Goal: Task Accomplishment & Management: Use online tool/utility

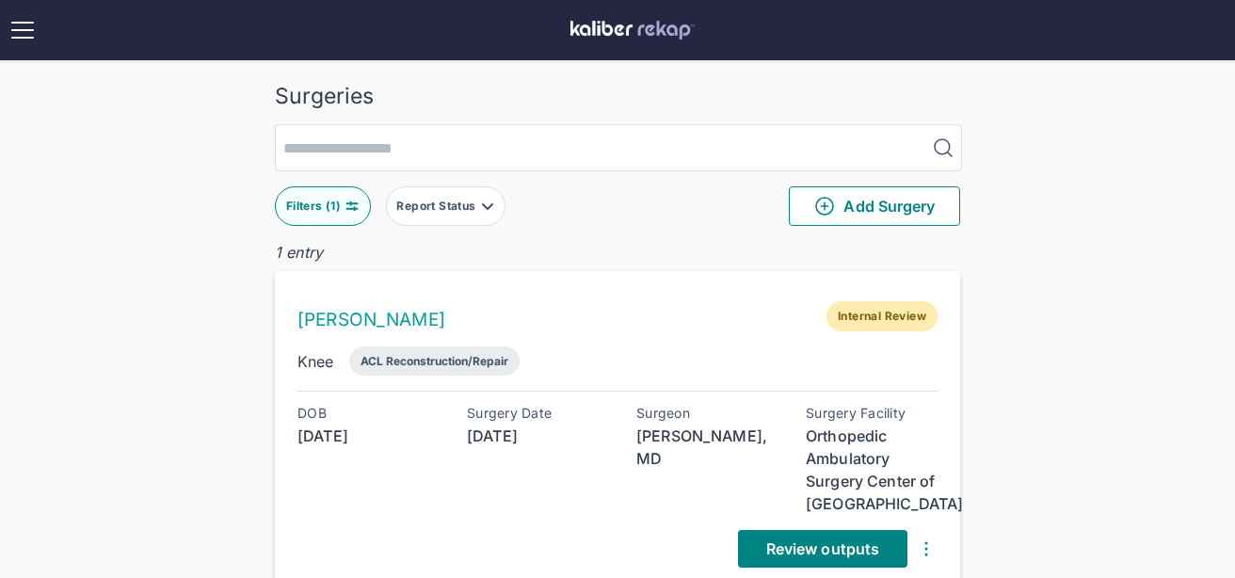
scroll to position [222, 0]
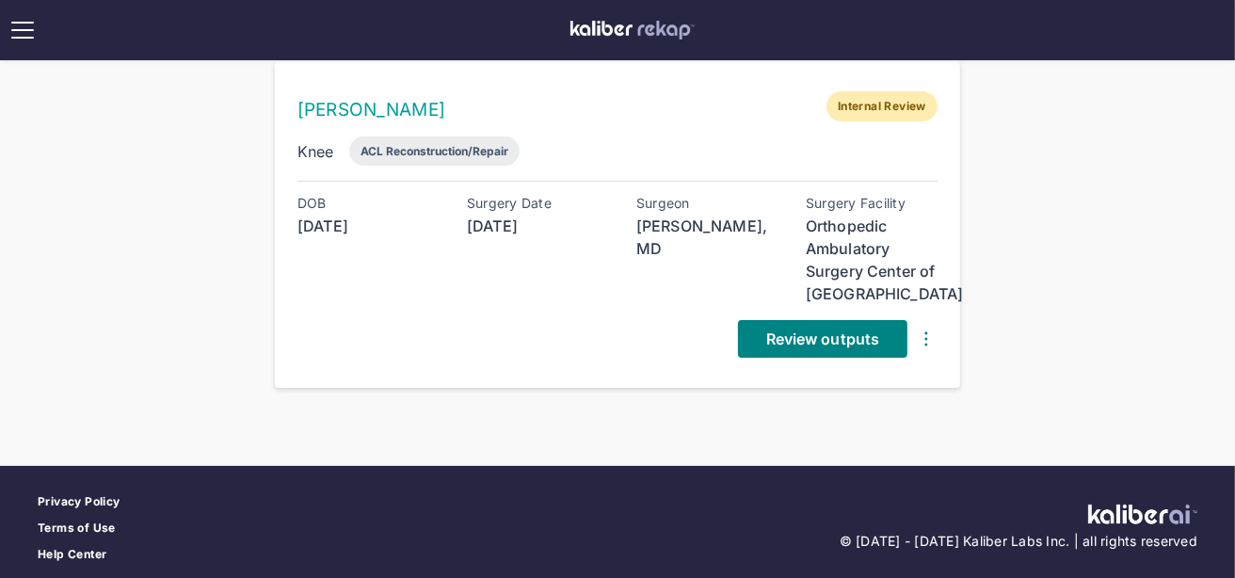
scroll to position [222, 0]
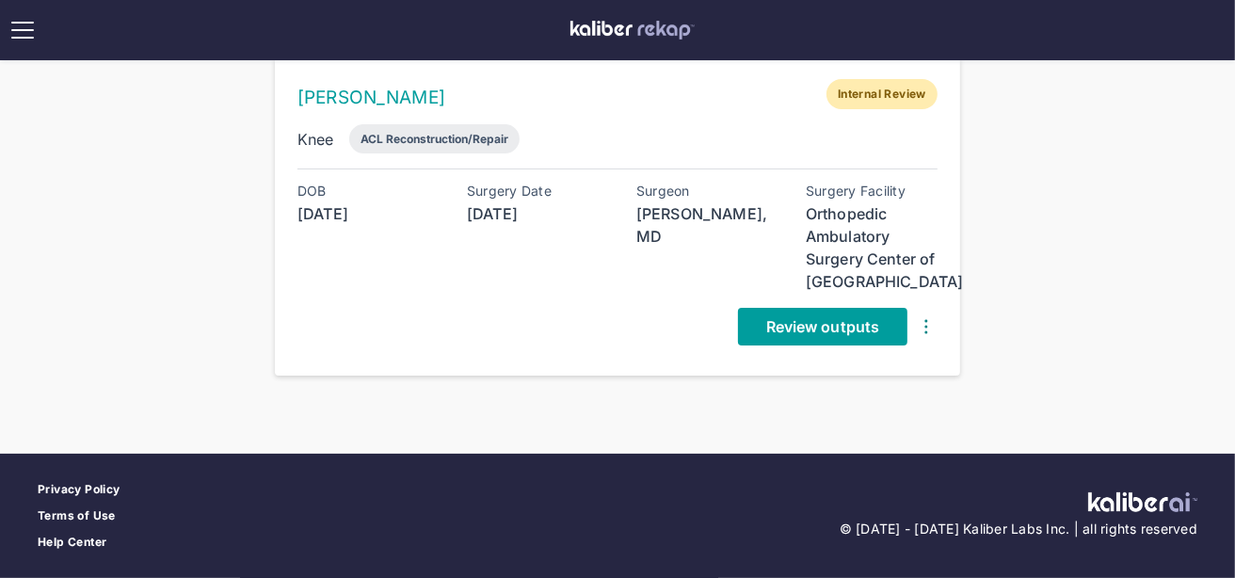
click at [782, 327] on span "Review outputs" at bounding box center [822, 326] width 113 height 19
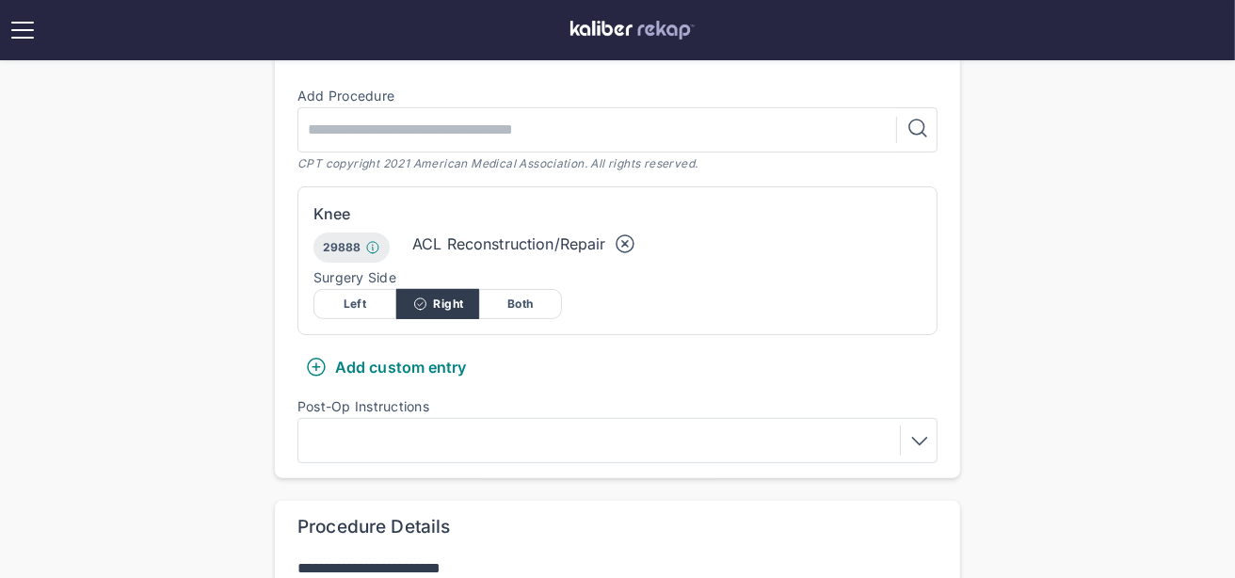
scroll to position [930, 0]
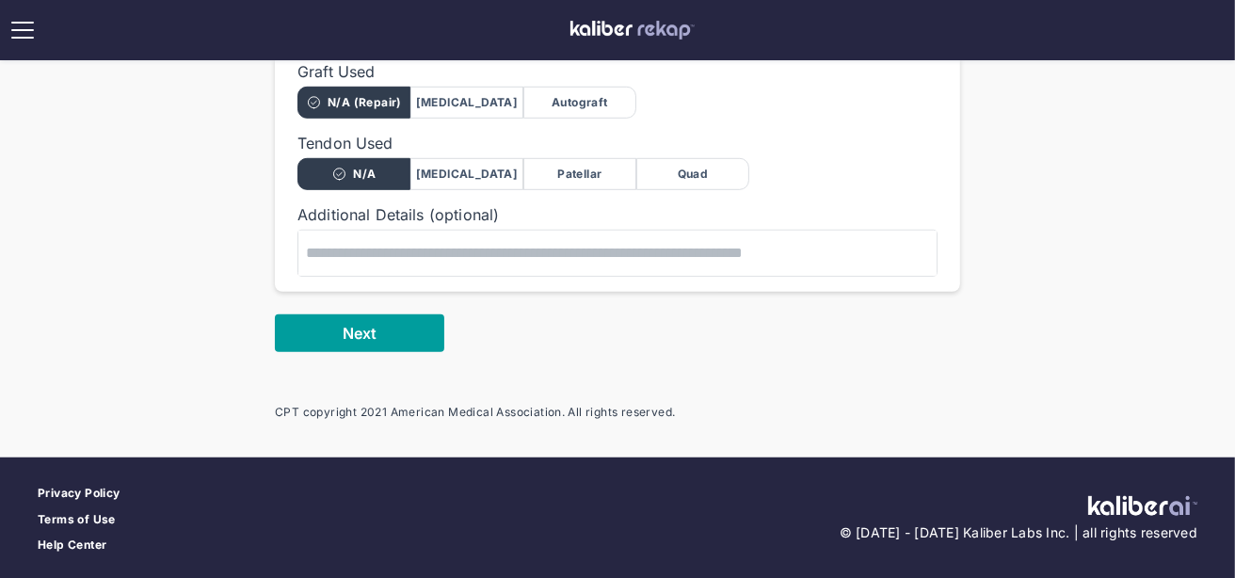
click at [407, 314] on button "Next" at bounding box center [359, 333] width 169 height 38
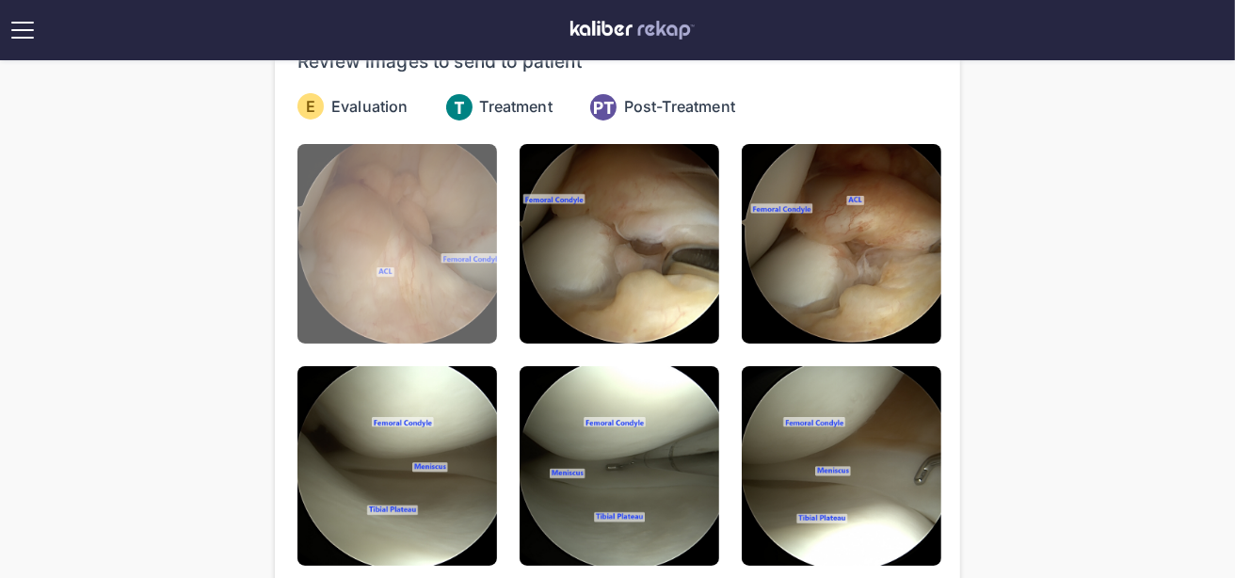
scroll to position [264, 0]
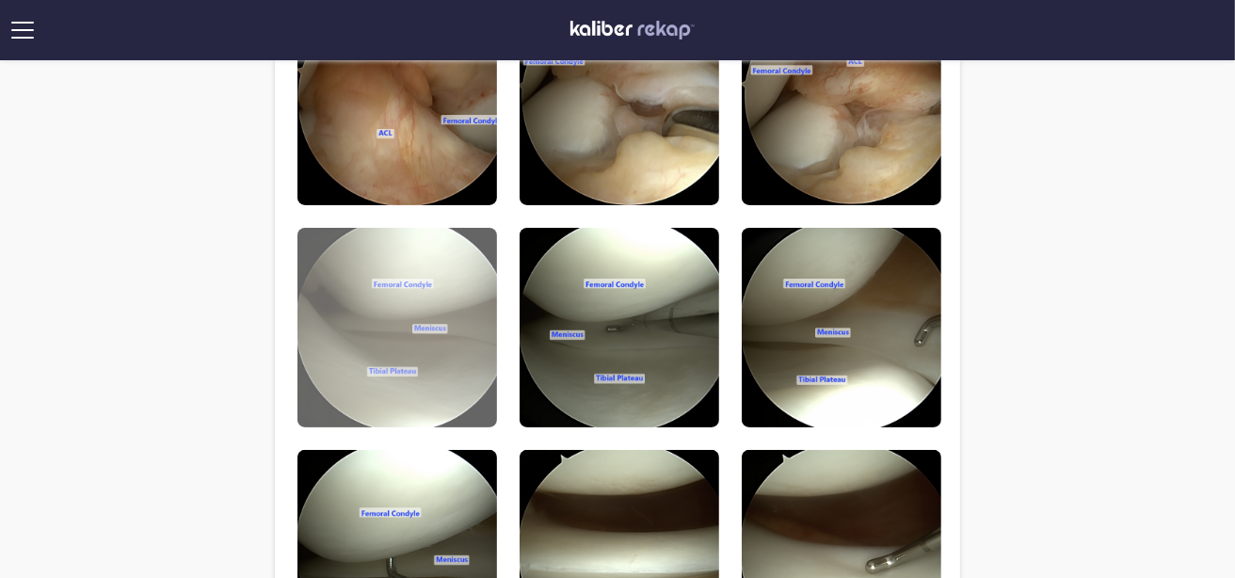
click at [401, 315] on img at bounding box center [397, 328] width 200 height 200
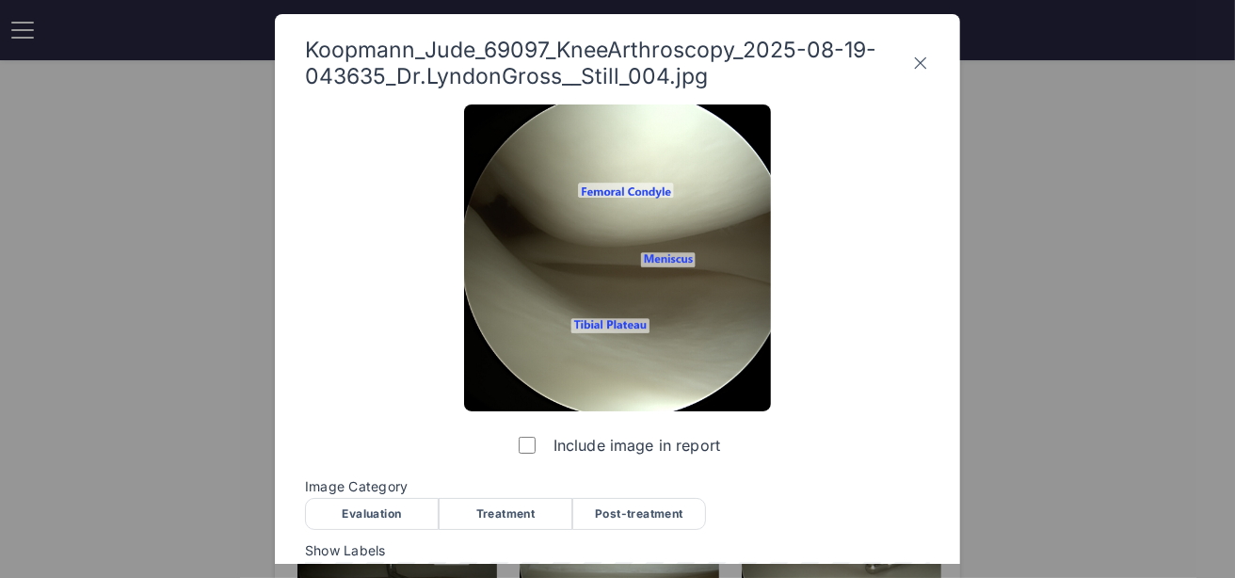
click at [398, 511] on div "Evaluation" at bounding box center [372, 514] width 134 height 32
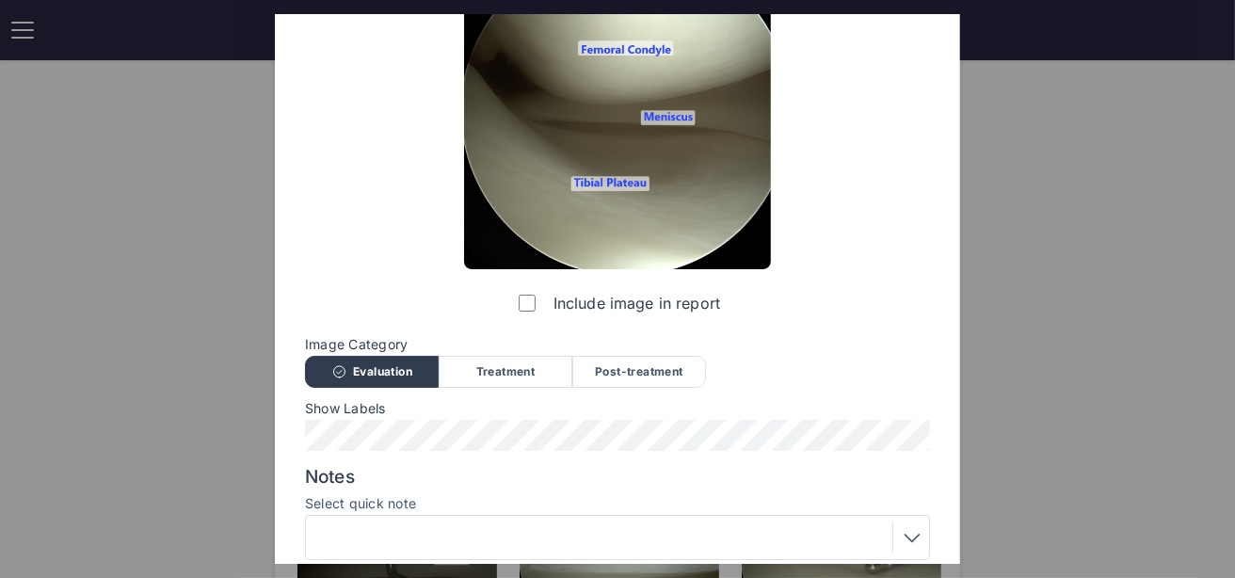
scroll to position [289, 0]
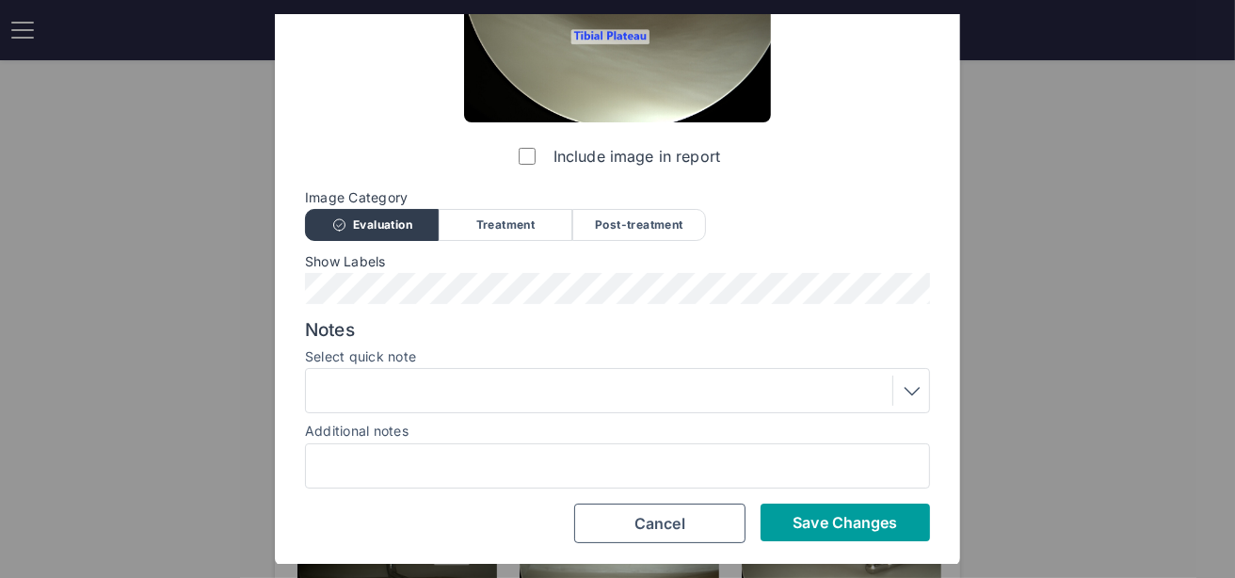
click at [839, 523] on span "Save Changes" at bounding box center [844, 522] width 104 height 19
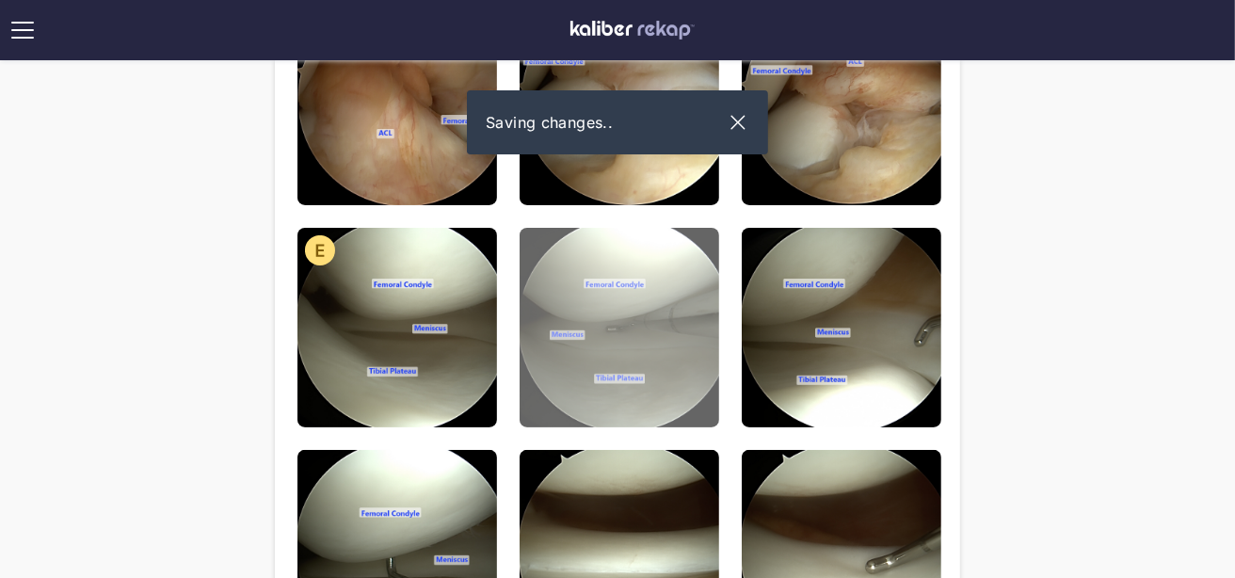
click at [547, 391] on img at bounding box center [619, 328] width 200 height 200
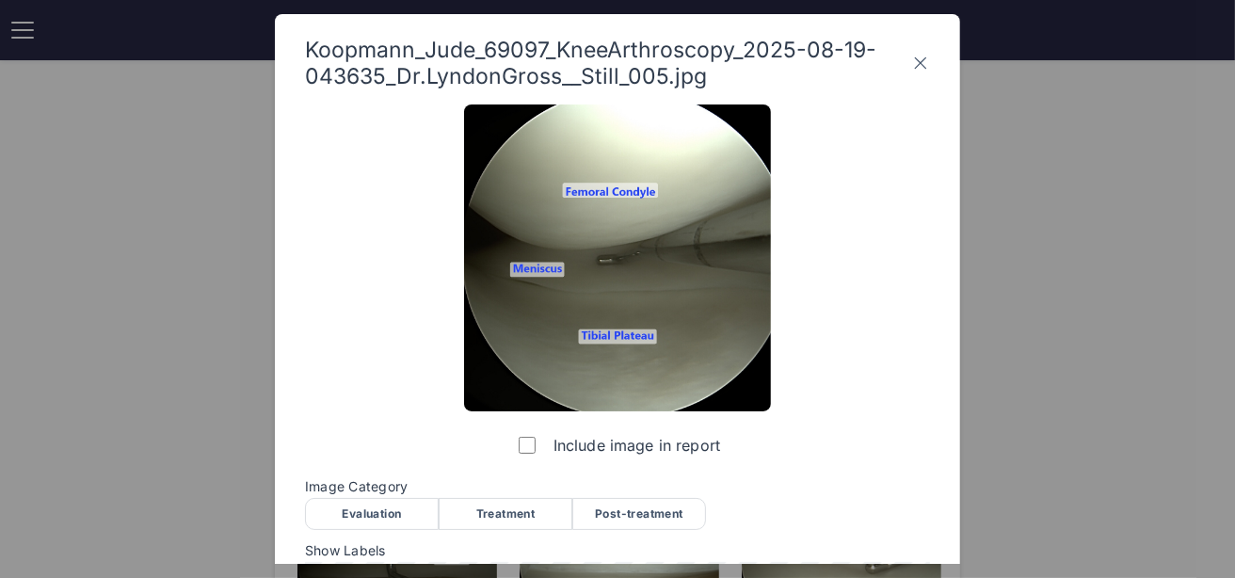
click at [387, 505] on div "Evaluation" at bounding box center [372, 514] width 134 height 32
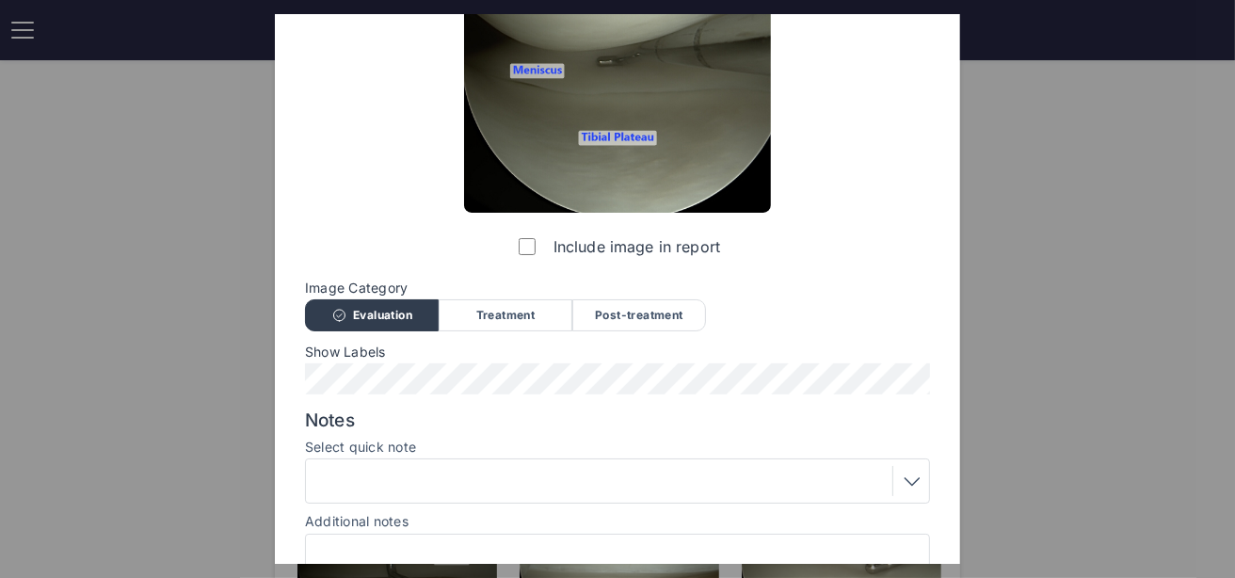
scroll to position [287, 0]
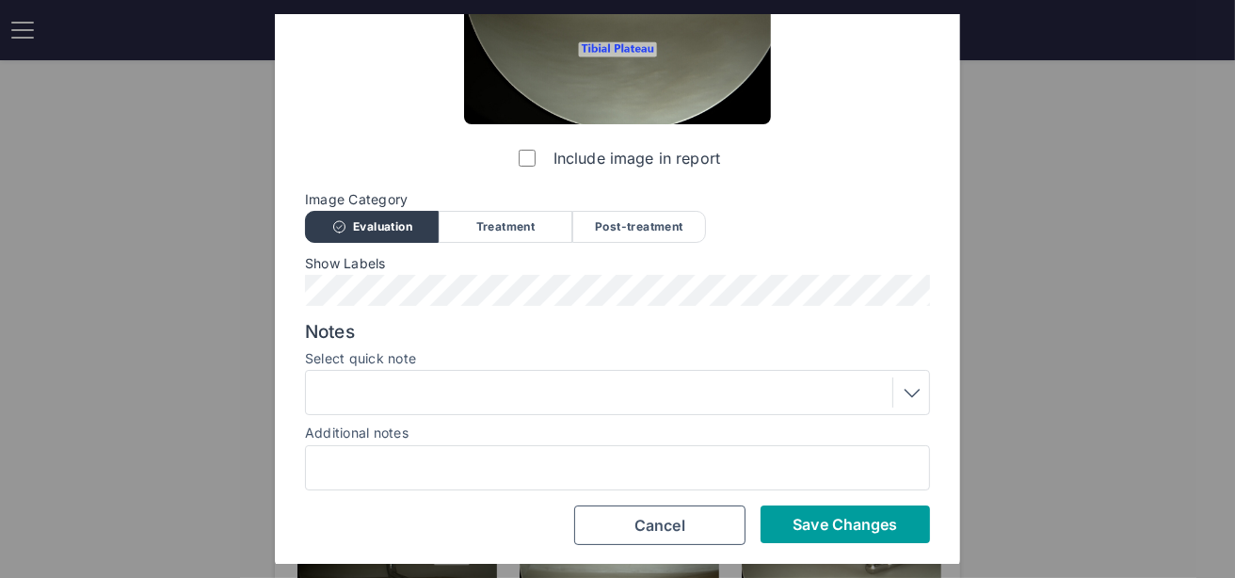
click at [832, 508] on button "Save Changes" at bounding box center [844, 524] width 169 height 38
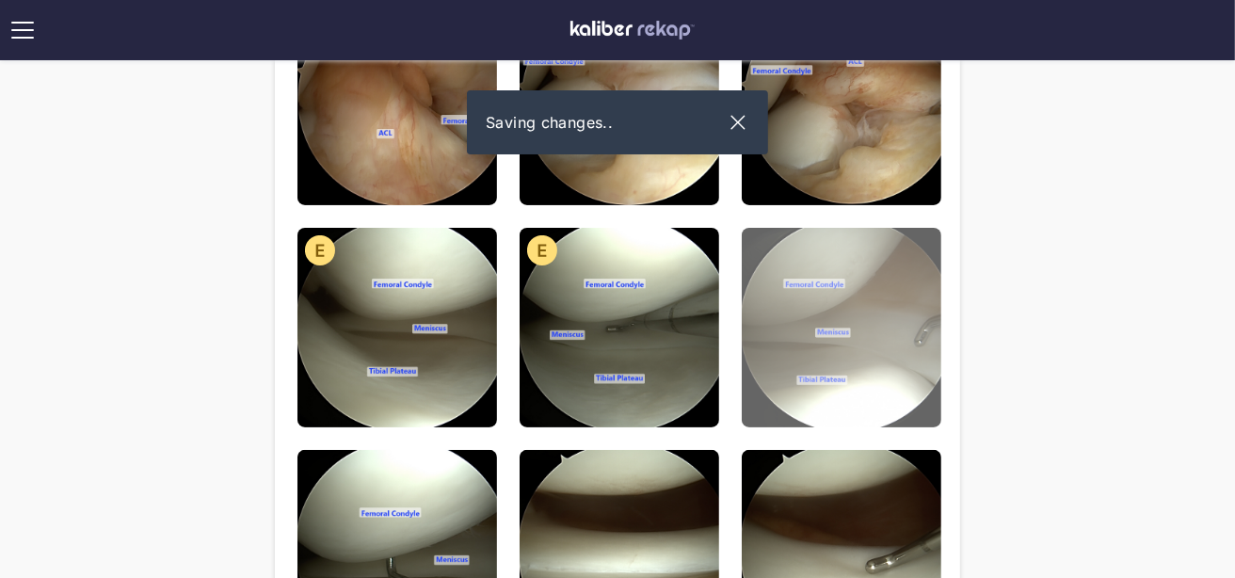
click at [775, 340] on img at bounding box center [842, 328] width 200 height 200
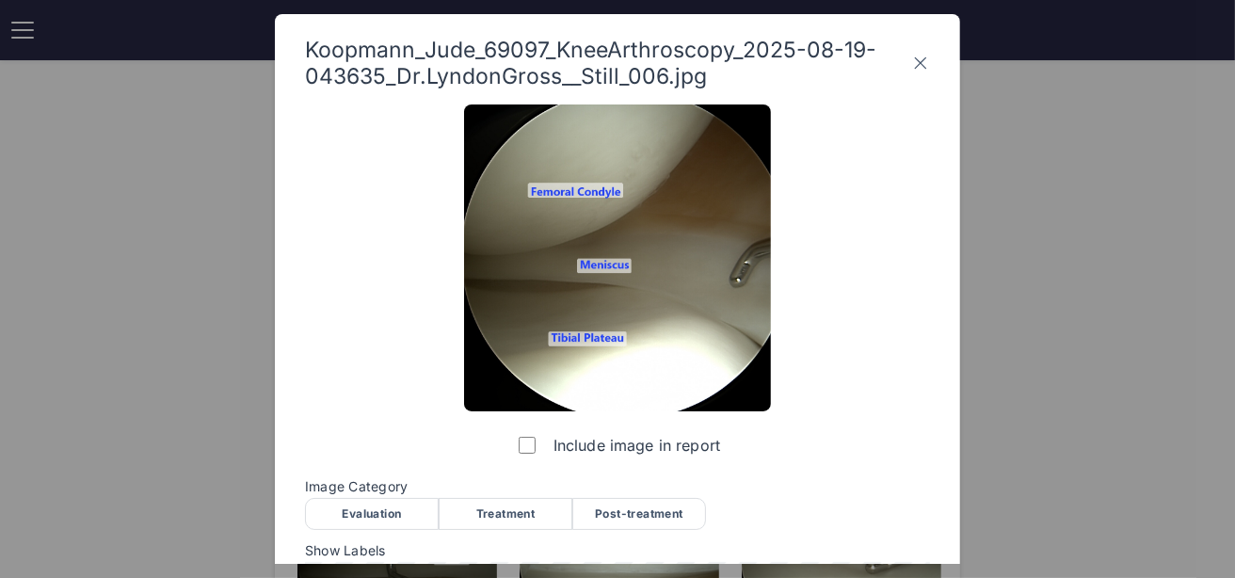
click at [370, 511] on div "Evaluation" at bounding box center [372, 514] width 134 height 32
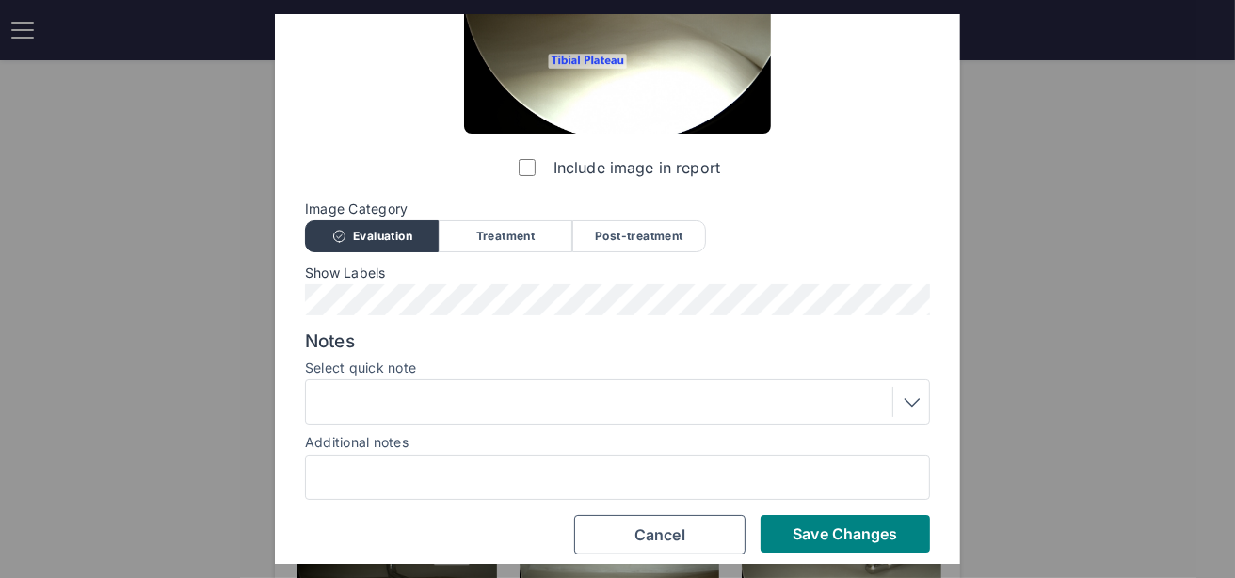
scroll to position [289, 0]
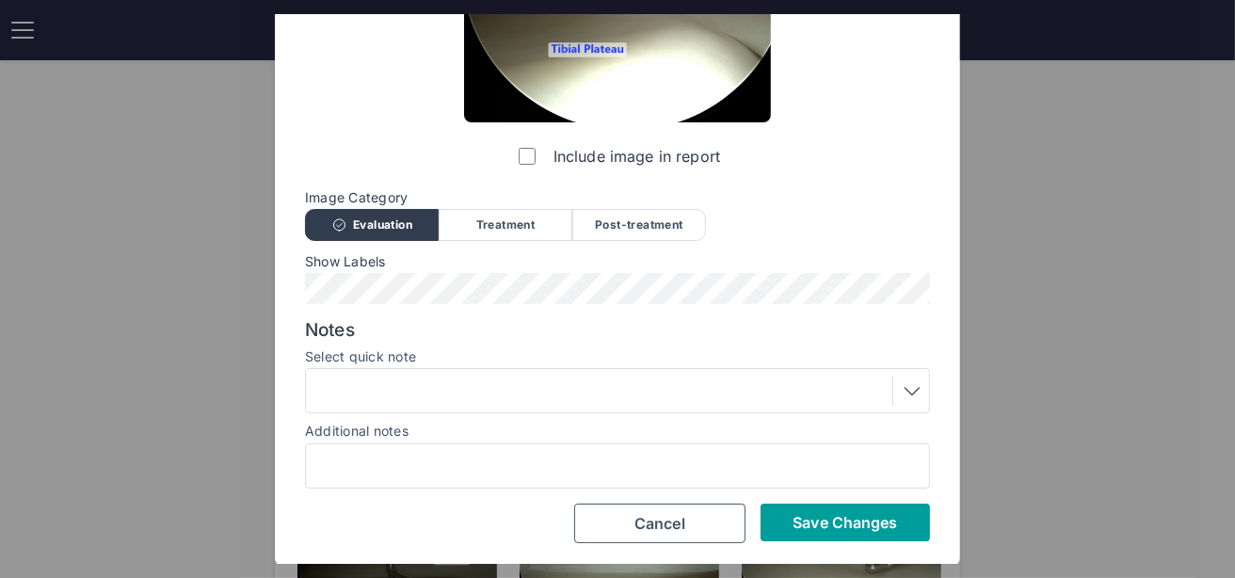
click at [776, 519] on button "Save Changes" at bounding box center [844, 522] width 169 height 38
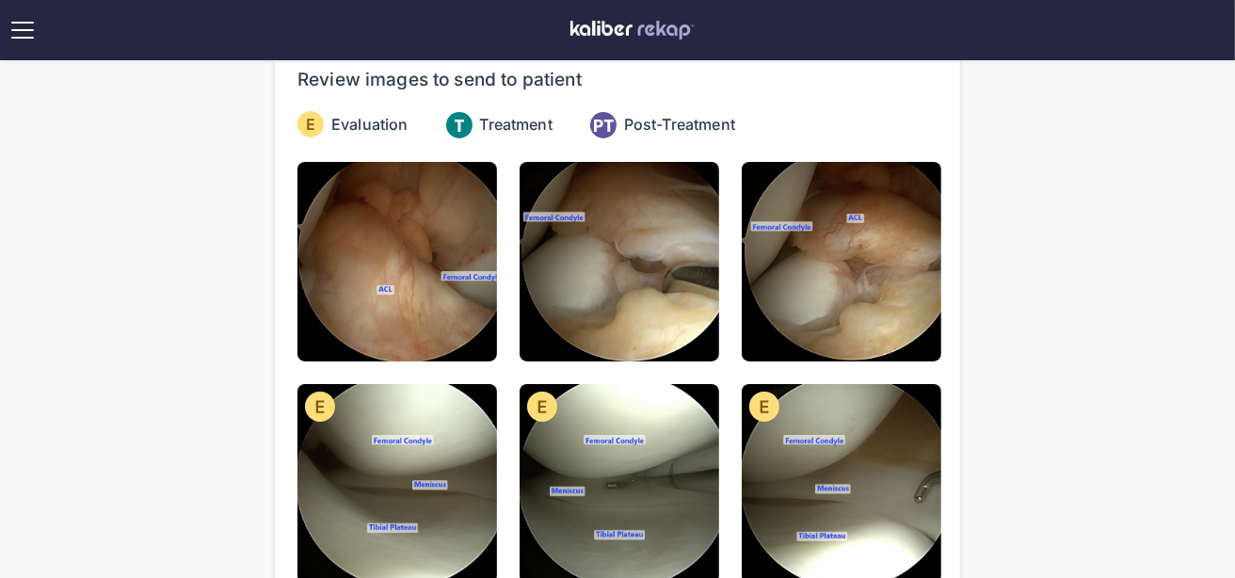
scroll to position [0, 0]
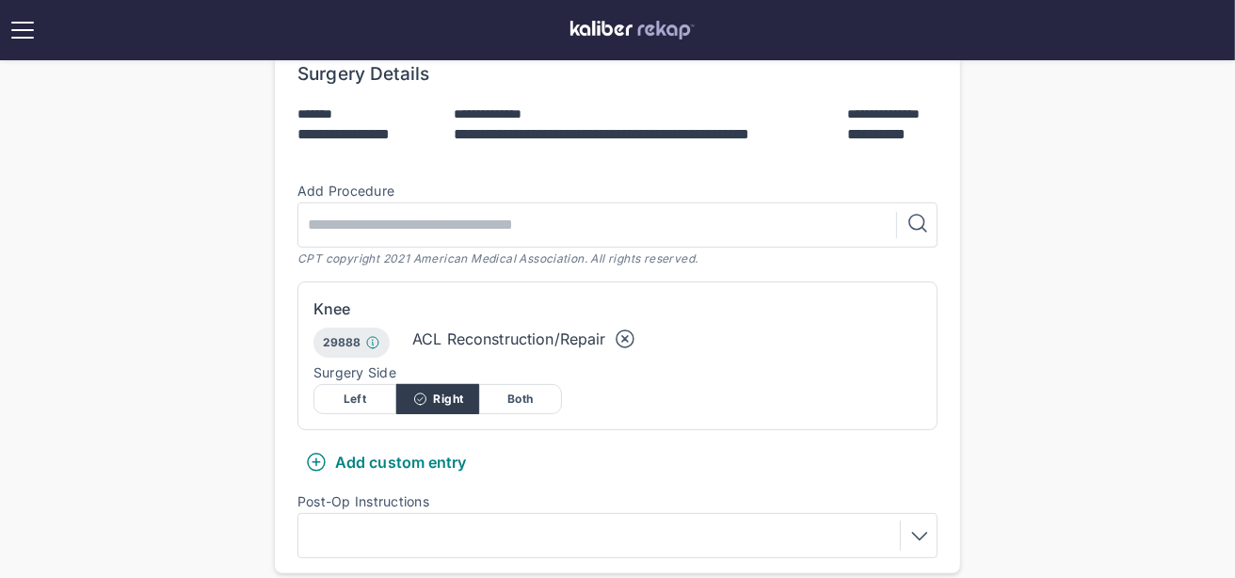
scroll to position [858, 0]
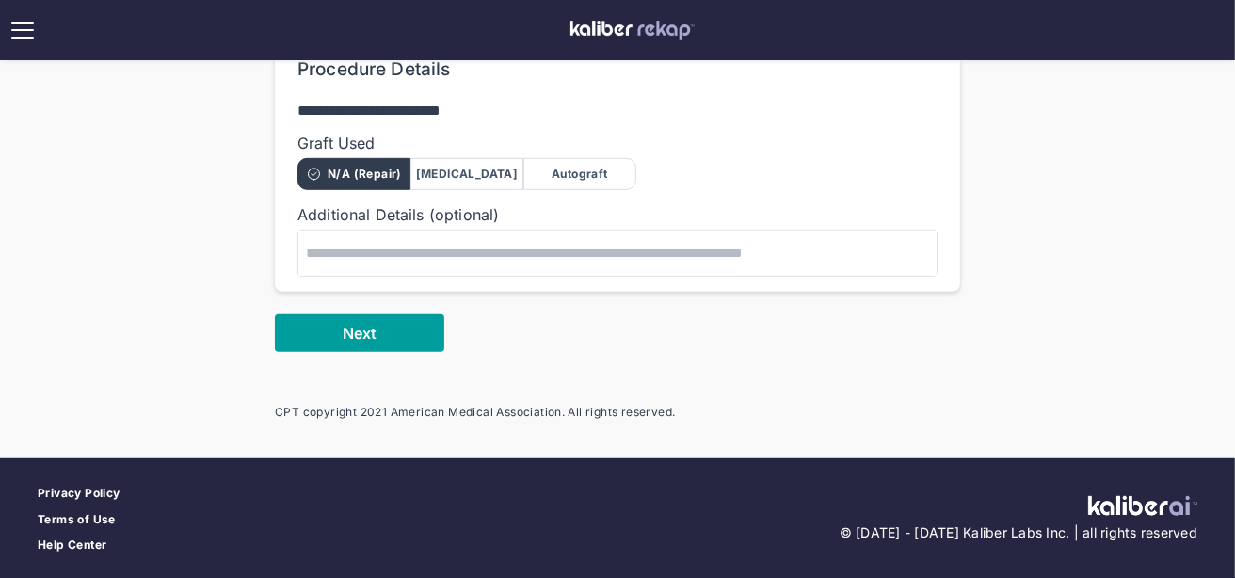
click at [335, 333] on button "Next" at bounding box center [359, 333] width 169 height 38
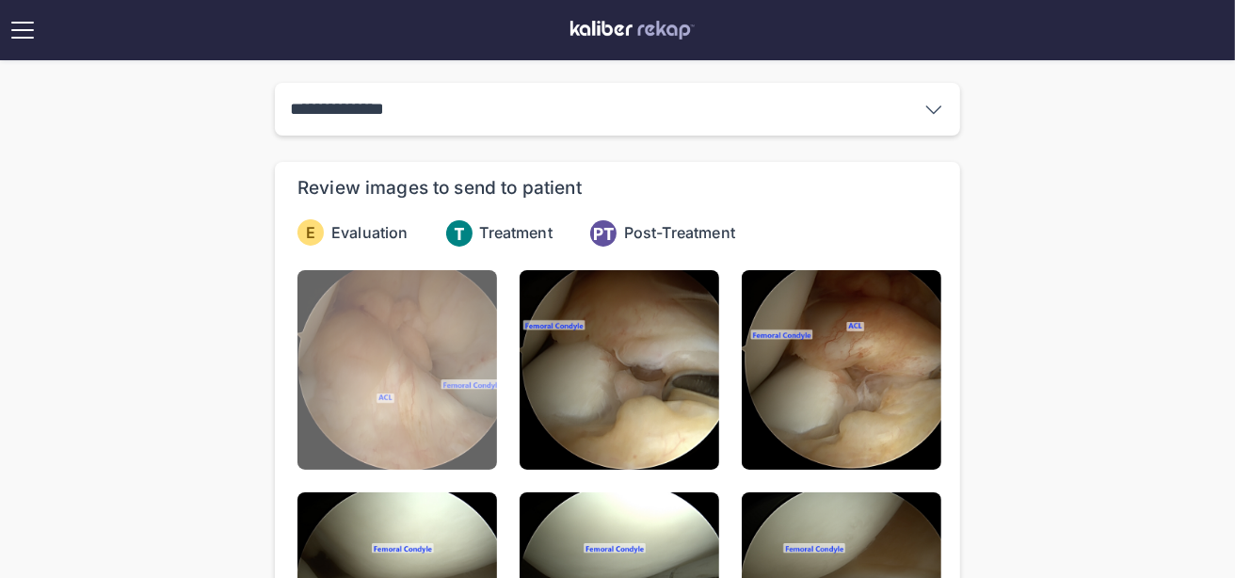
click at [356, 351] on img at bounding box center [397, 370] width 200 height 200
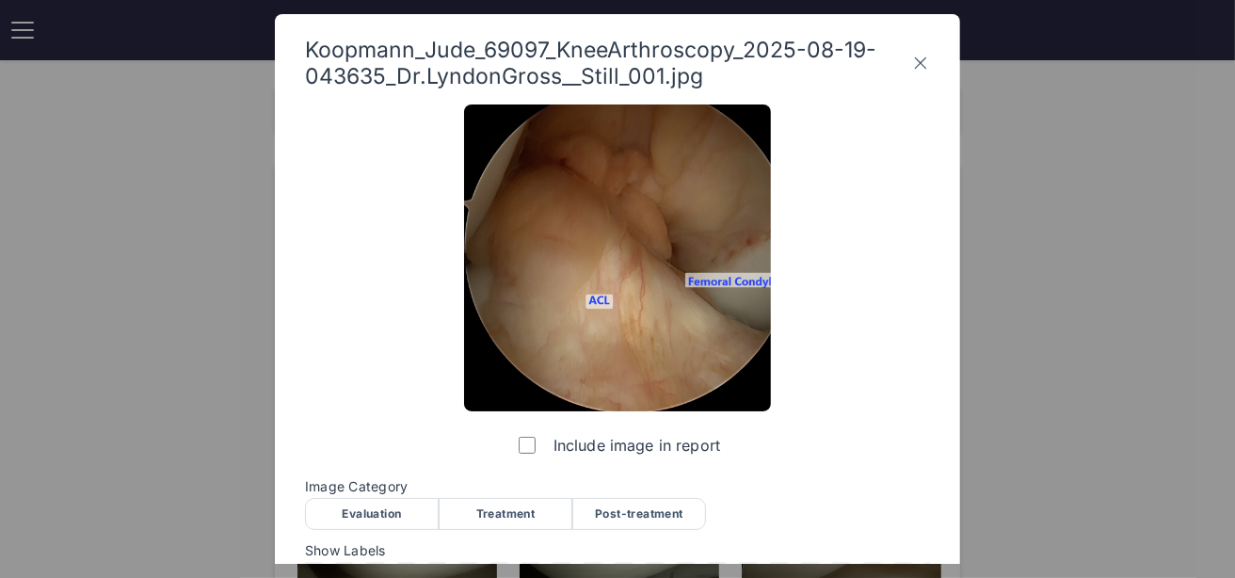
click at [360, 526] on div "Evaluation" at bounding box center [372, 514] width 134 height 32
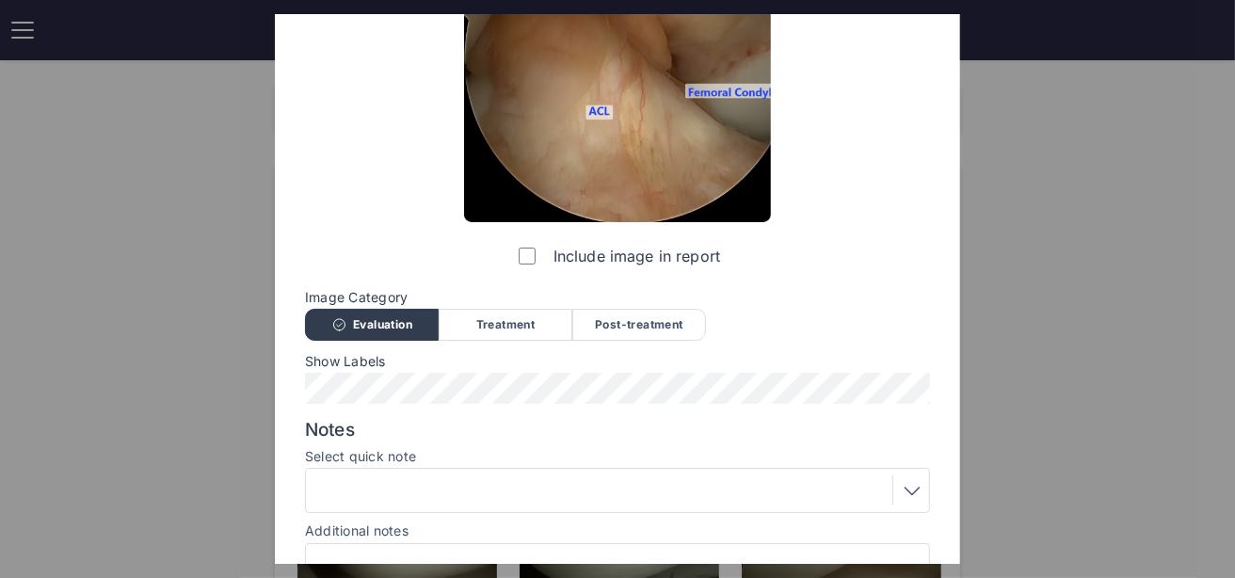
scroll to position [259, 0]
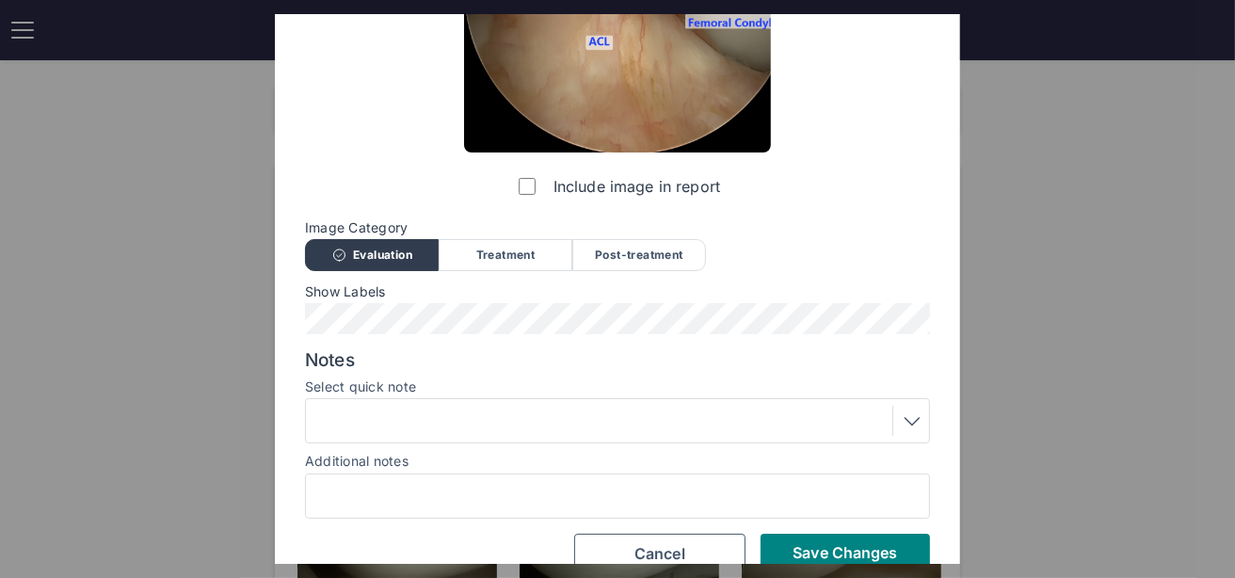
click at [436, 445] on div "Notes Select quick note Additional notes" at bounding box center [617, 433] width 625 height 169
click at [430, 416] on div at bounding box center [617, 421] width 612 height 30
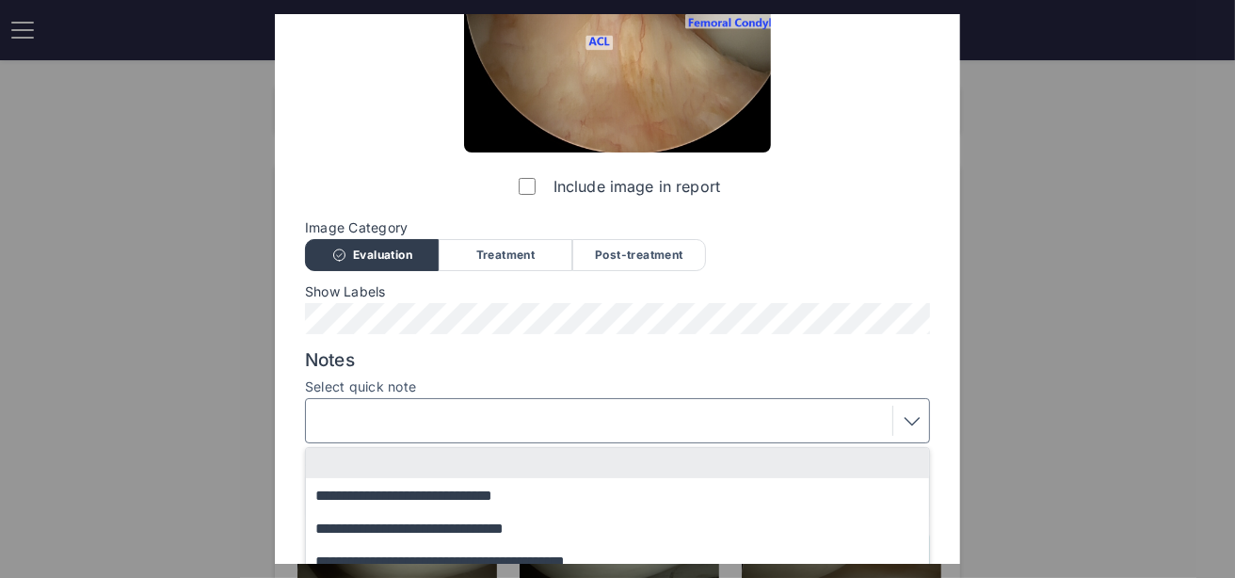
scroll to position [407, 0]
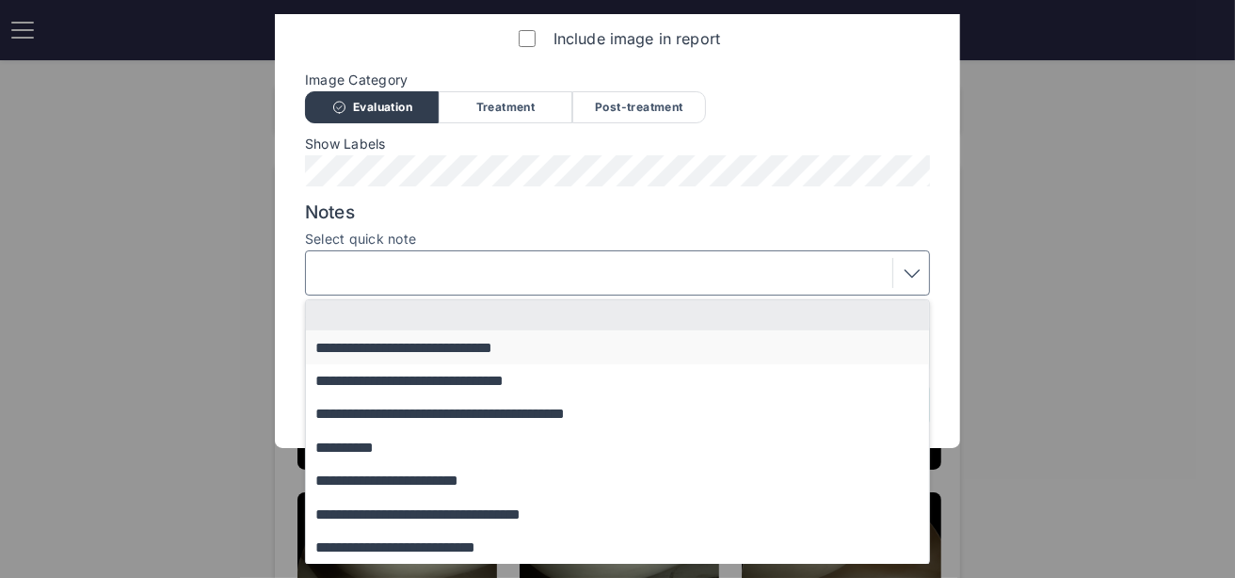
click at [410, 349] on button "**********" at bounding box center [626, 346] width 641 height 33
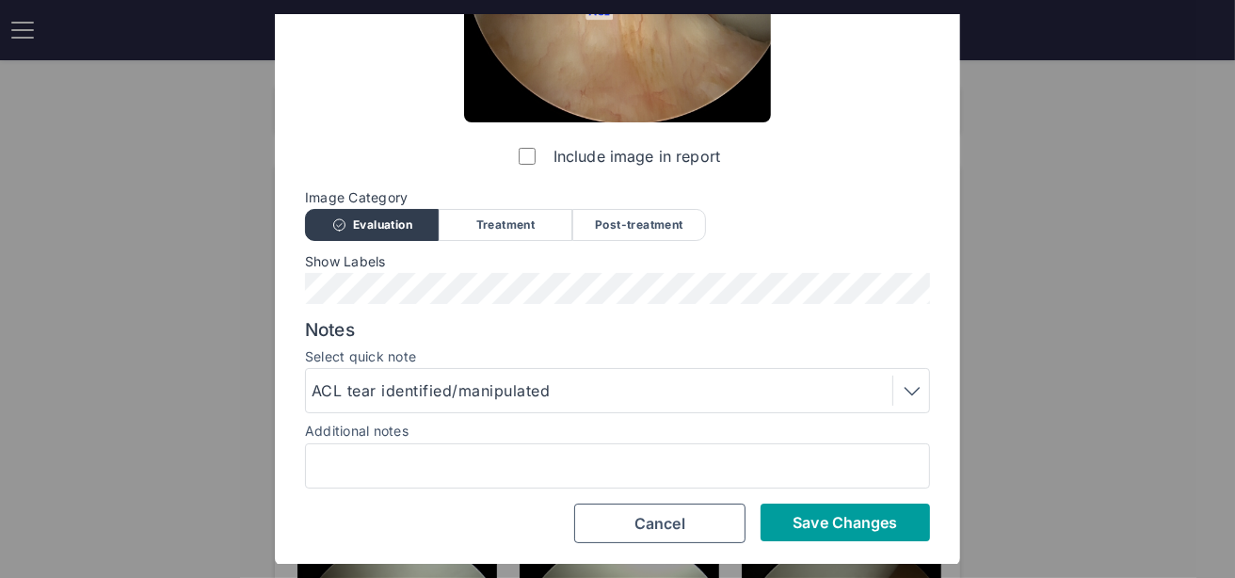
click at [795, 535] on button "Save Changes" at bounding box center [844, 522] width 169 height 38
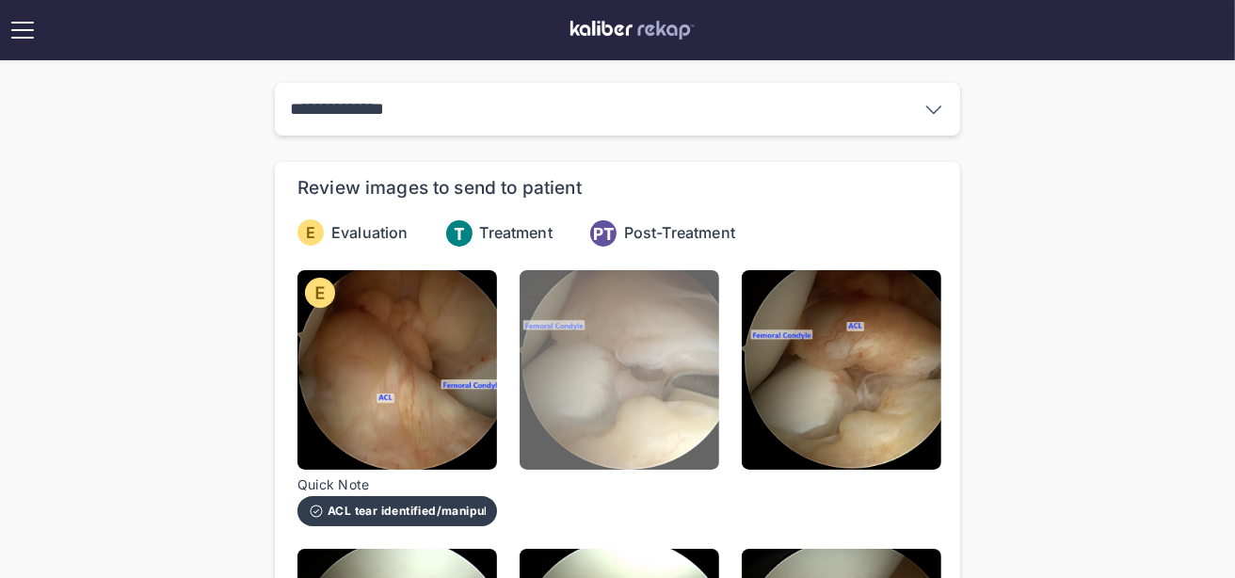
click at [655, 402] on img at bounding box center [619, 370] width 200 height 200
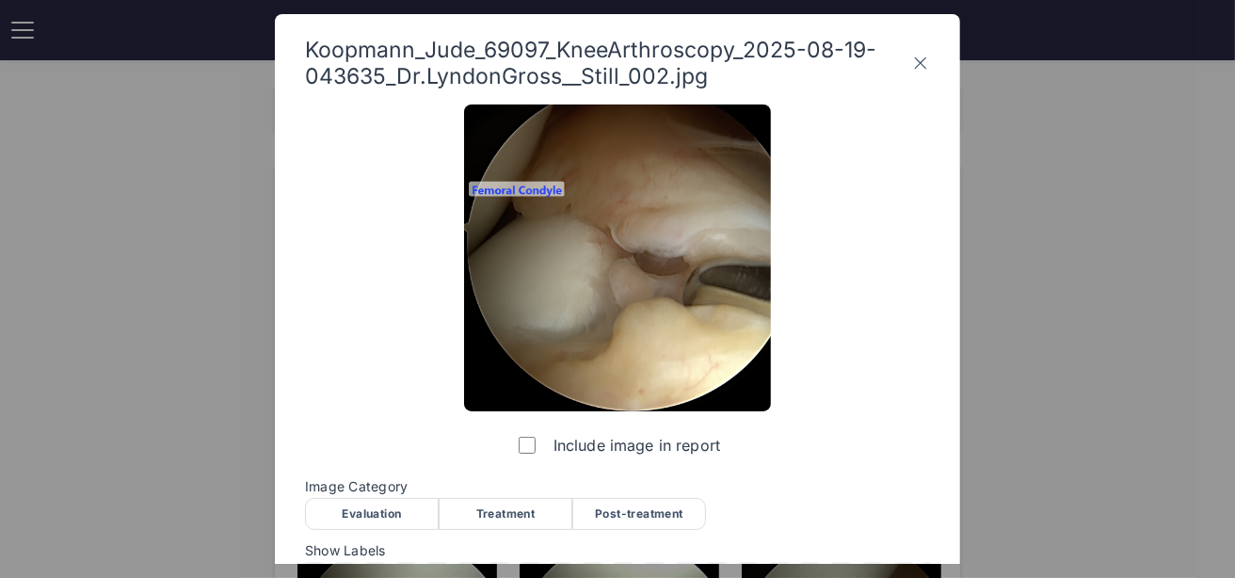
click at [391, 510] on div "Evaluation" at bounding box center [372, 514] width 134 height 32
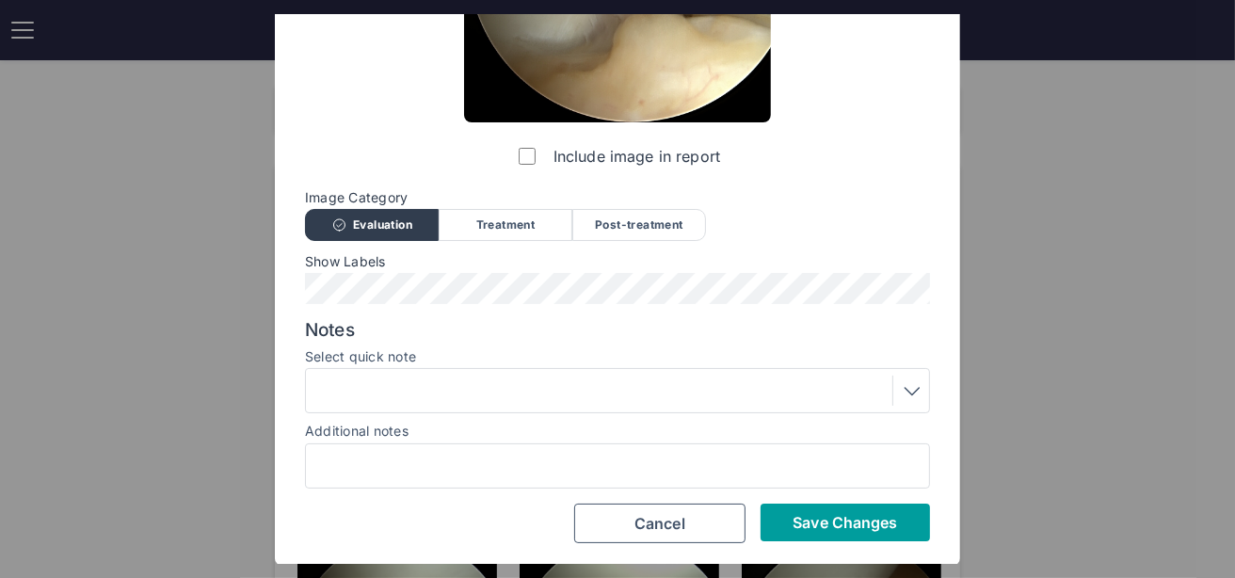
click at [777, 514] on button "Save Changes" at bounding box center [844, 522] width 169 height 38
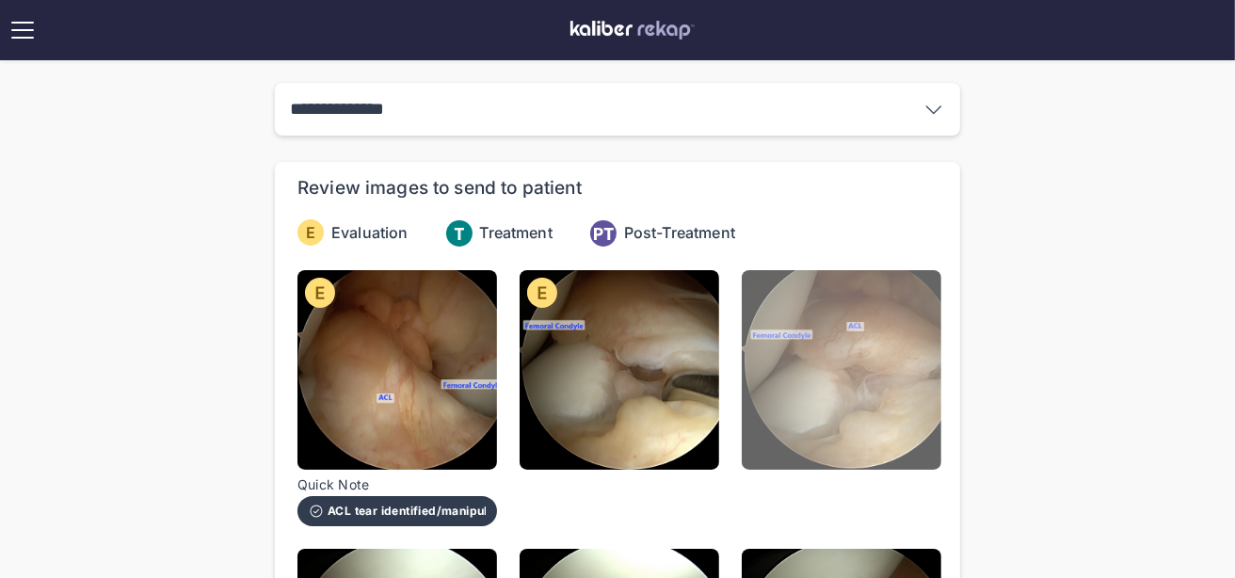
click at [784, 387] on img at bounding box center [842, 370] width 200 height 200
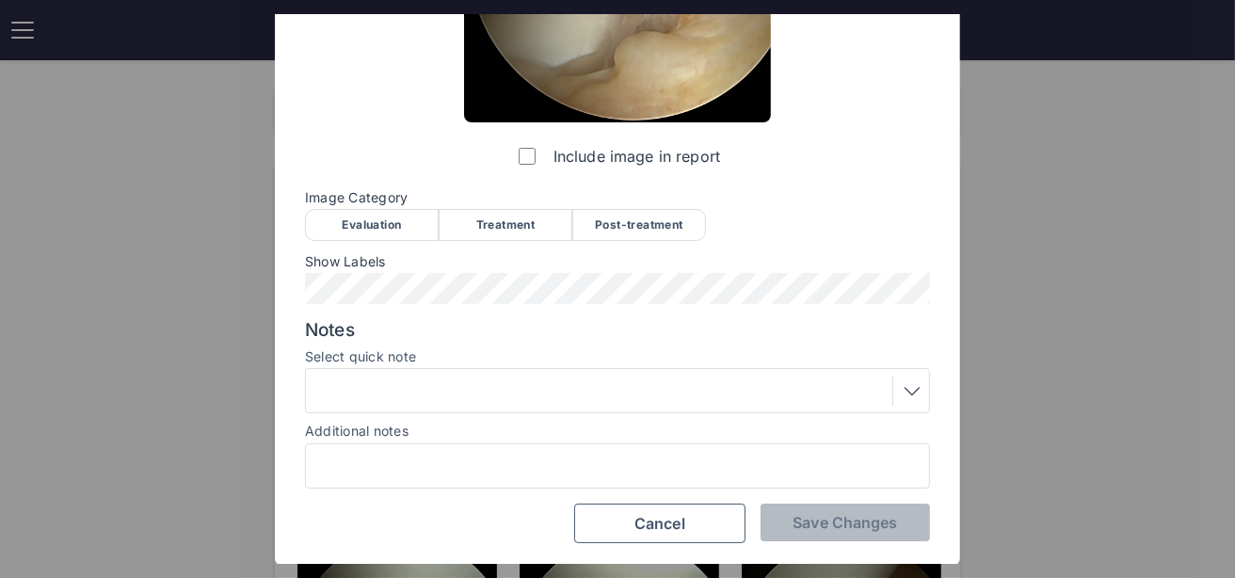
click at [446, 373] on div at bounding box center [617, 390] width 625 height 45
click at [388, 216] on div "Evaluation" at bounding box center [372, 225] width 134 height 32
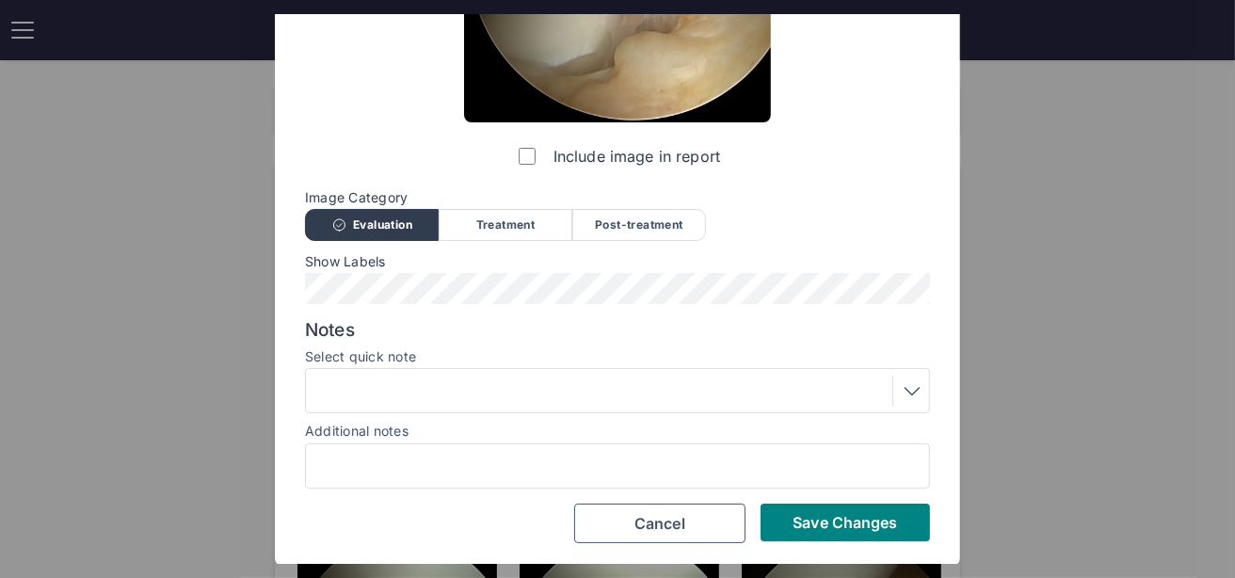
click at [425, 404] on div at bounding box center [617, 390] width 612 height 30
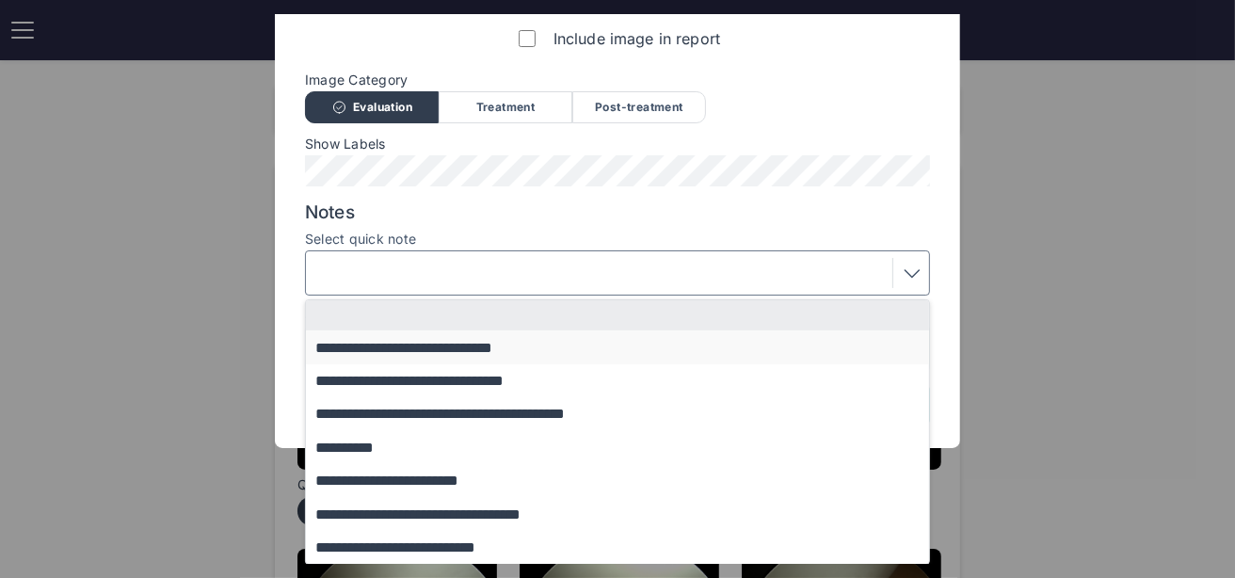
click at [409, 343] on button "**********" at bounding box center [626, 346] width 641 height 33
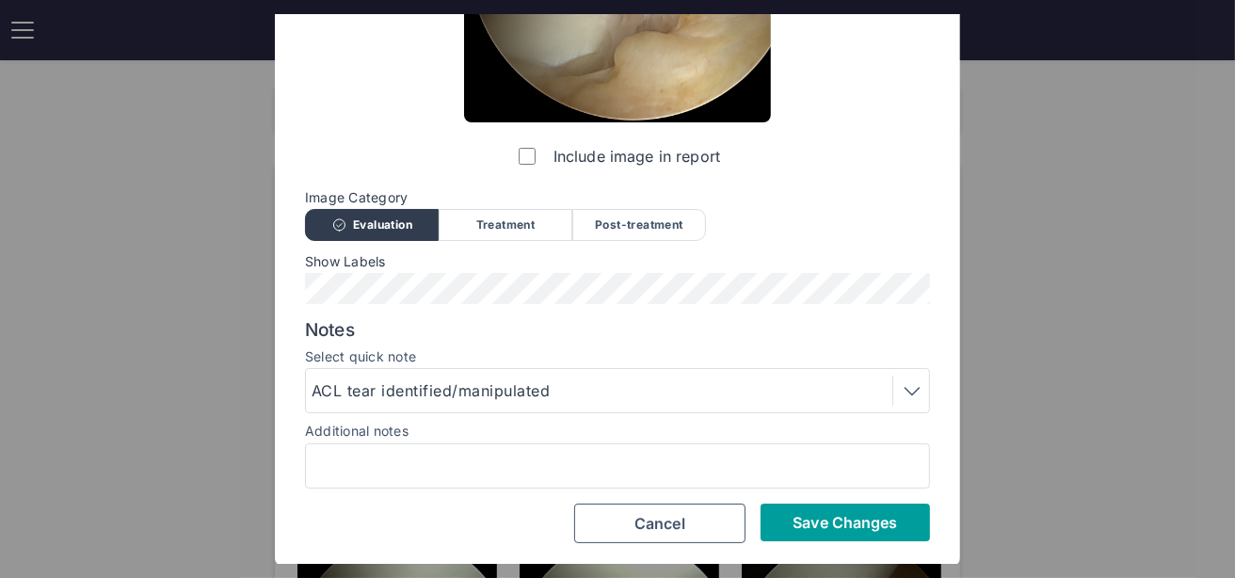
click at [828, 520] on span "Save Changes" at bounding box center [844, 522] width 104 height 19
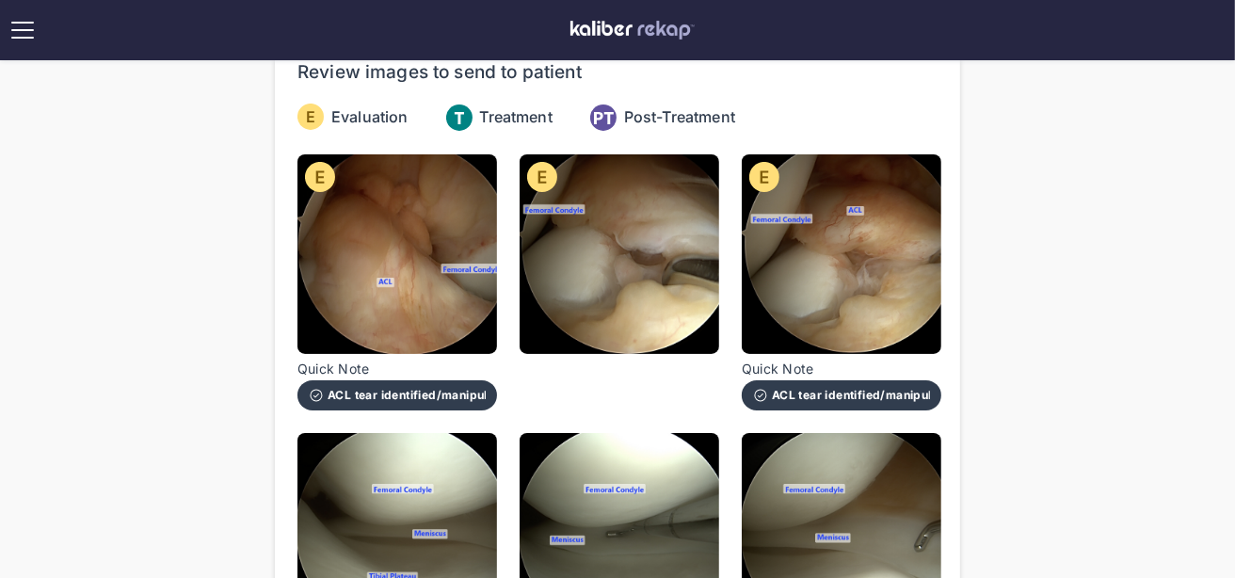
scroll to position [0, 0]
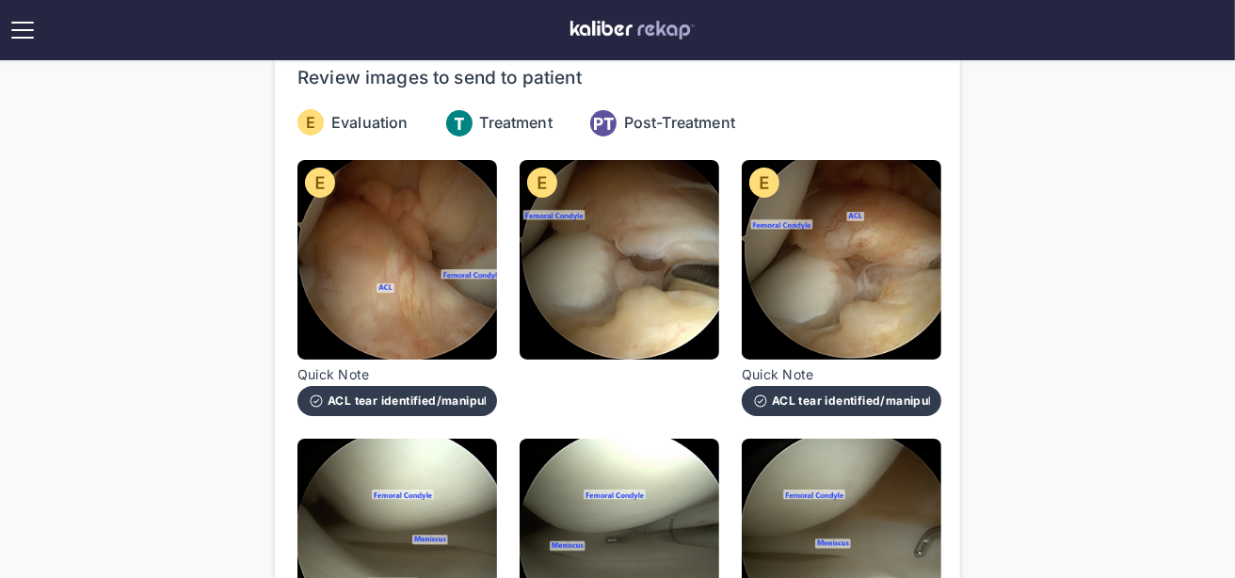
scroll to position [307, 0]
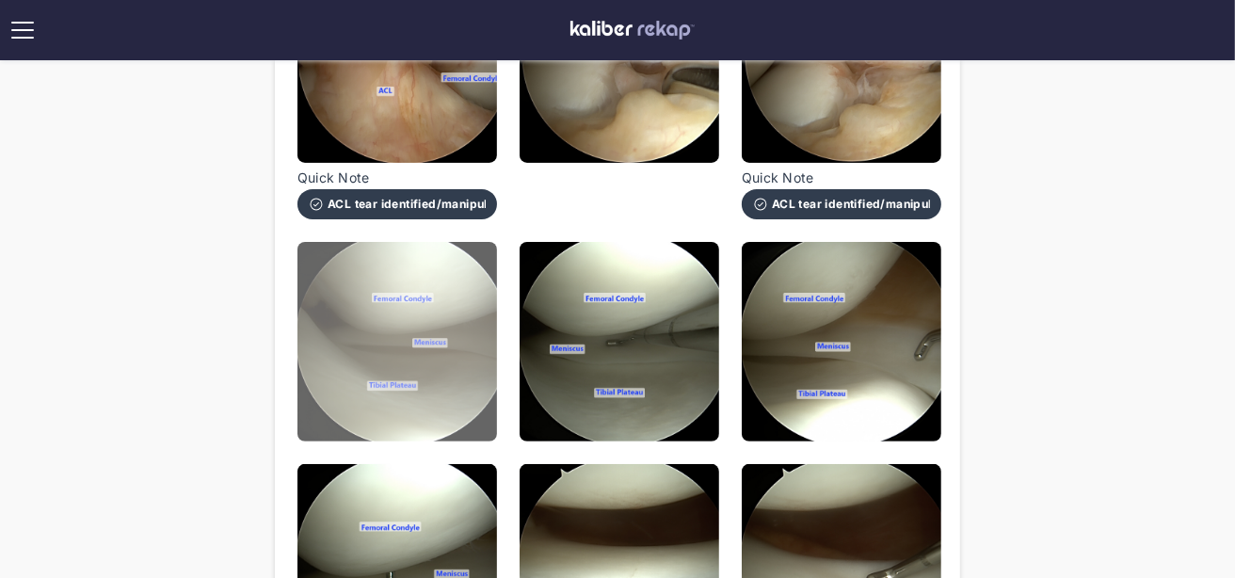
click at [365, 375] on img at bounding box center [397, 342] width 200 height 200
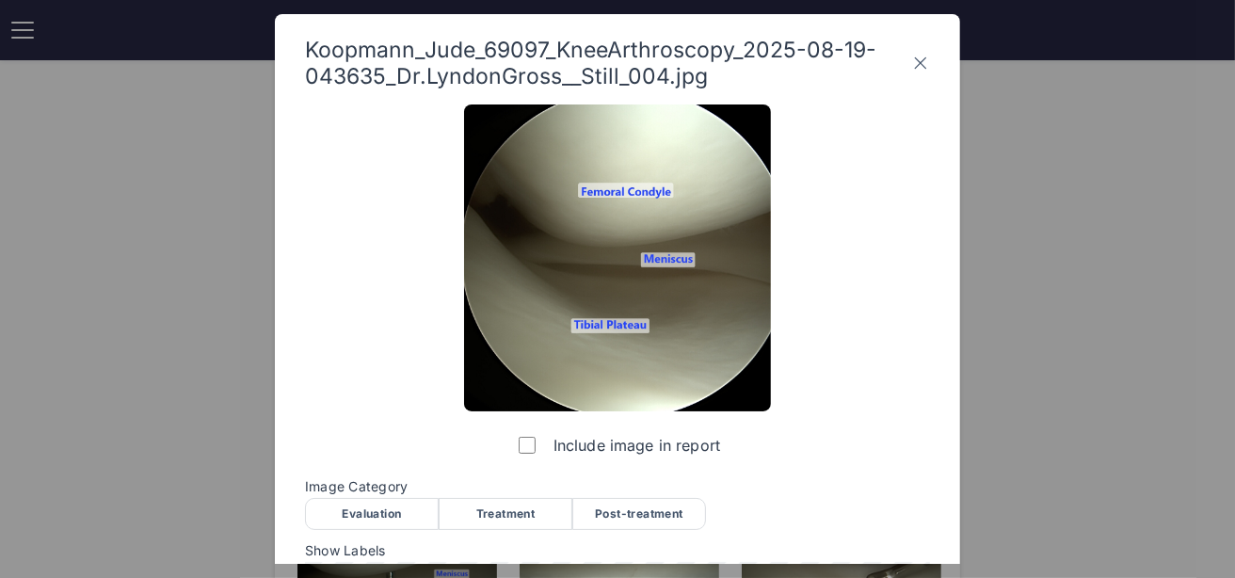
click at [383, 514] on div "Evaluation" at bounding box center [372, 514] width 134 height 32
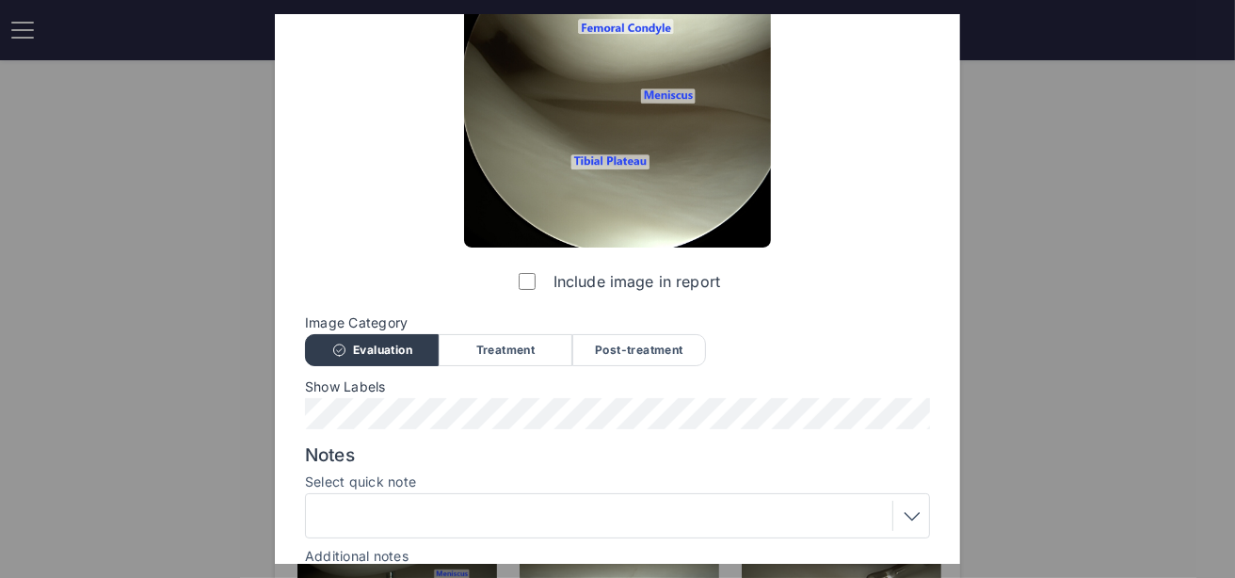
scroll to position [254, 0]
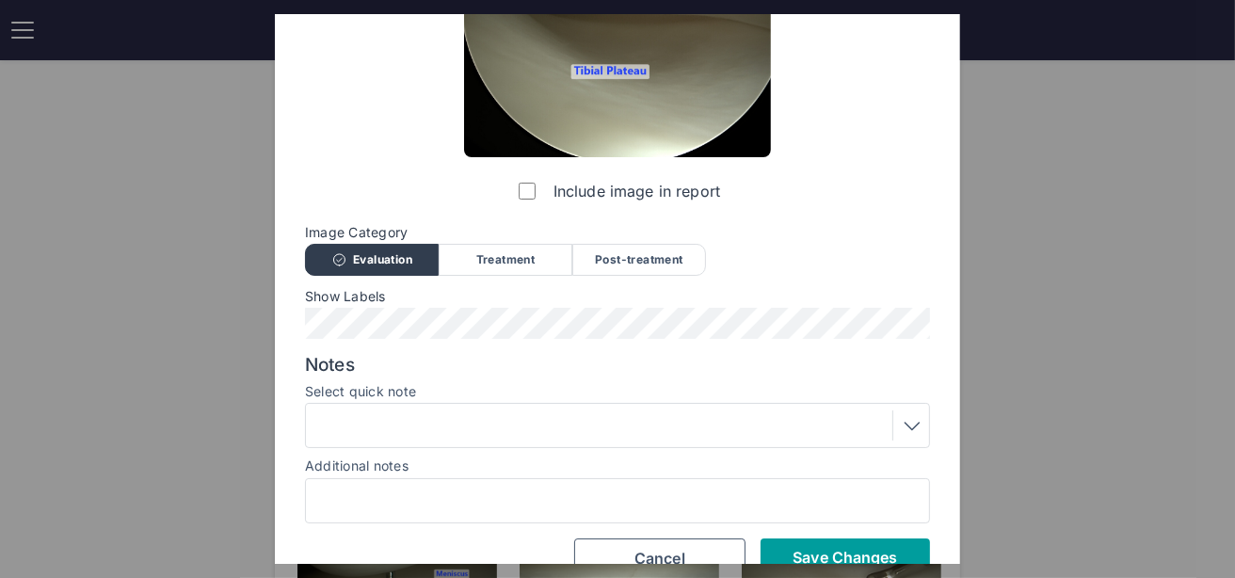
click at [817, 543] on button "Save Changes" at bounding box center [844, 557] width 169 height 38
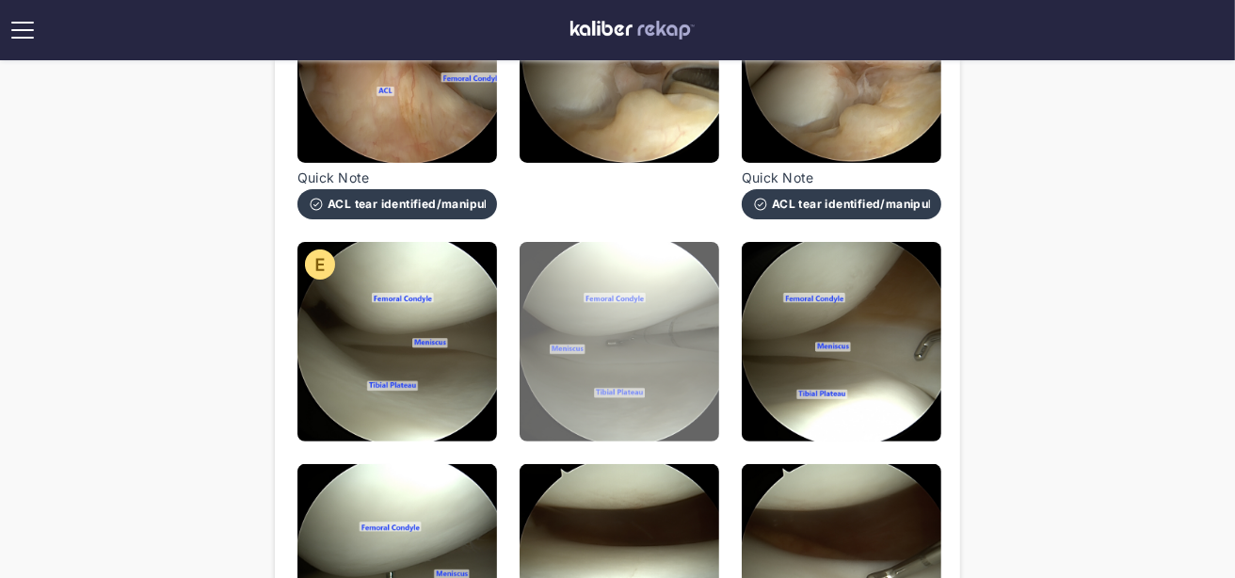
click at [630, 302] on img at bounding box center [619, 342] width 200 height 200
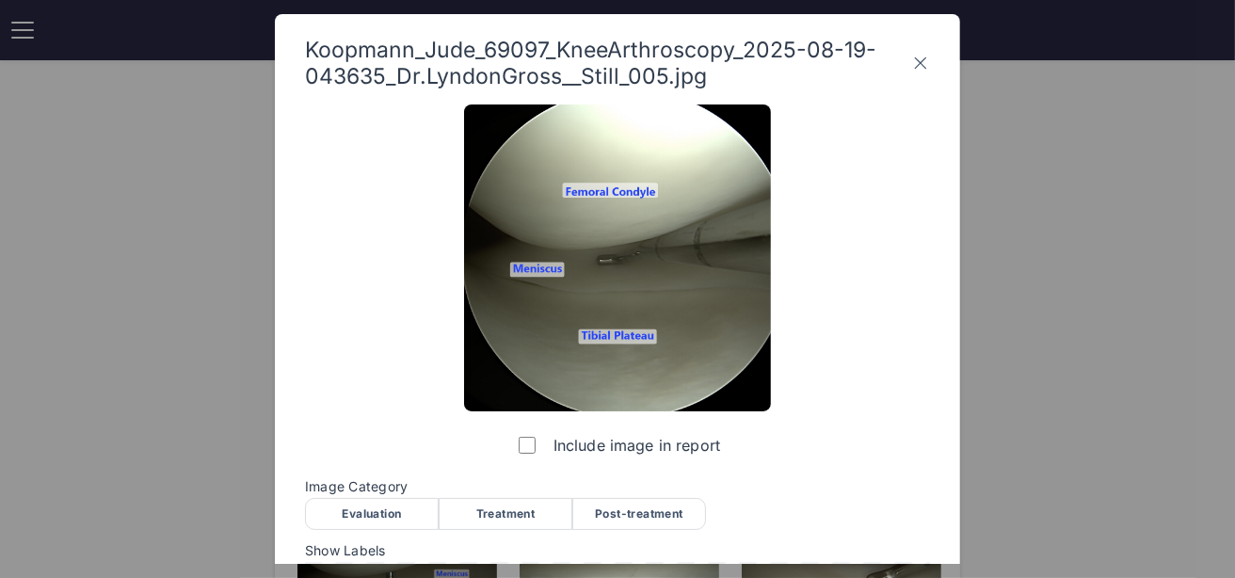
click at [386, 518] on div "Evaluation" at bounding box center [372, 514] width 134 height 32
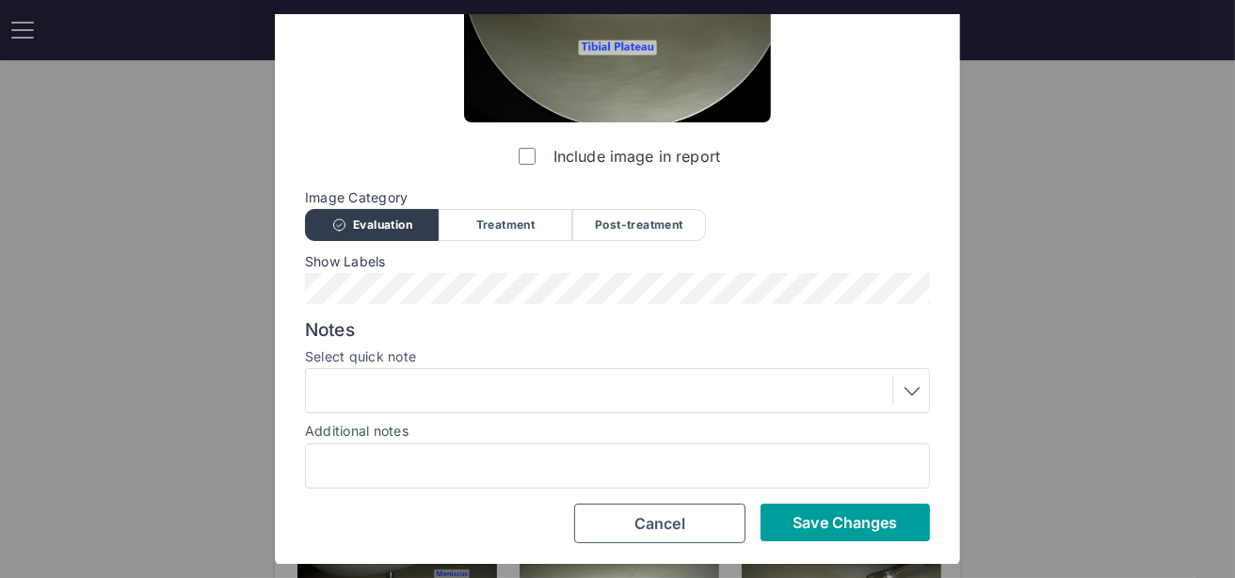
click at [835, 522] on span "Save Changes" at bounding box center [844, 522] width 104 height 19
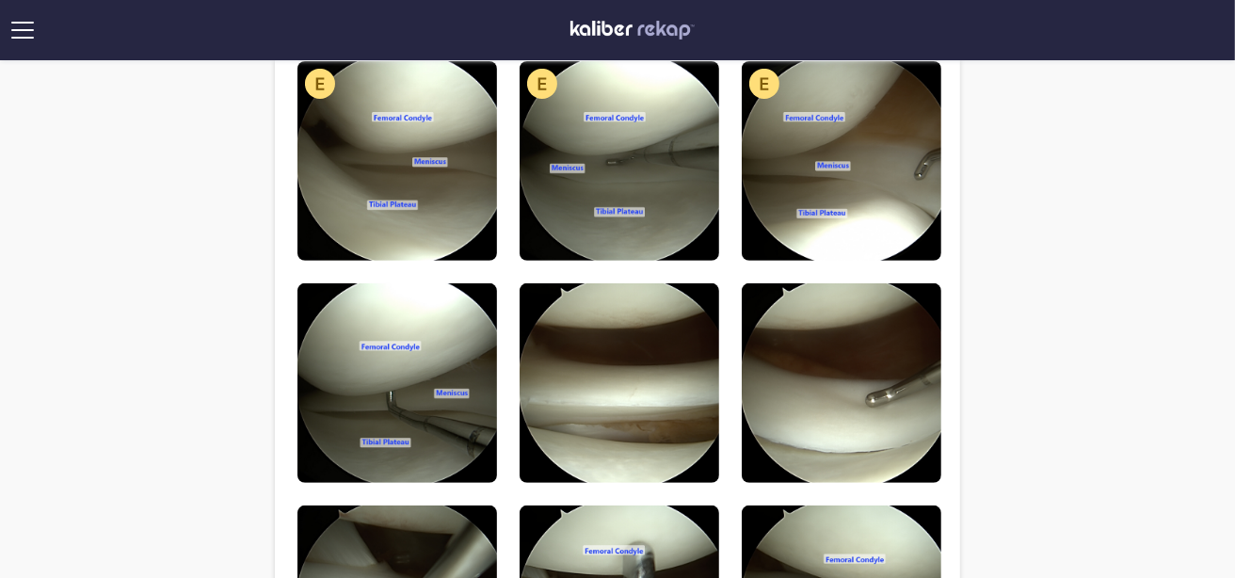
scroll to position [655, 0]
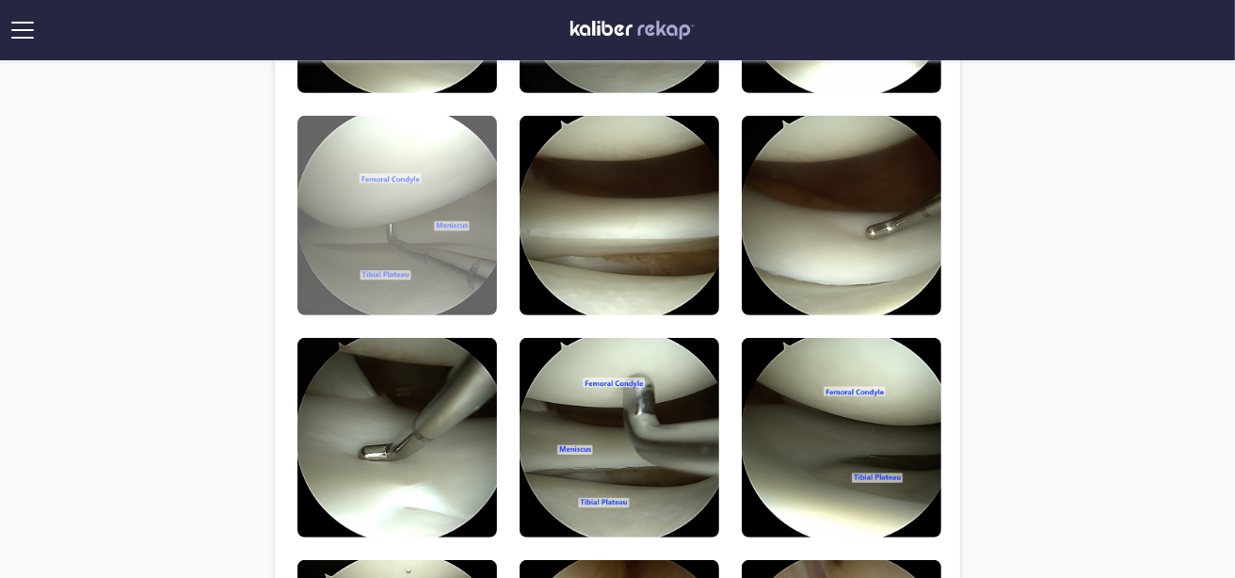
click at [462, 297] on img at bounding box center [397, 216] width 200 height 200
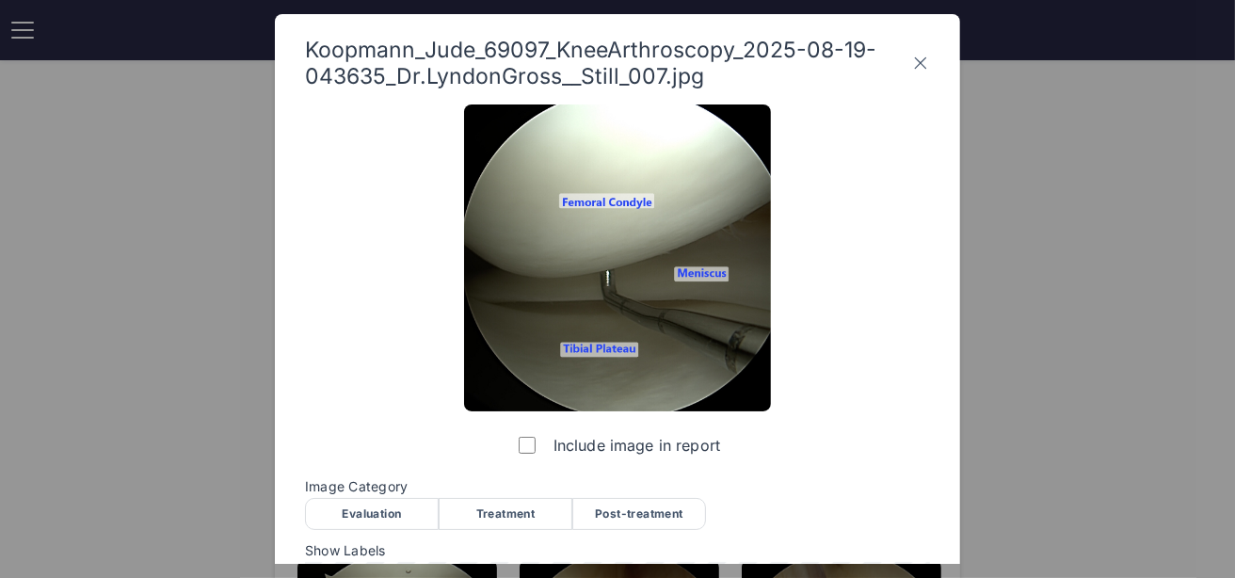
click at [367, 518] on div "Evaluation" at bounding box center [372, 514] width 134 height 32
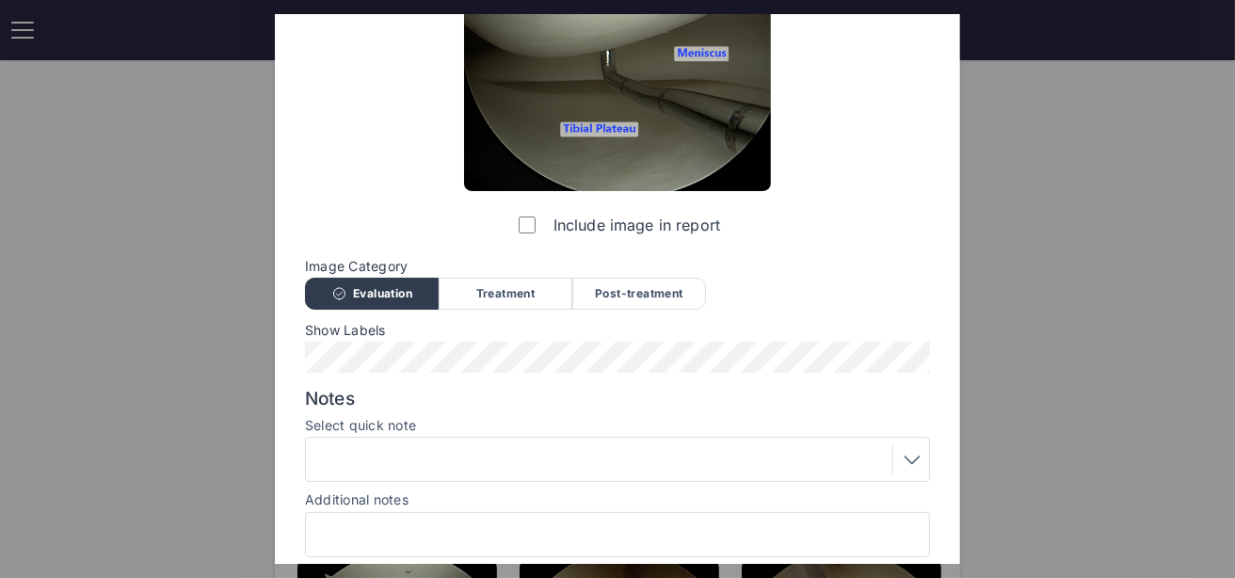
scroll to position [289, 0]
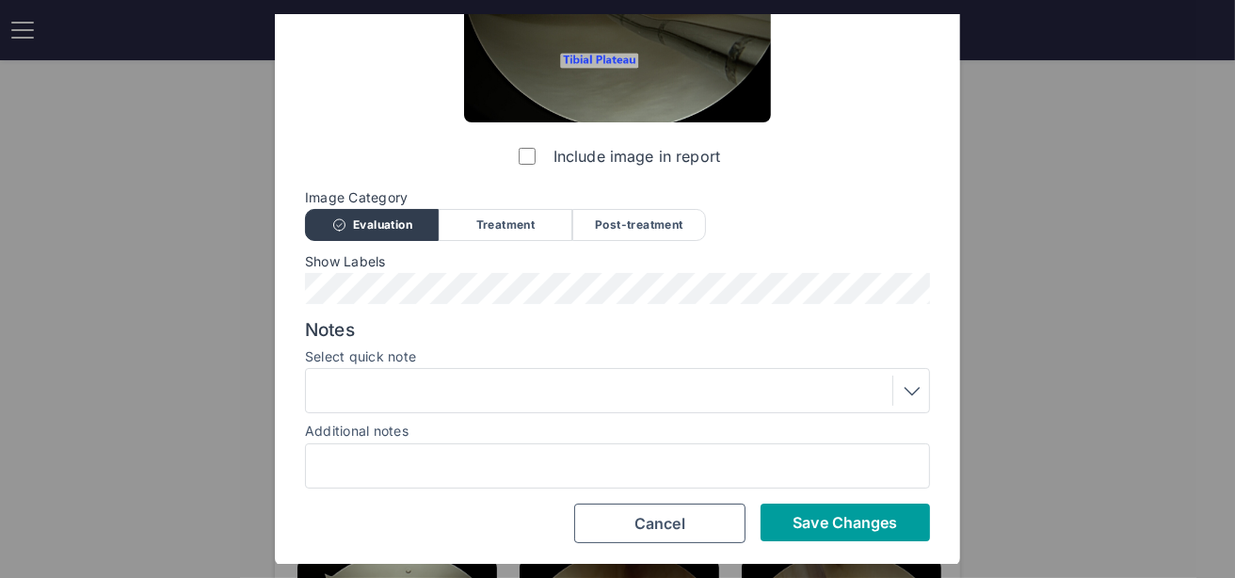
click at [851, 508] on button "Save Changes" at bounding box center [844, 522] width 169 height 38
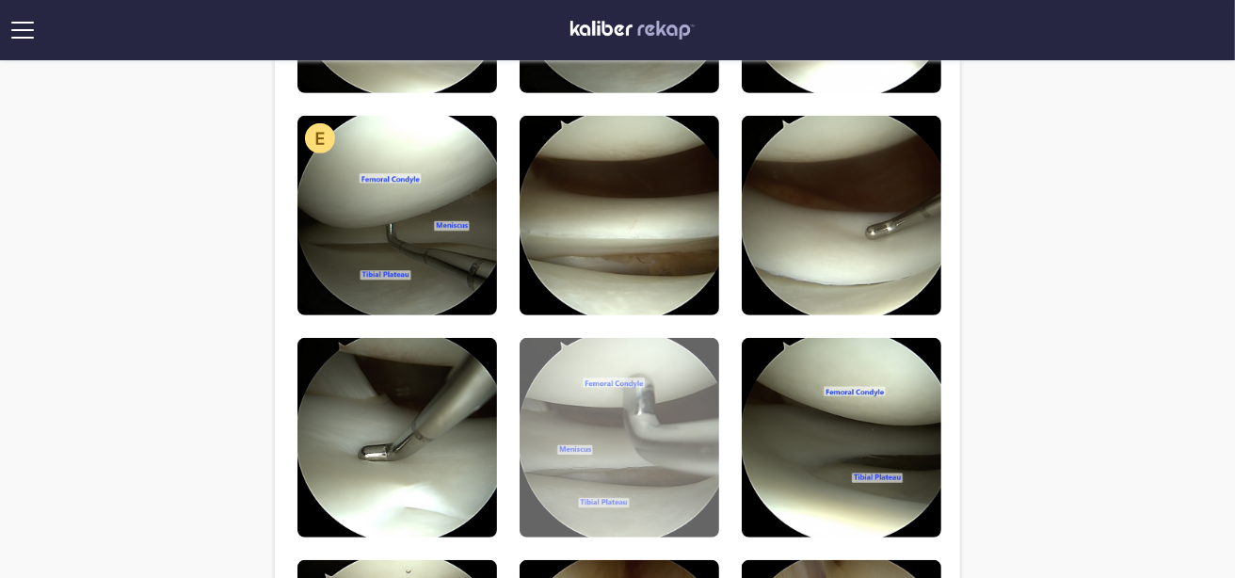
click at [654, 422] on img at bounding box center [619, 438] width 200 height 200
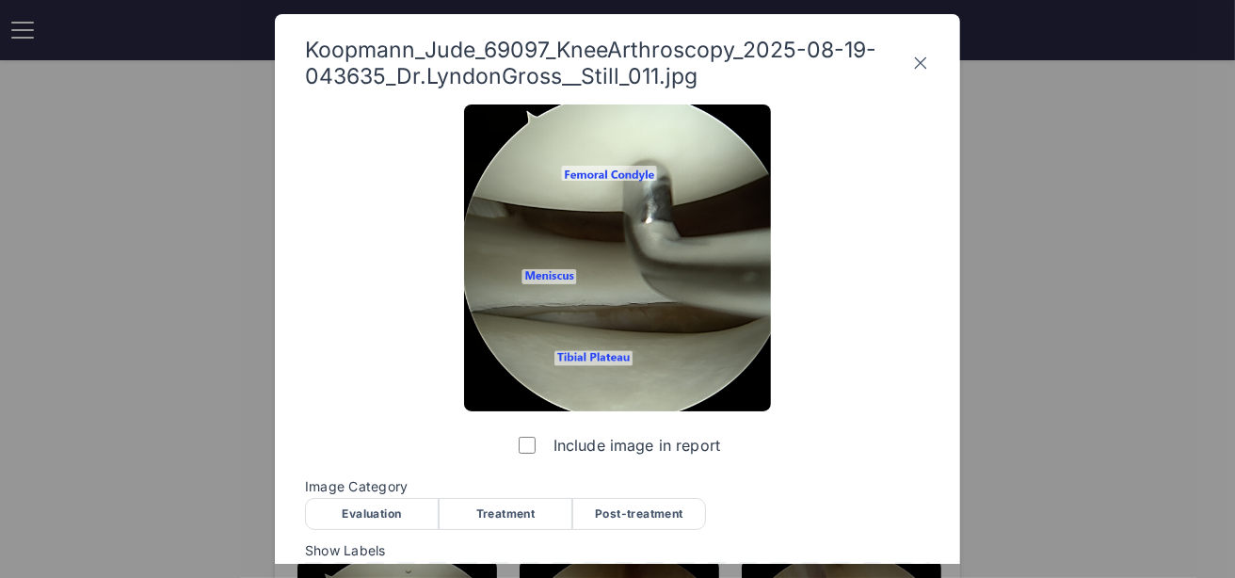
click at [364, 525] on div "Evaluation" at bounding box center [372, 514] width 134 height 32
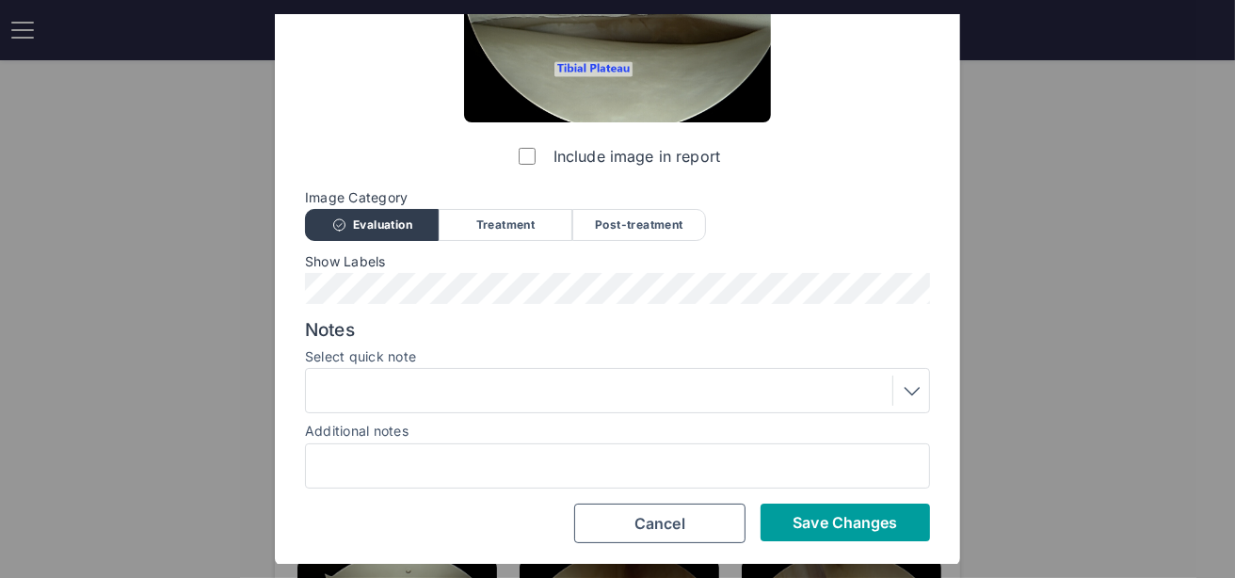
click at [836, 517] on span "Save Changes" at bounding box center [844, 522] width 104 height 19
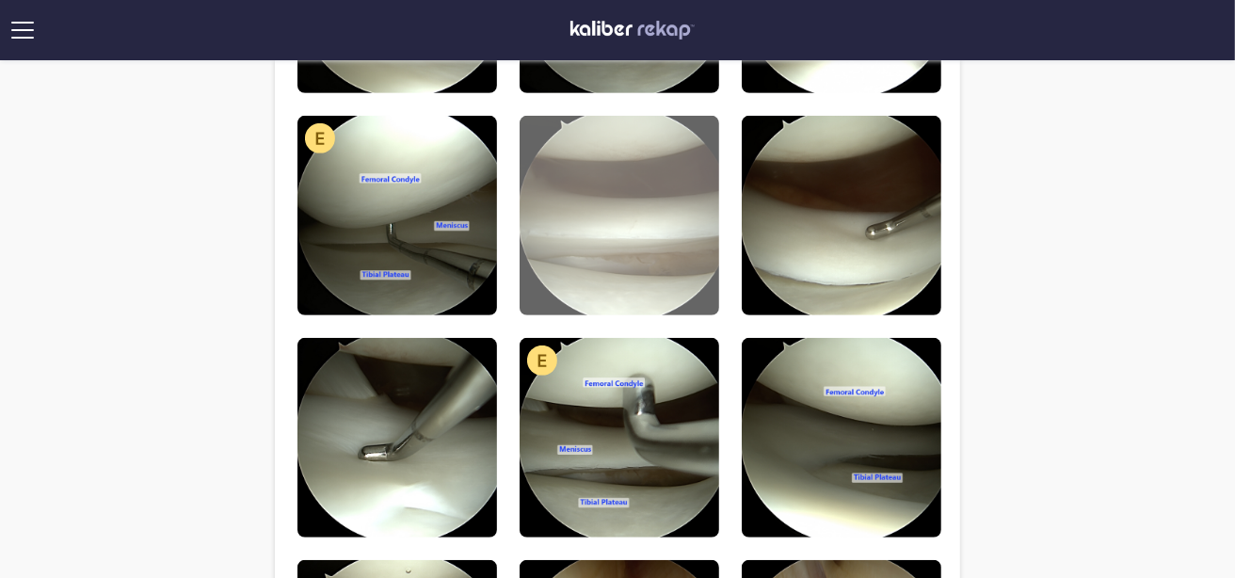
click at [645, 239] on img at bounding box center [619, 216] width 200 height 200
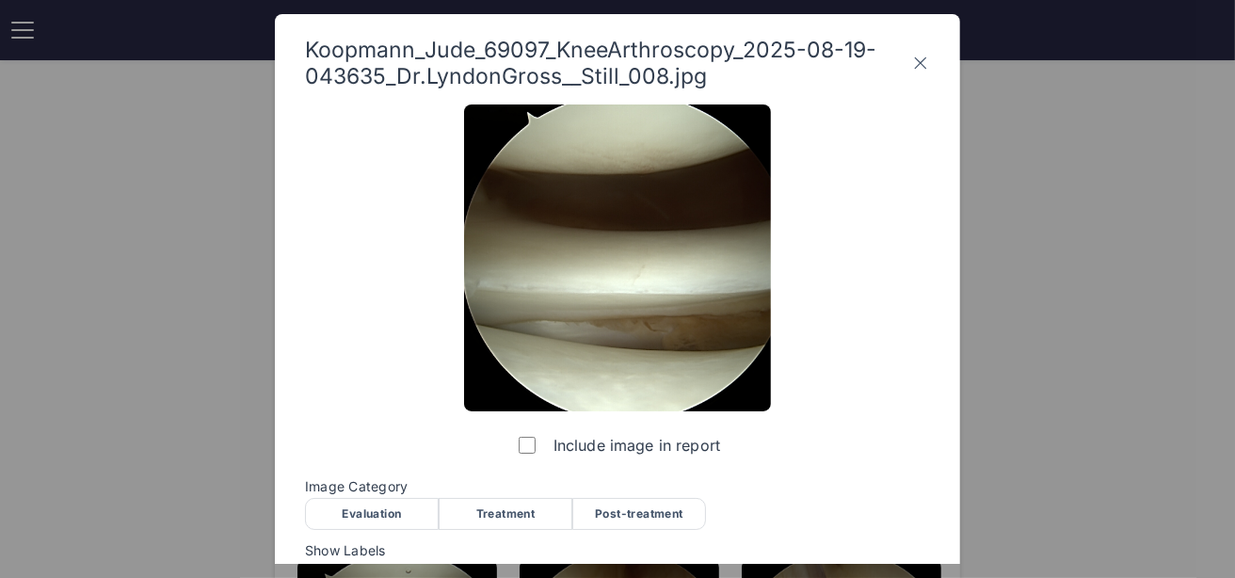
click at [388, 514] on div "Evaluation" at bounding box center [372, 514] width 134 height 32
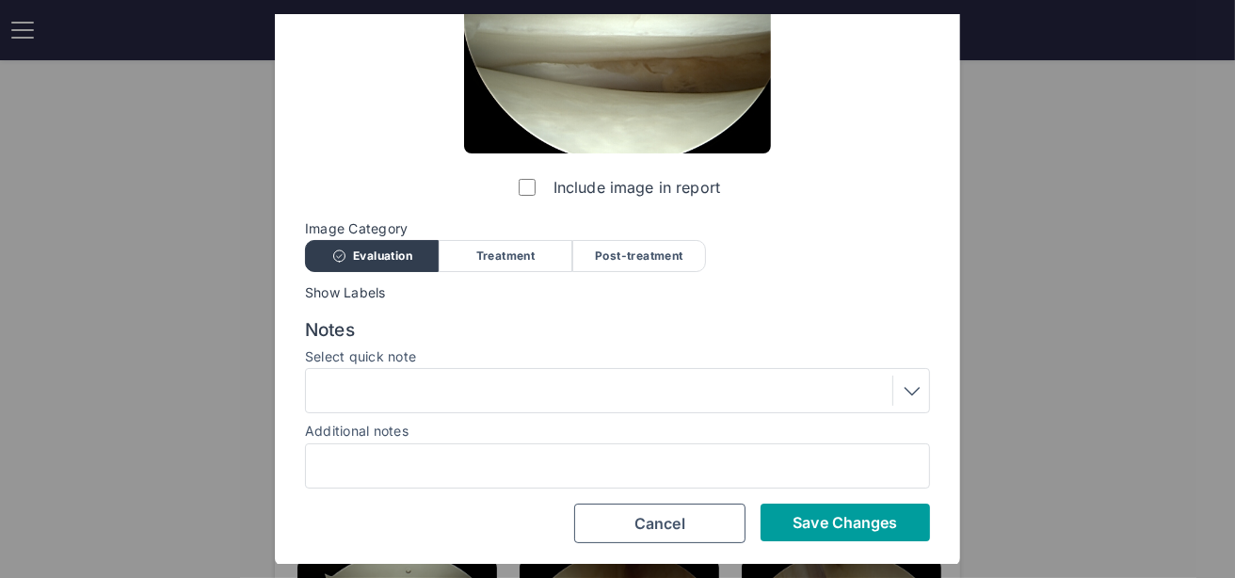
click at [820, 510] on button "Save Changes" at bounding box center [844, 522] width 169 height 38
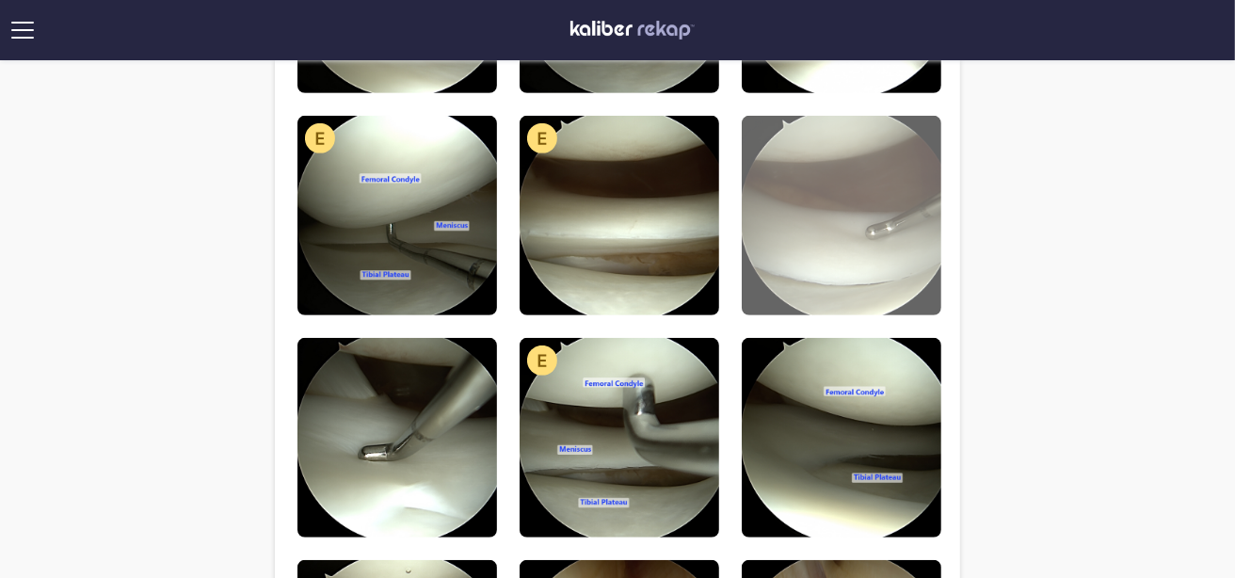
click at [840, 238] on img at bounding box center [842, 216] width 200 height 200
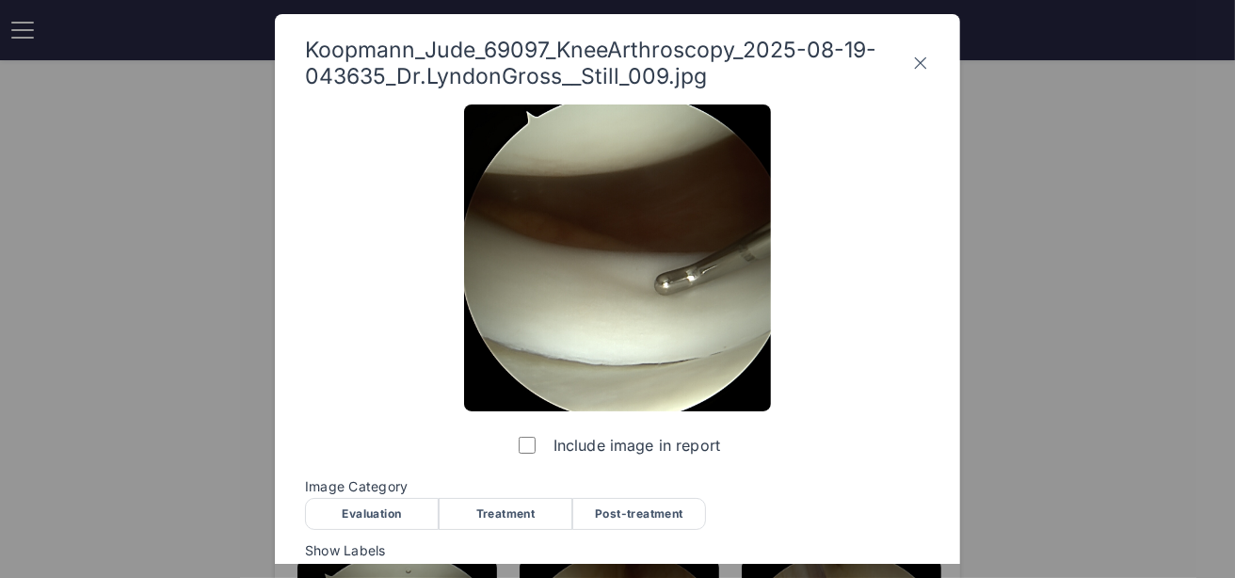
click at [375, 508] on div "Evaluation" at bounding box center [372, 514] width 134 height 32
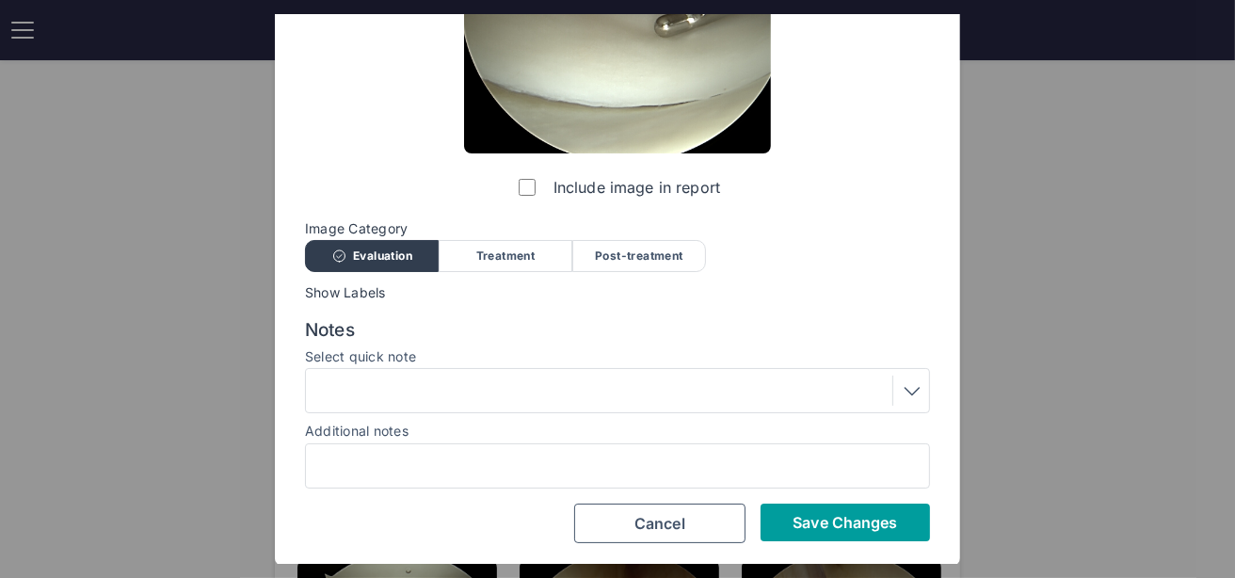
click at [830, 506] on button "Save Changes" at bounding box center [844, 522] width 169 height 38
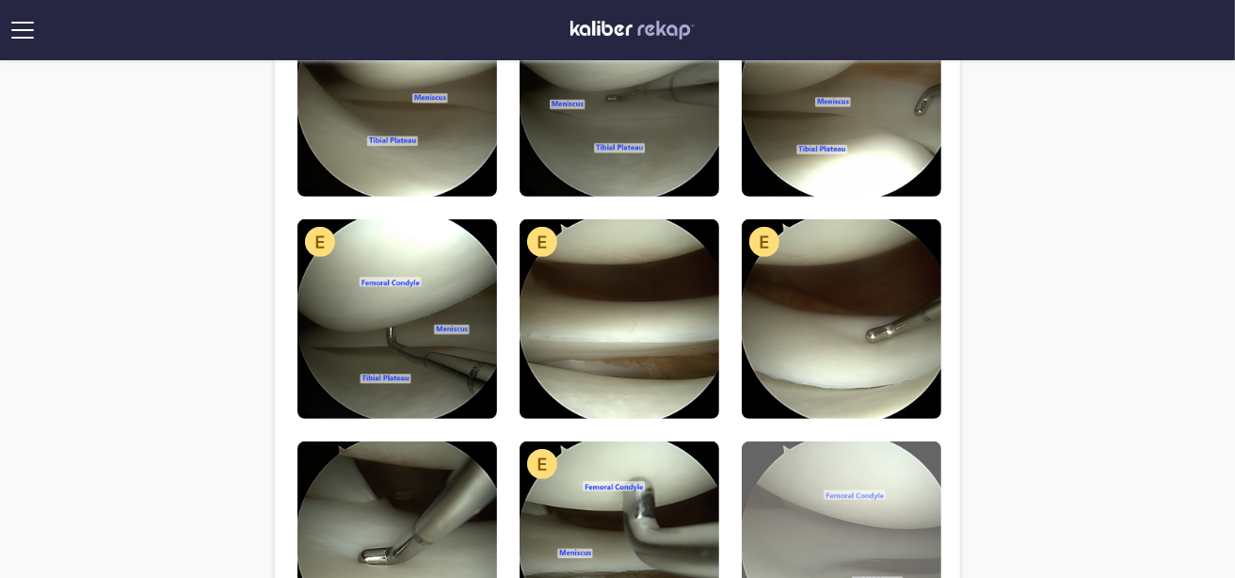
scroll to position [734, 0]
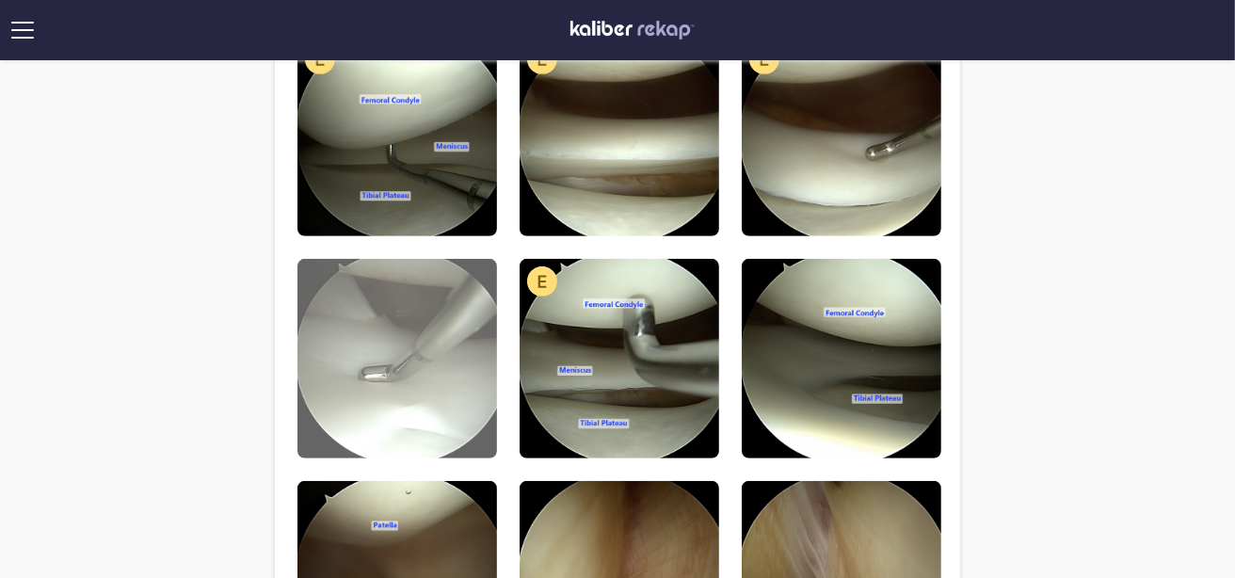
click at [390, 417] on img at bounding box center [397, 359] width 200 height 200
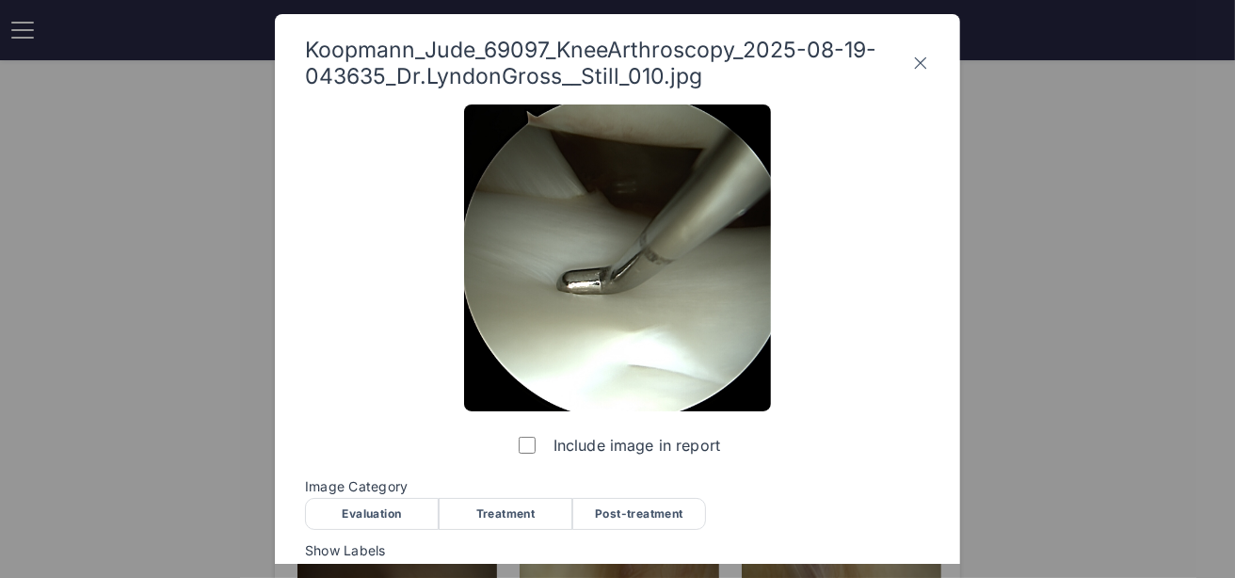
click at [390, 538] on div "Include image in report Image Category Evaluation Treatment Post-treatment Eval…" at bounding box center [617, 452] width 625 height 696
click at [388, 530] on div "Include image in report Image Category Evaluation Treatment Post-treatment Eval…" at bounding box center [617, 452] width 625 height 696
click at [357, 495] on div "Image Category Evaluation Treatment Post-treatment Evaluation Treatment Post-tr…" at bounding box center [617, 503] width 625 height 49
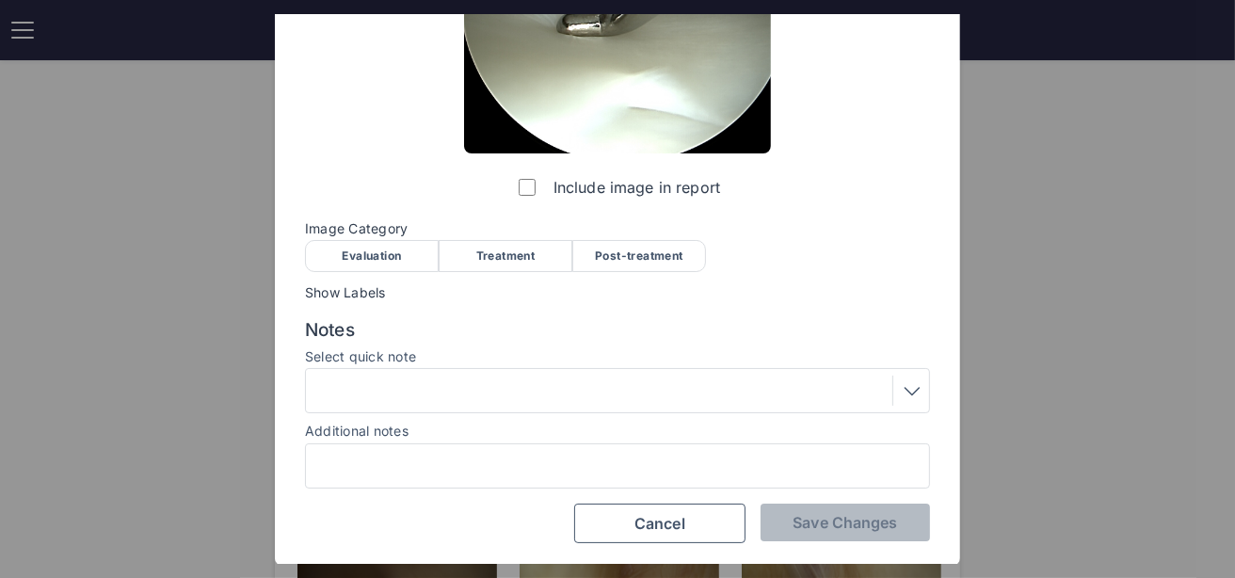
click at [359, 253] on div "Evaluation" at bounding box center [372, 256] width 134 height 32
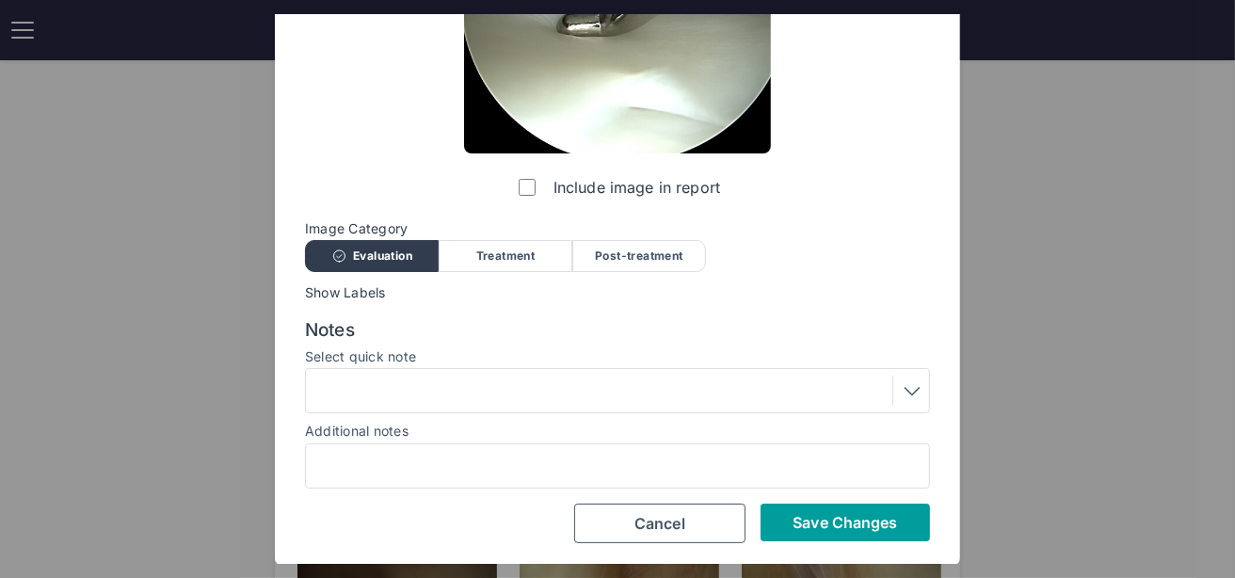
click at [857, 520] on span "Save Changes" at bounding box center [844, 522] width 104 height 19
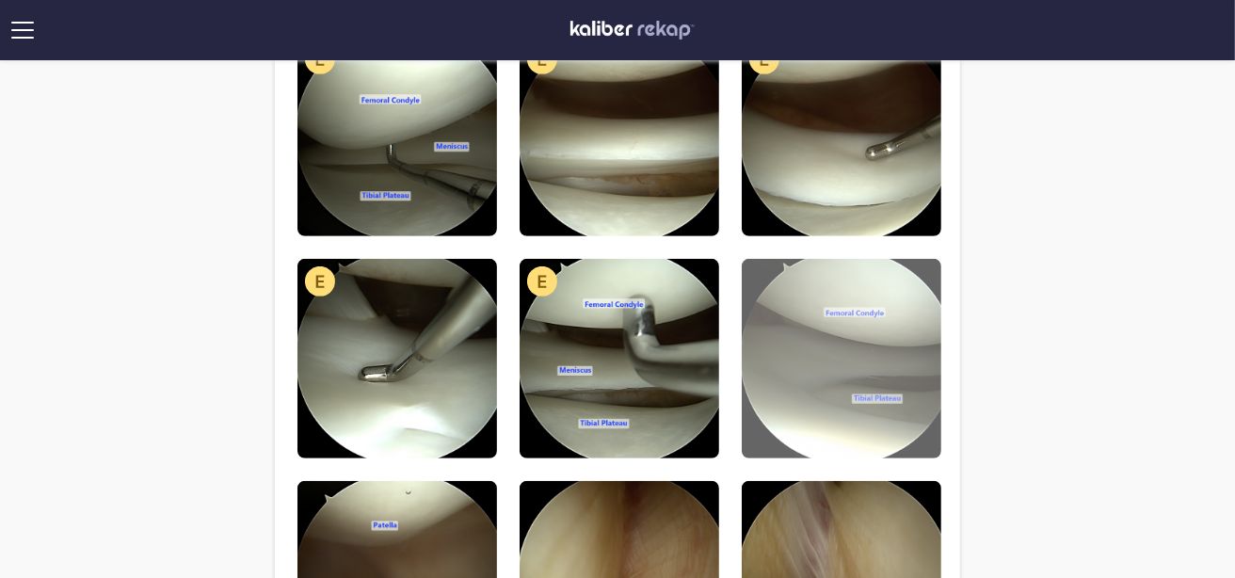
click at [829, 391] on img at bounding box center [842, 359] width 200 height 200
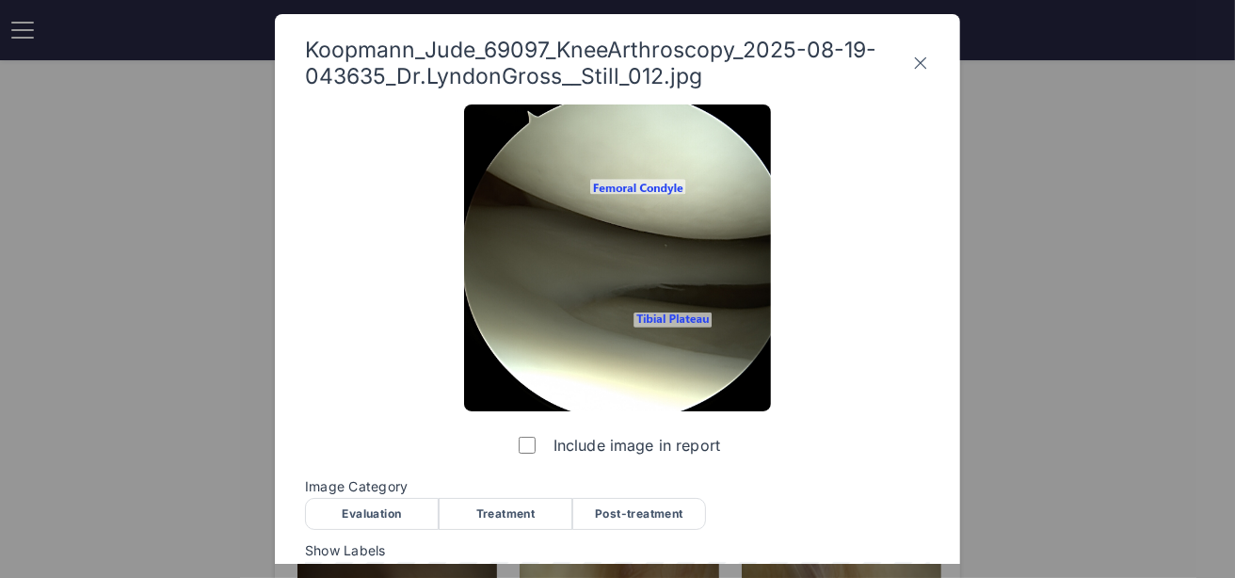
click at [401, 515] on div "Evaluation" at bounding box center [372, 514] width 134 height 32
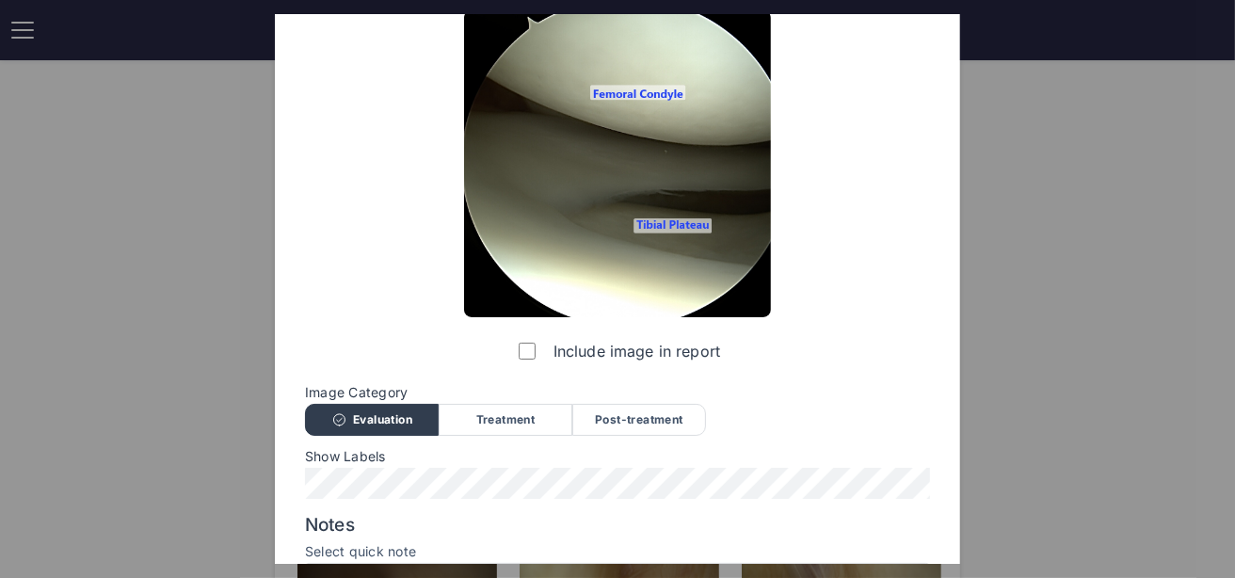
scroll to position [289, 0]
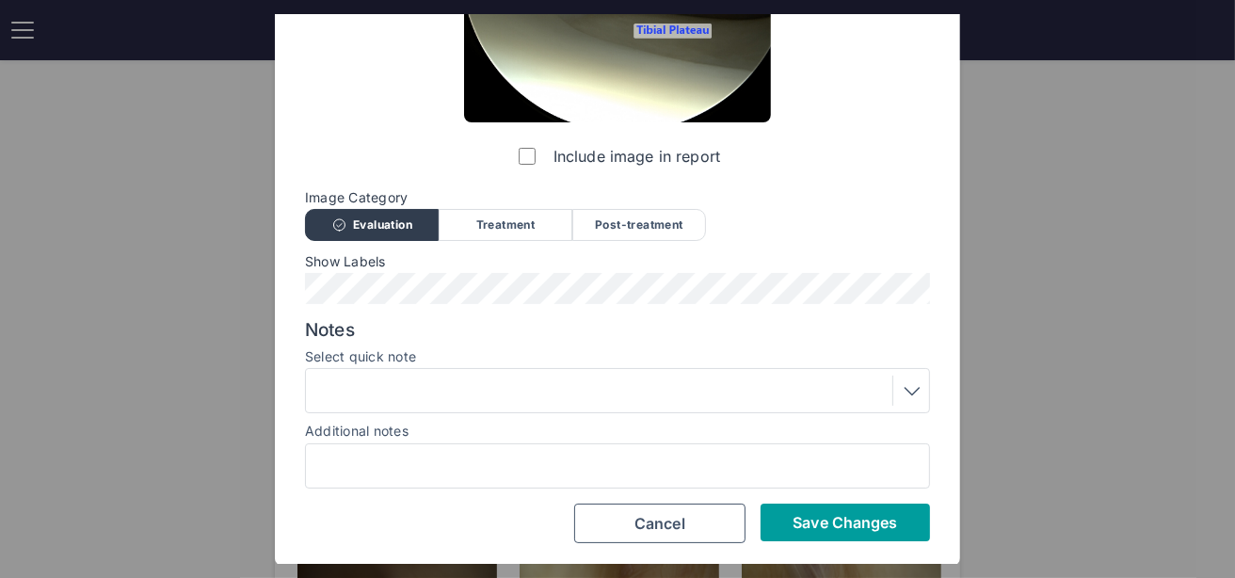
click at [845, 531] on button "Save Changes" at bounding box center [844, 522] width 169 height 38
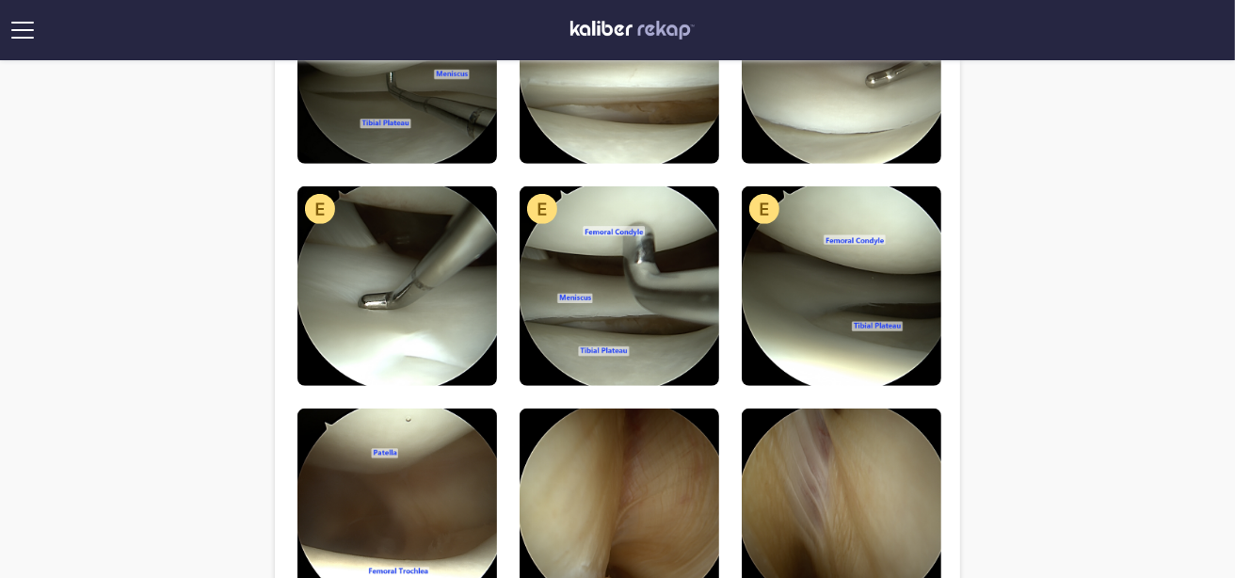
scroll to position [925, 0]
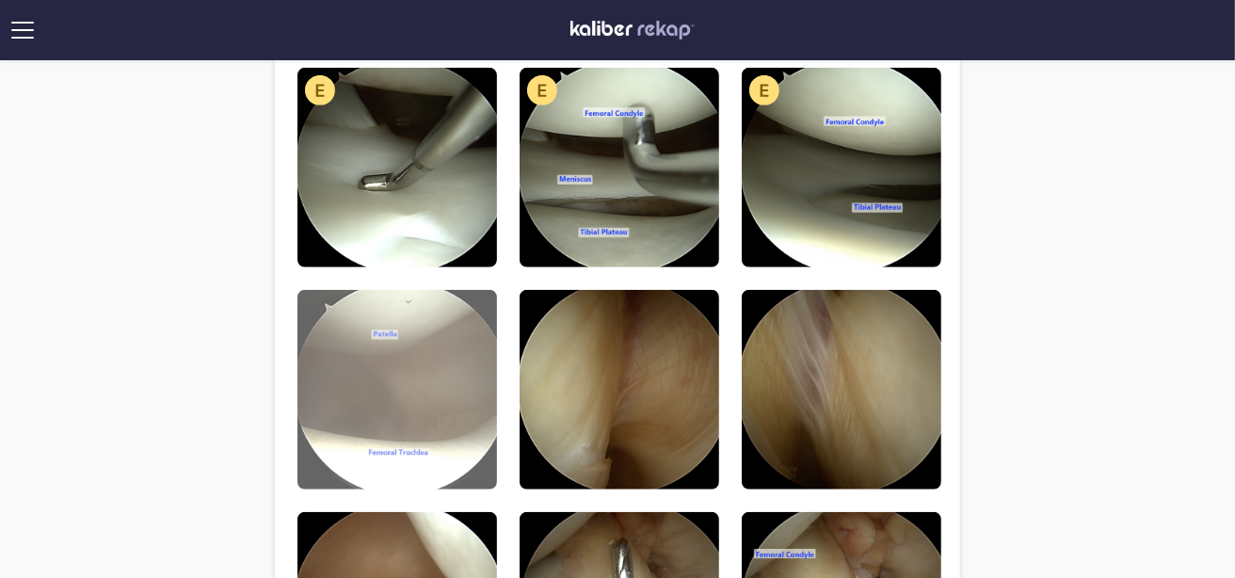
click at [438, 375] on img at bounding box center [397, 390] width 200 height 200
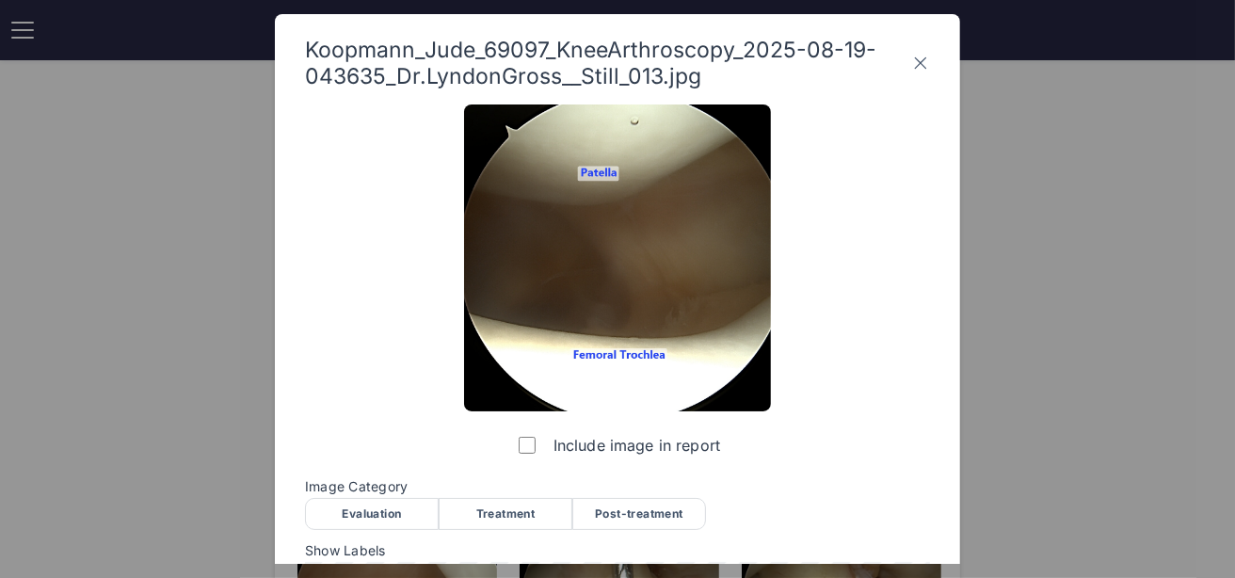
click at [380, 510] on div "Evaluation" at bounding box center [372, 514] width 134 height 32
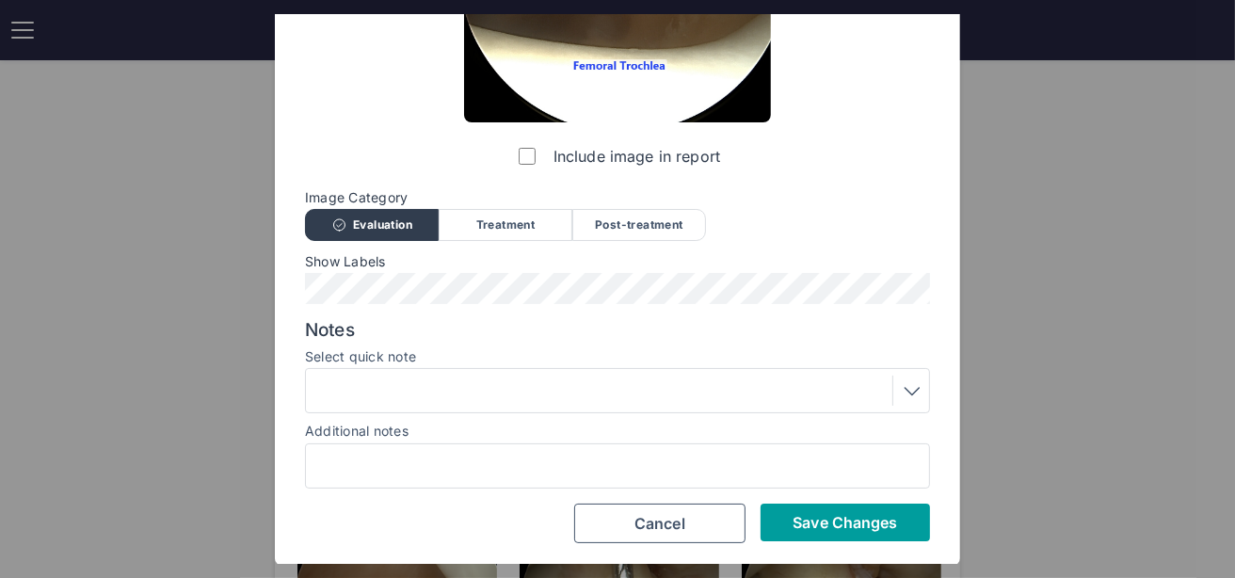
click at [874, 532] on button "Save Changes" at bounding box center [844, 522] width 169 height 38
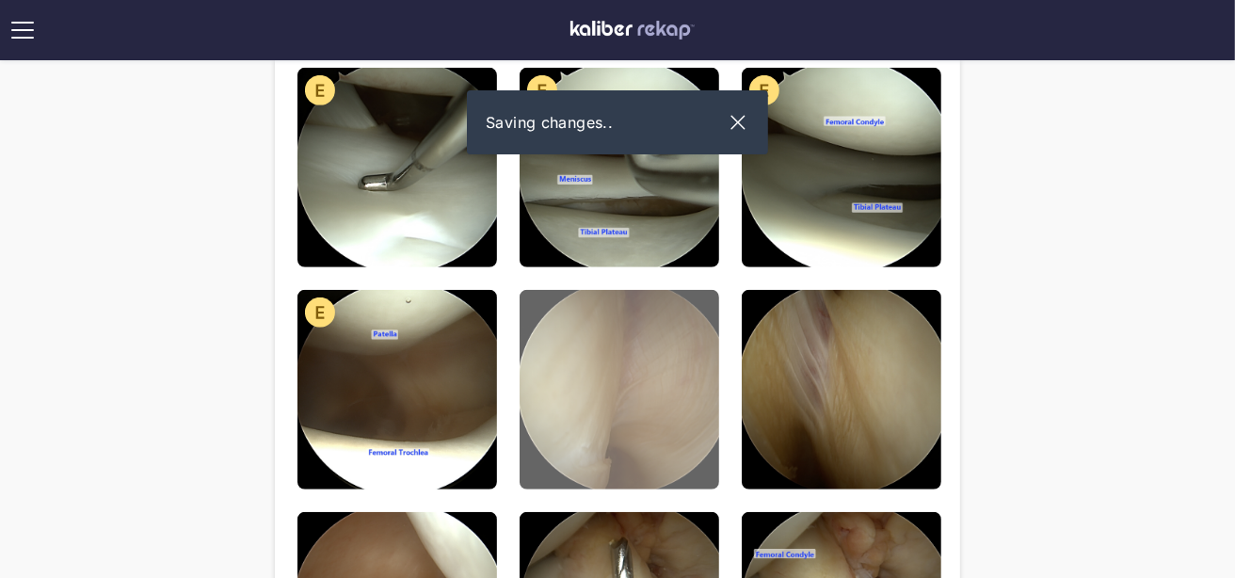
click at [658, 414] on img at bounding box center [619, 390] width 200 height 200
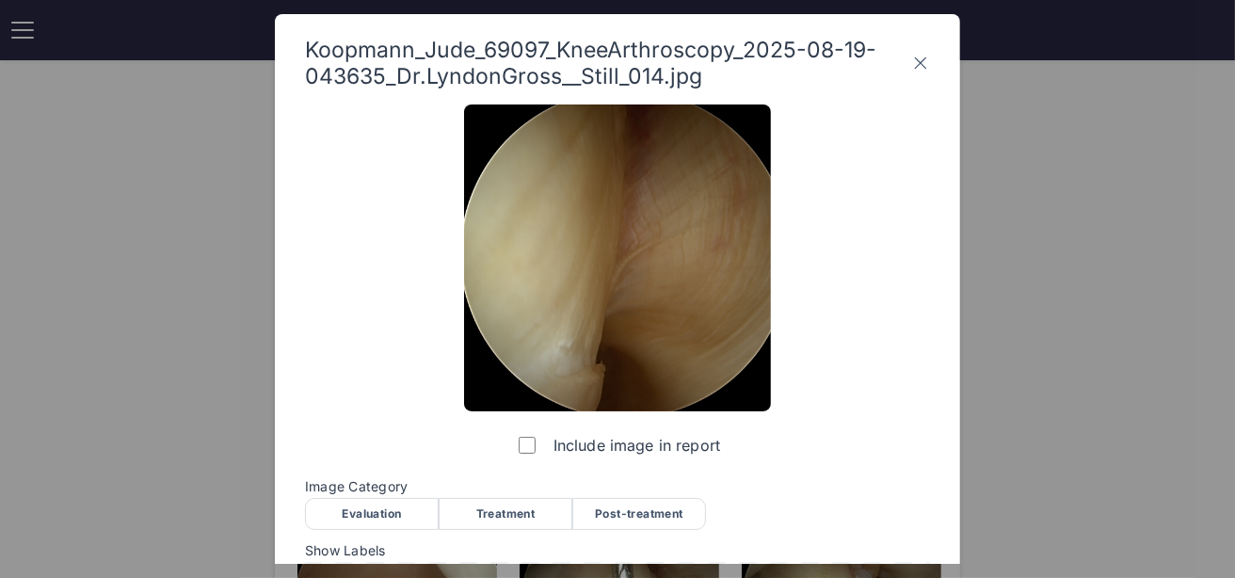
click at [378, 498] on div "Evaluation" at bounding box center [372, 514] width 134 height 32
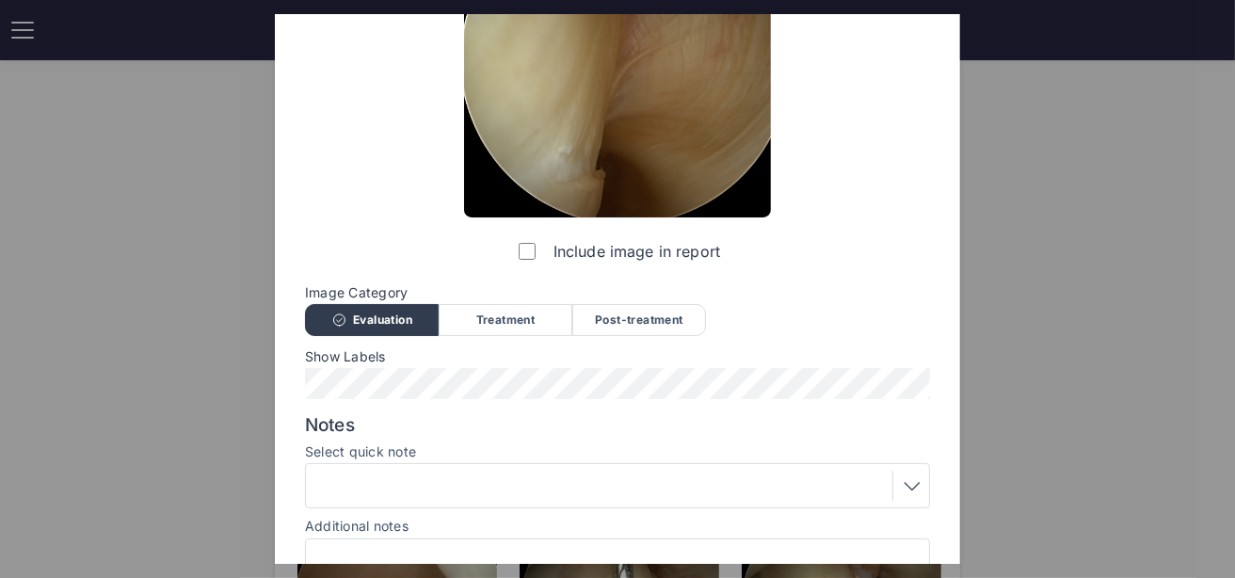
scroll to position [229, 0]
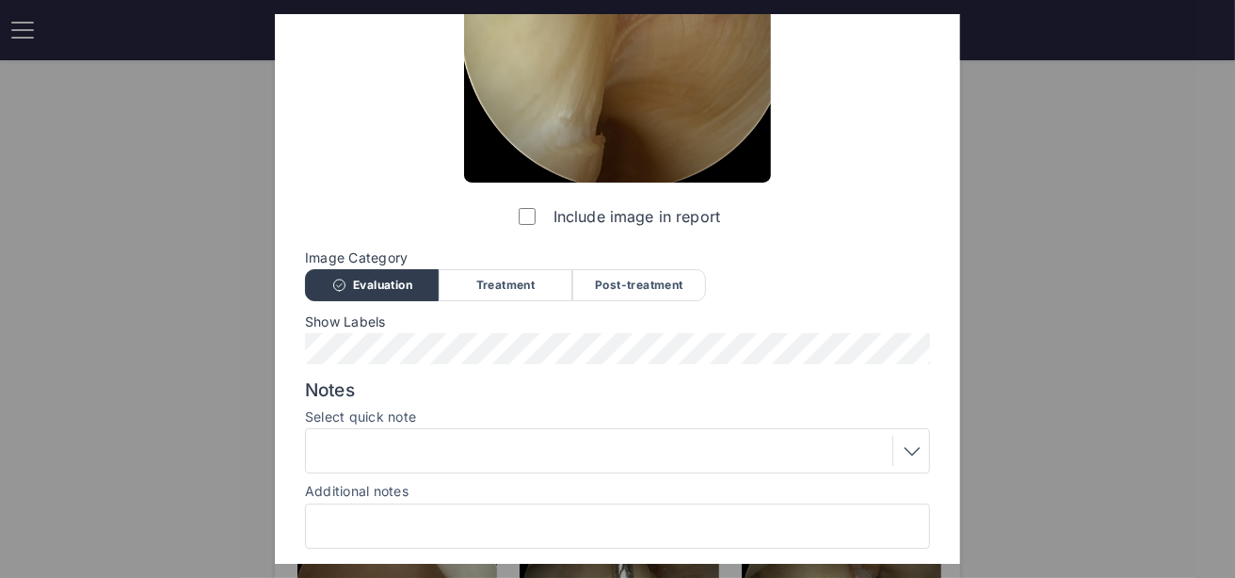
click at [369, 432] on div at bounding box center [617, 450] width 625 height 45
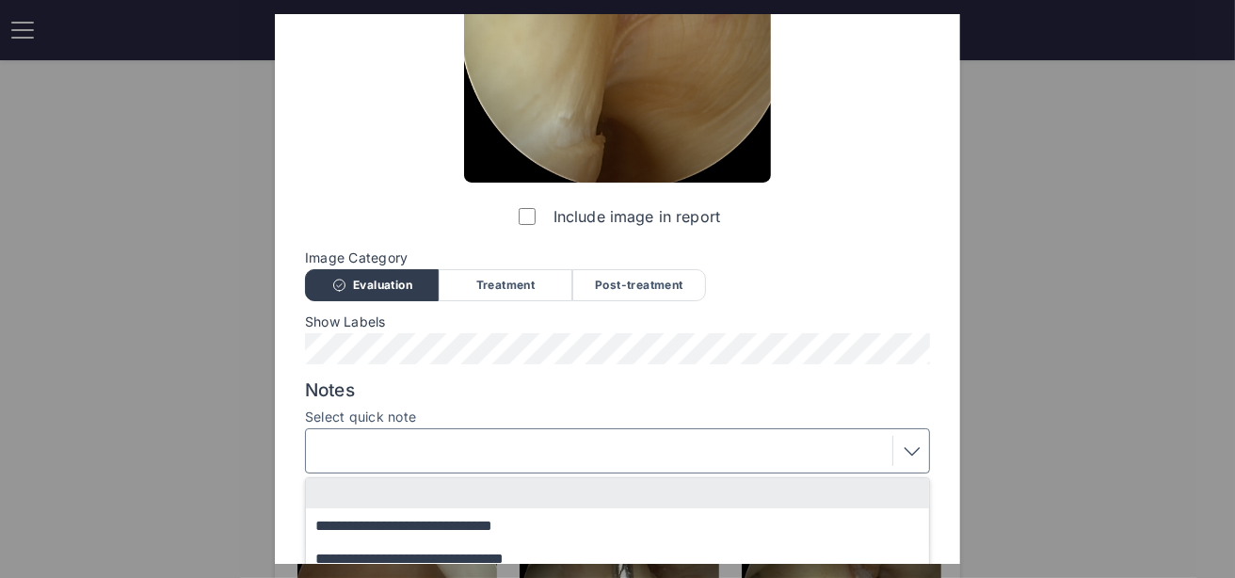
scroll to position [407, 0]
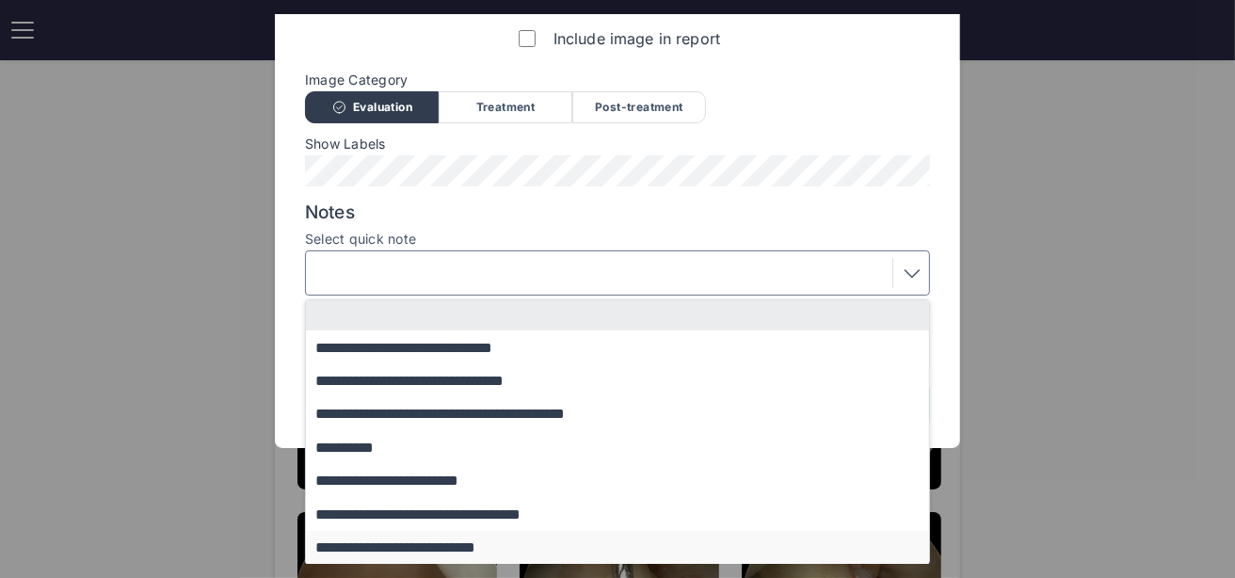
click at [383, 546] on button "**********" at bounding box center [626, 547] width 641 height 33
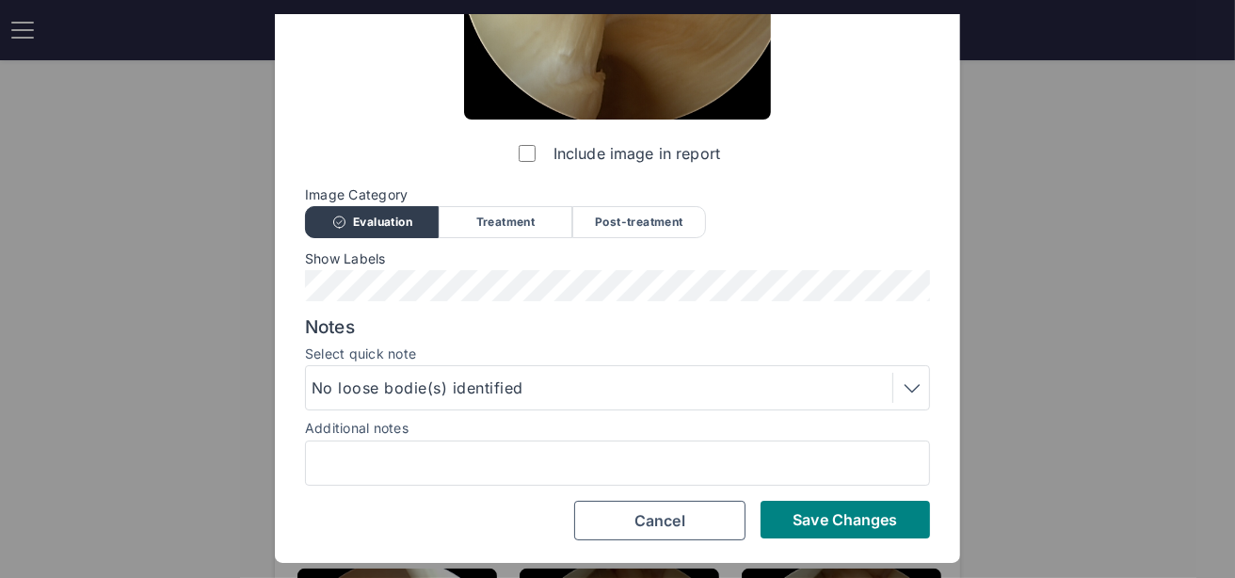
scroll to position [289, 0]
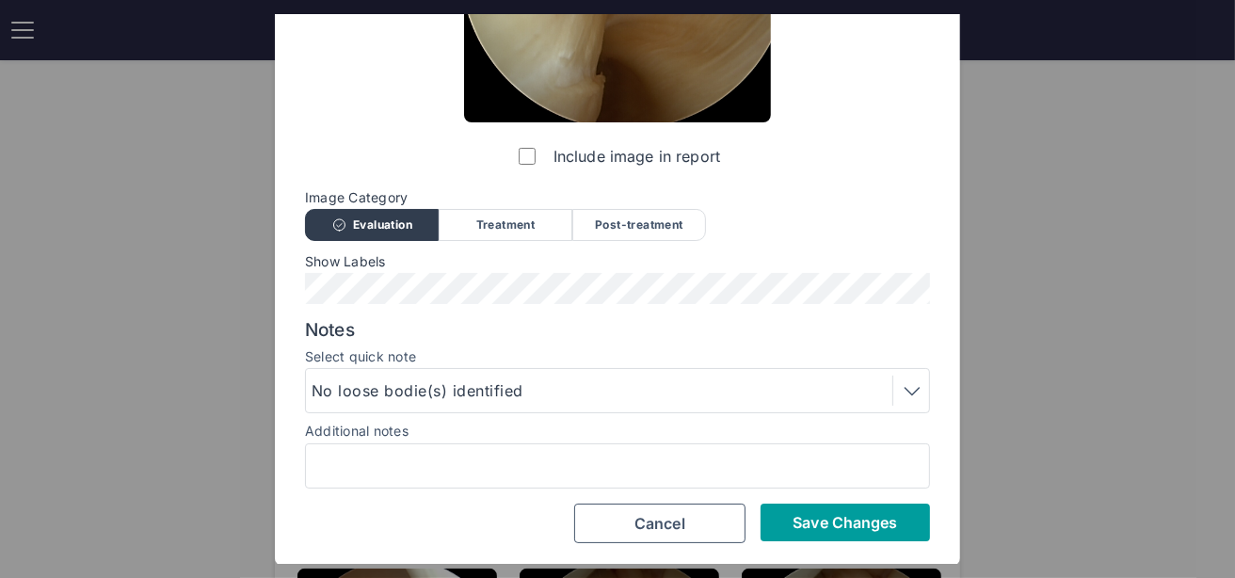
click at [820, 532] on button "Save Changes" at bounding box center [844, 522] width 169 height 38
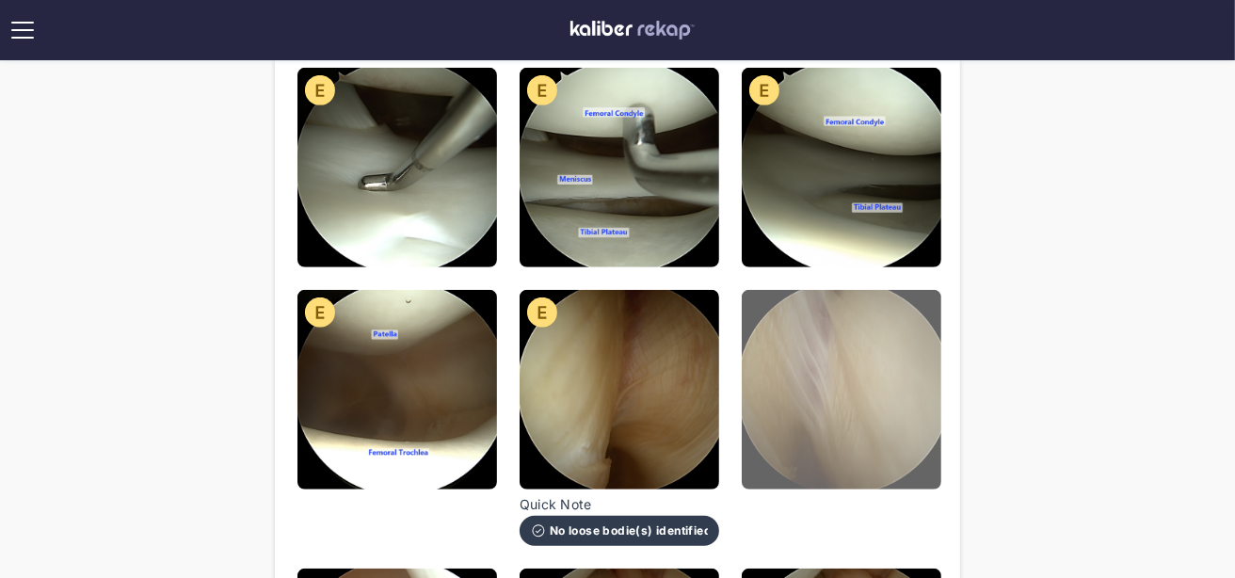
click at [792, 410] on img at bounding box center [842, 390] width 200 height 200
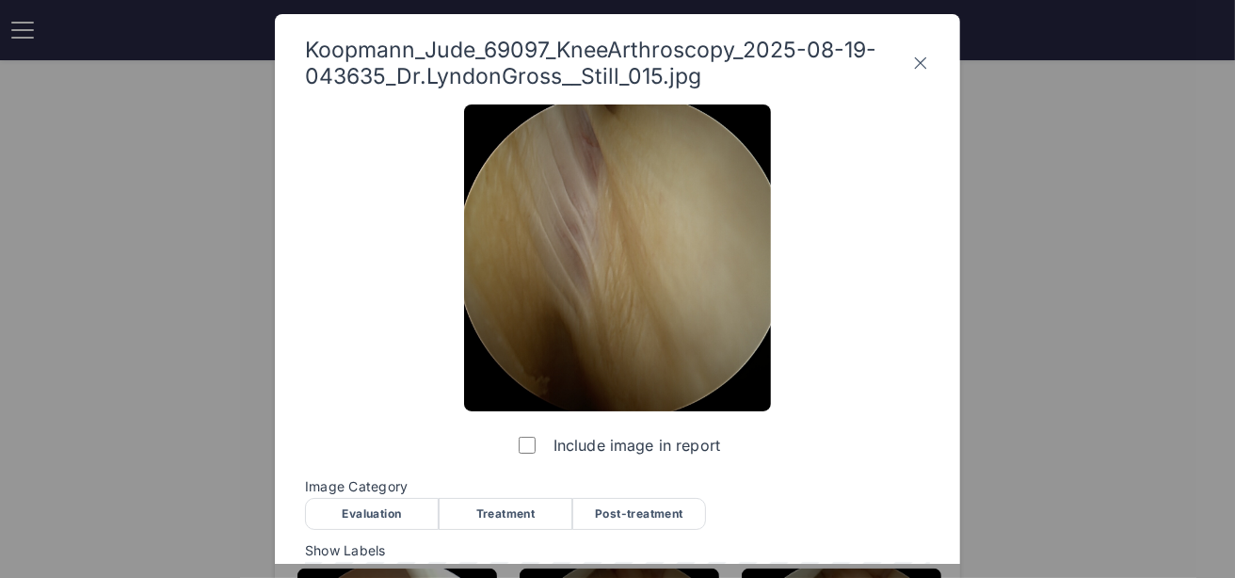
click at [389, 511] on div "Evaluation" at bounding box center [372, 514] width 134 height 32
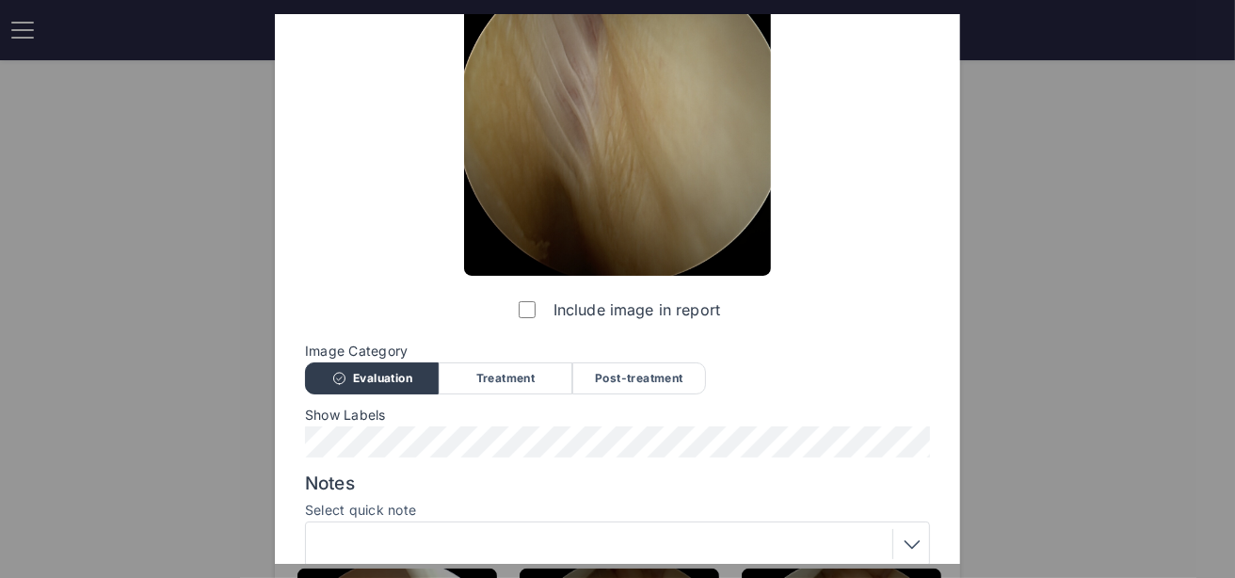
scroll to position [246, 0]
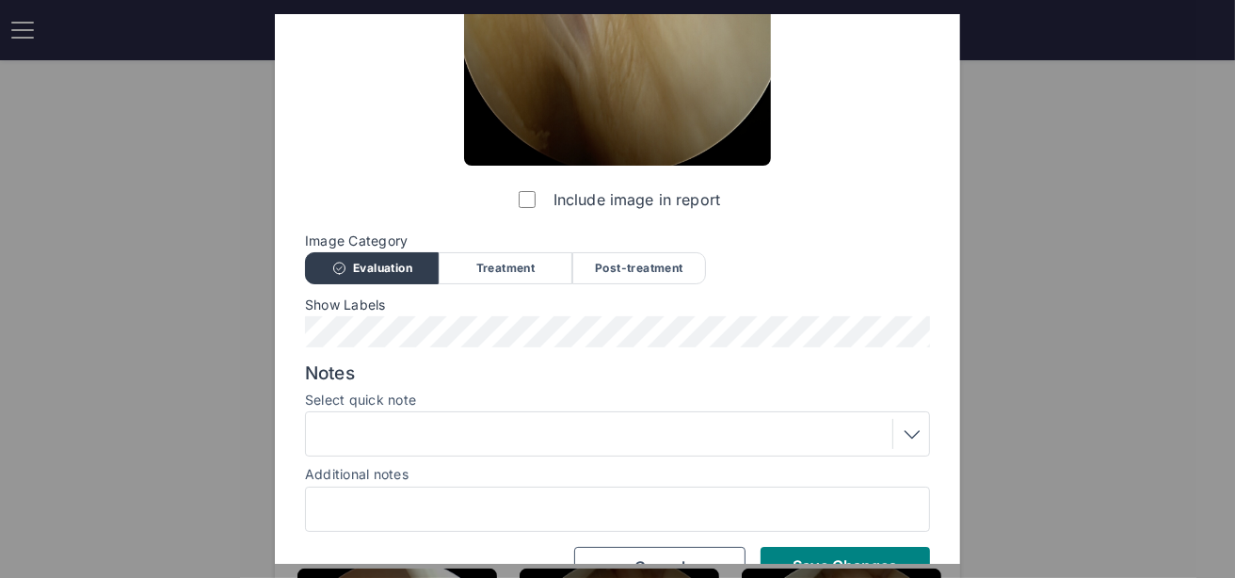
click at [338, 454] on div at bounding box center [617, 433] width 625 height 45
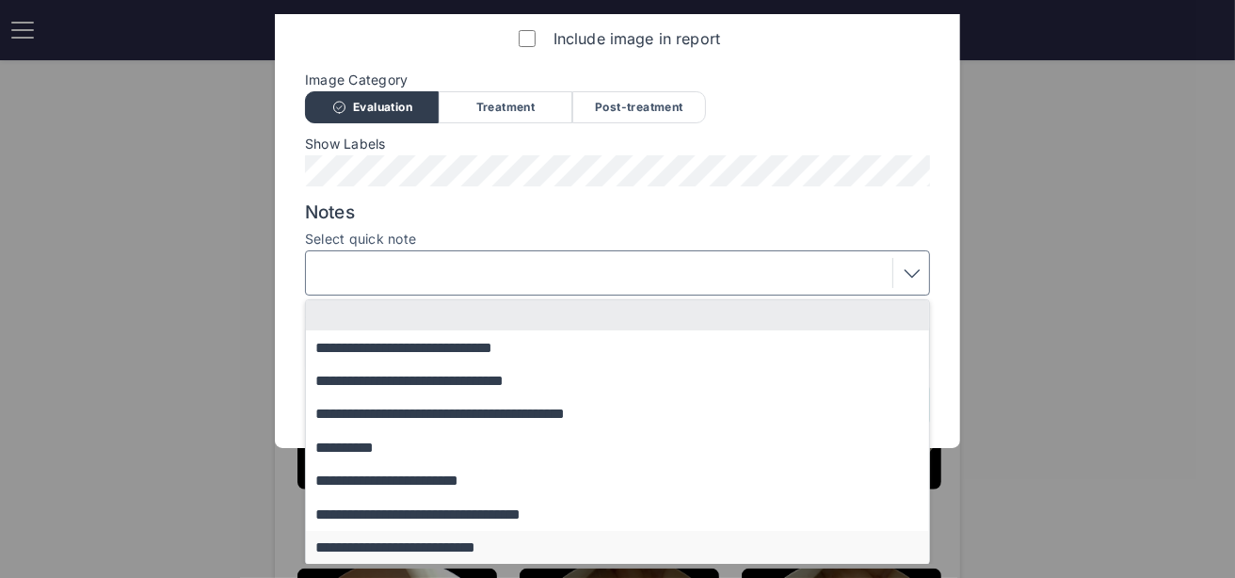
click at [384, 534] on button "**********" at bounding box center [626, 547] width 641 height 33
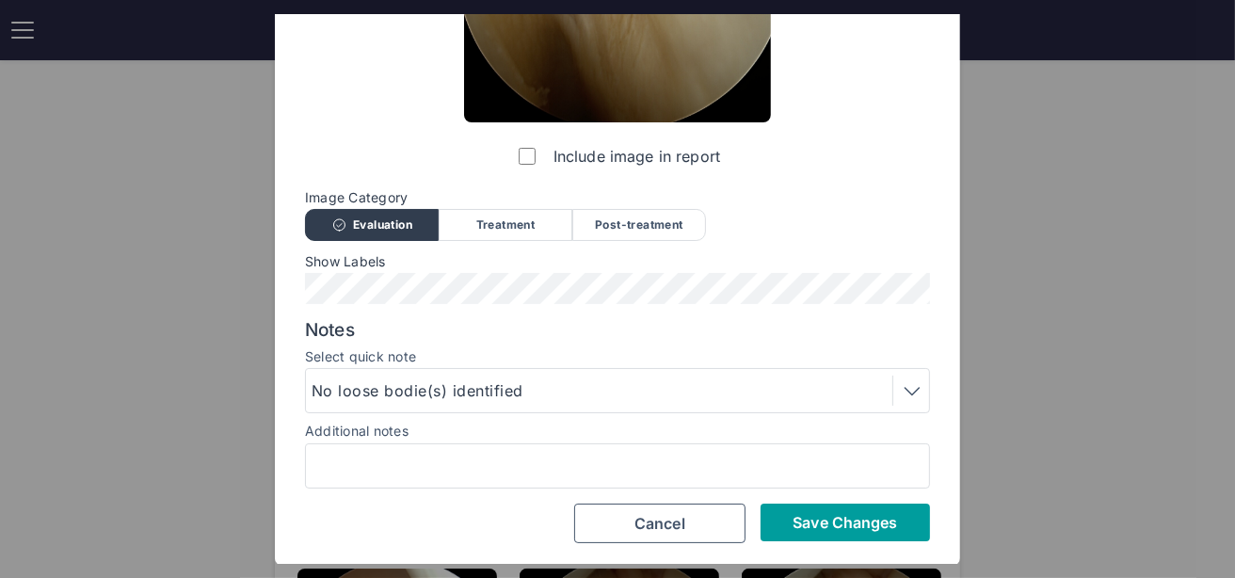
click at [868, 522] on span "Save Changes" at bounding box center [844, 522] width 104 height 19
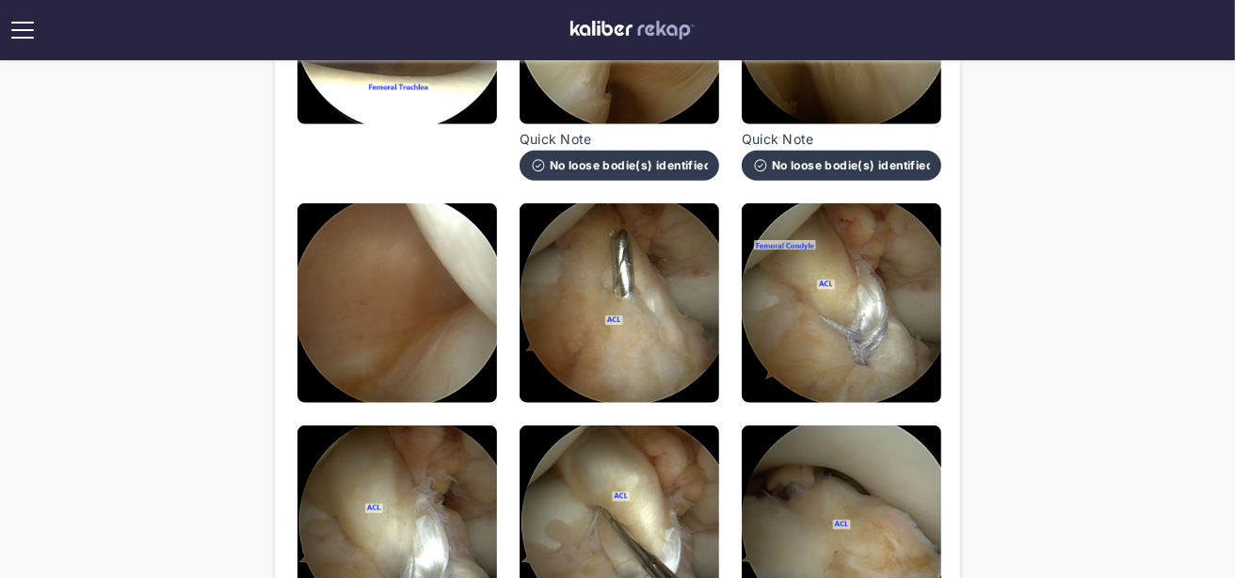
scroll to position [1339, 0]
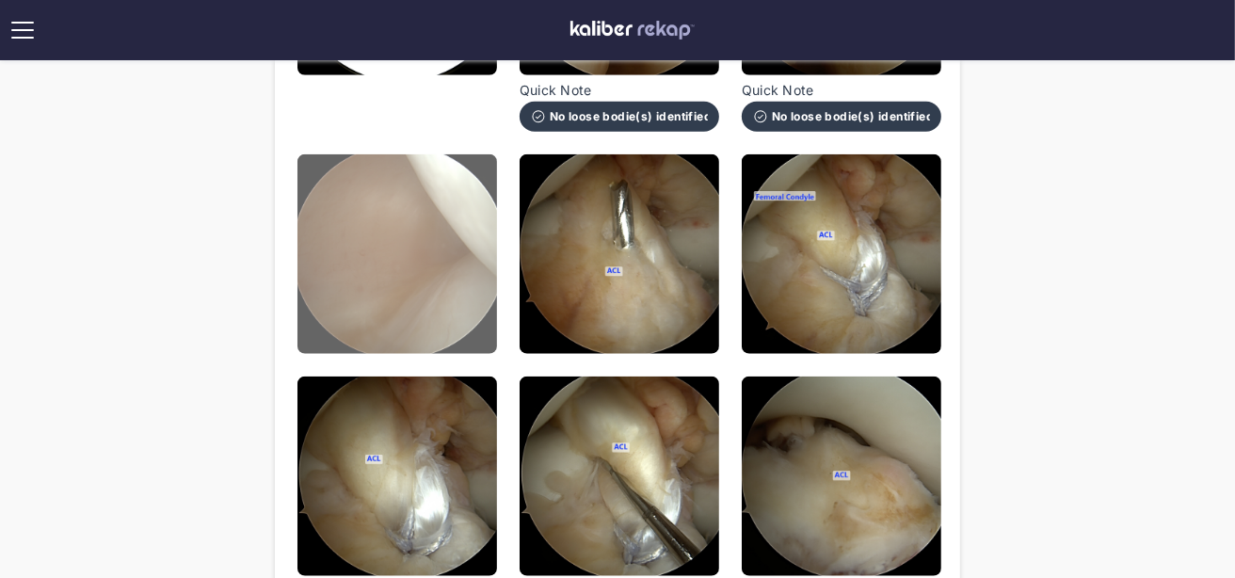
click at [316, 265] on img at bounding box center [397, 254] width 200 height 200
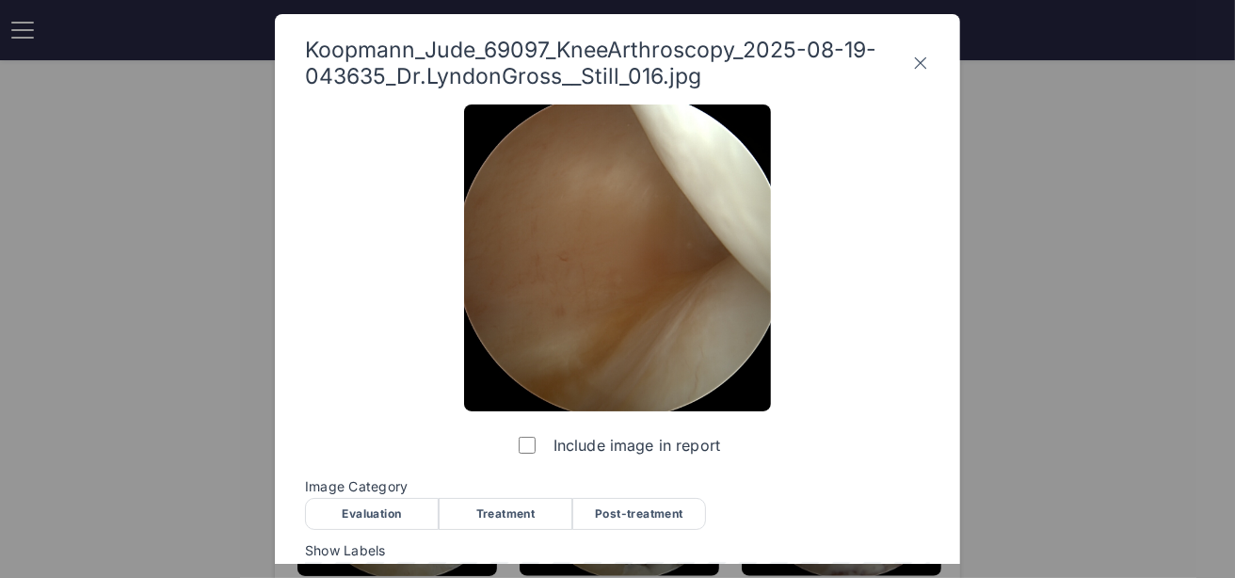
click at [345, 526] on div "Evaluation" at bounding box center [372, 514] width 134 height 32
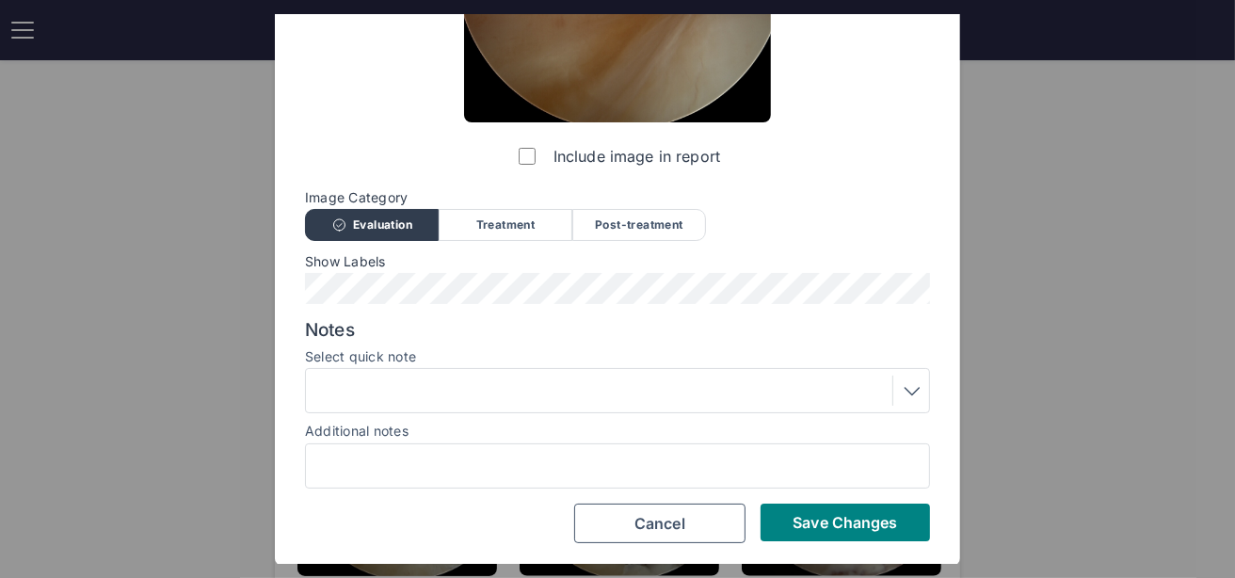
click at [417, 406] on div at bounding box center [617, 390] width 625 height 45
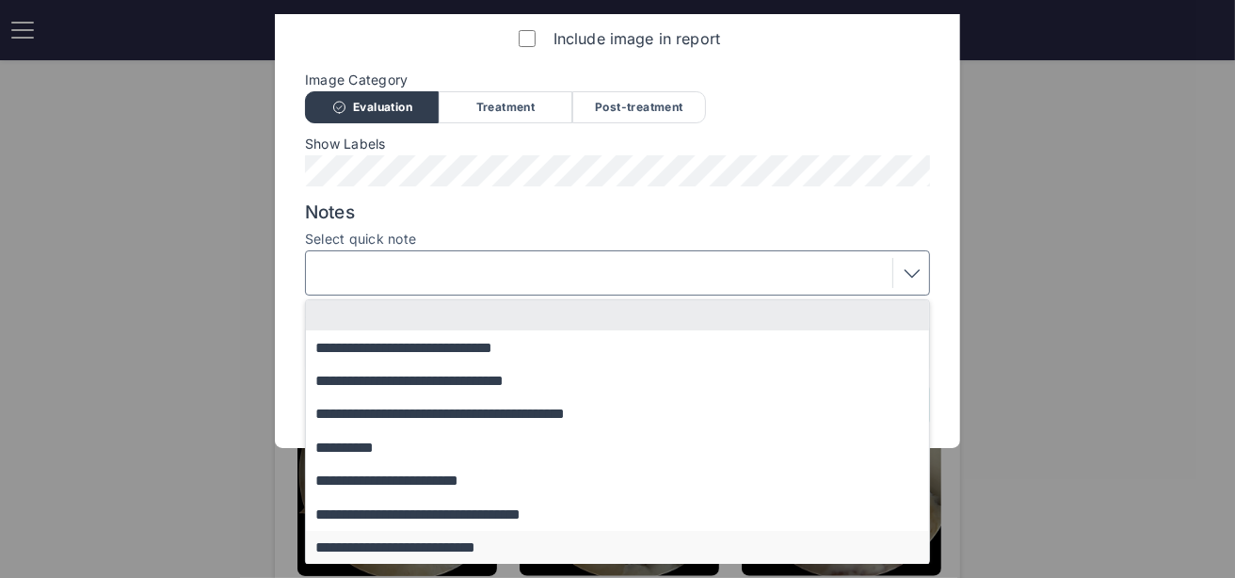
click at [389, 535] on button "**********" at bounding box center [626, 547] width 641 height 33
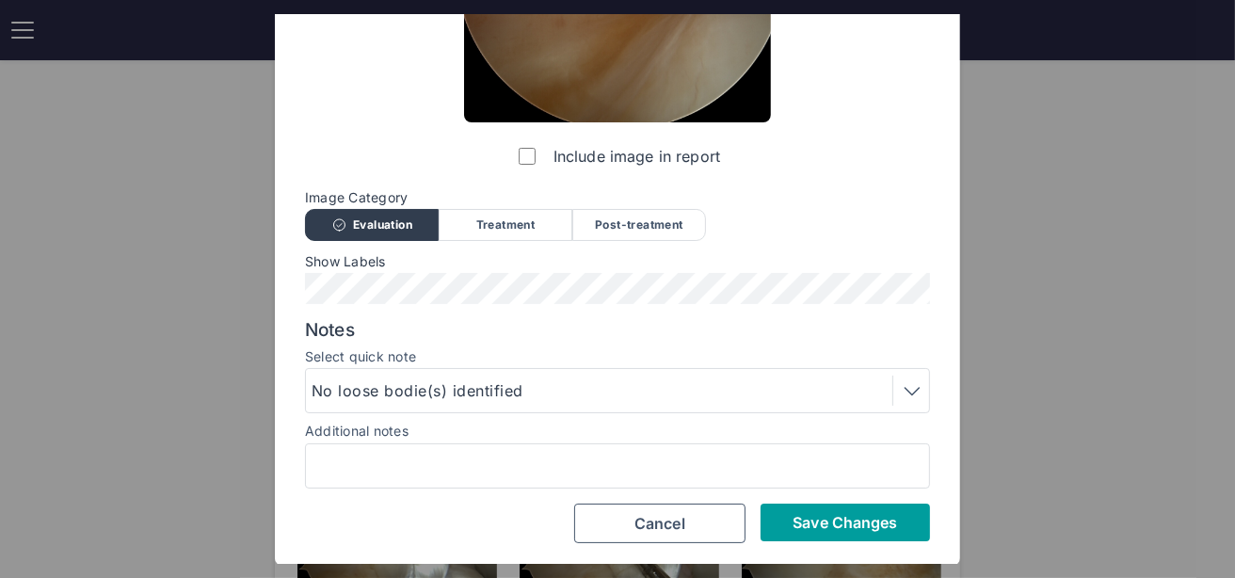
click at [819, 516] on span "Save Changes" at bounding box center [844, 522] width 104 height 19
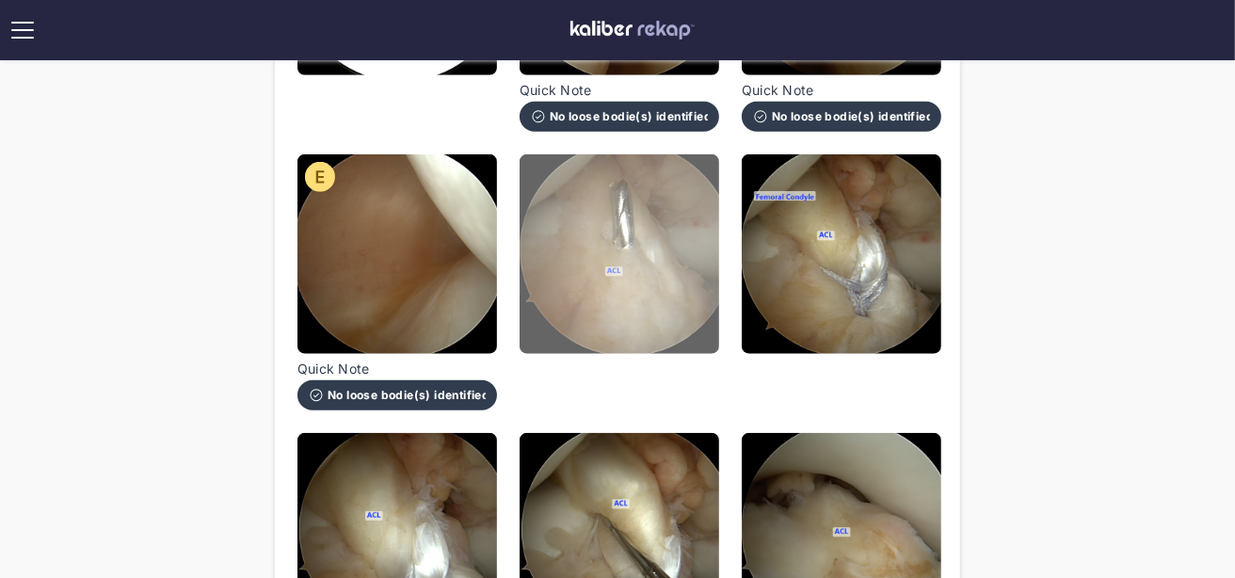
click at [626, 310] on img at bounding box center [619, 254] width 200 height 200
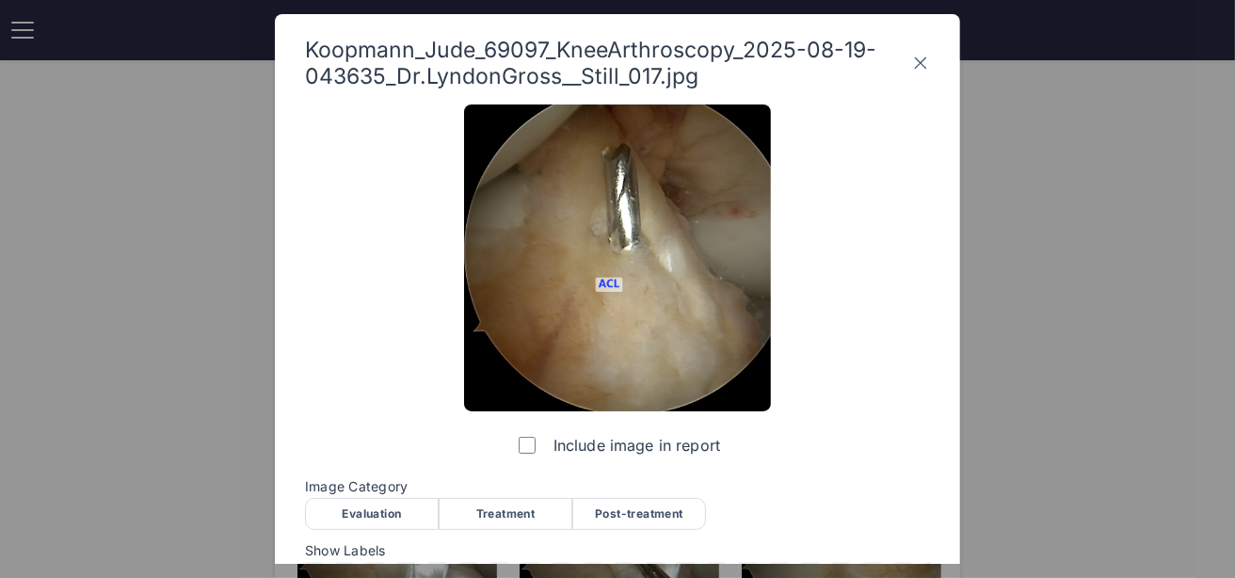
click at [519, 506] on div "Treatment" at bounding box center [506, 514] width 134 height 32
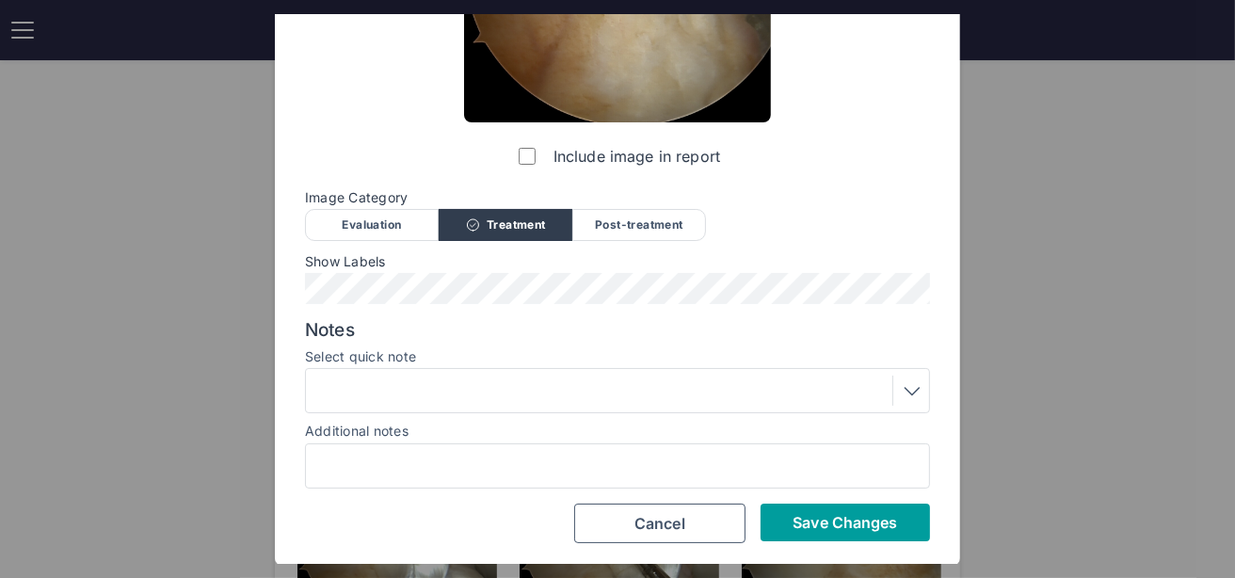
click at [825, 518] on span "Save Changes" at bounding box center [844, 522] width 104 height 19
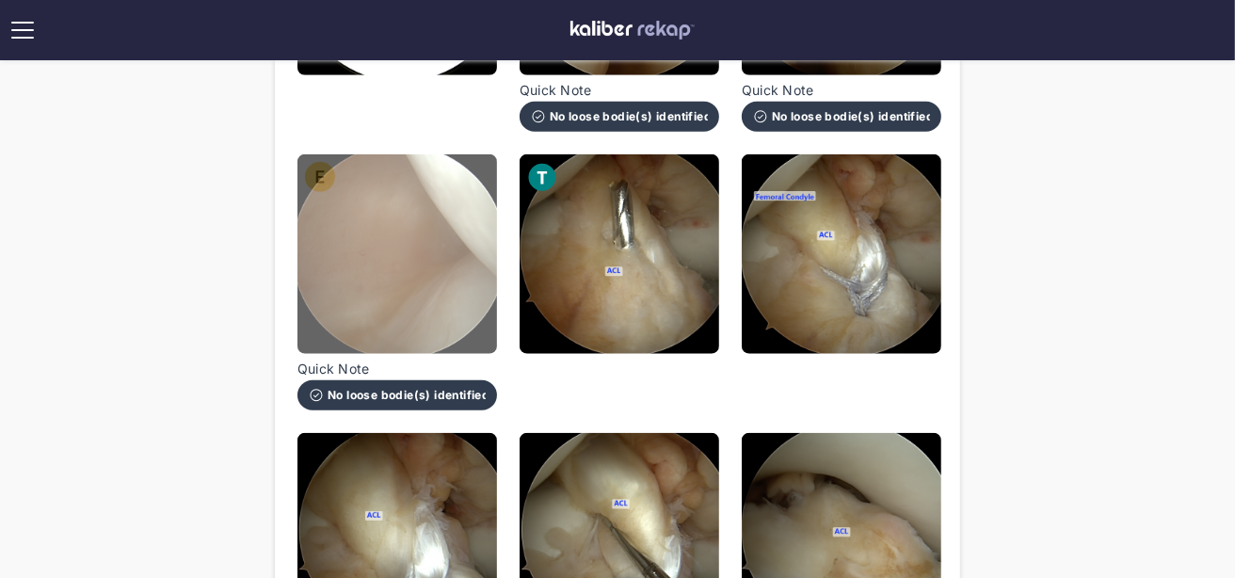
click at [366, 258] on img at bounding box center [397, 254] width 200 height 200
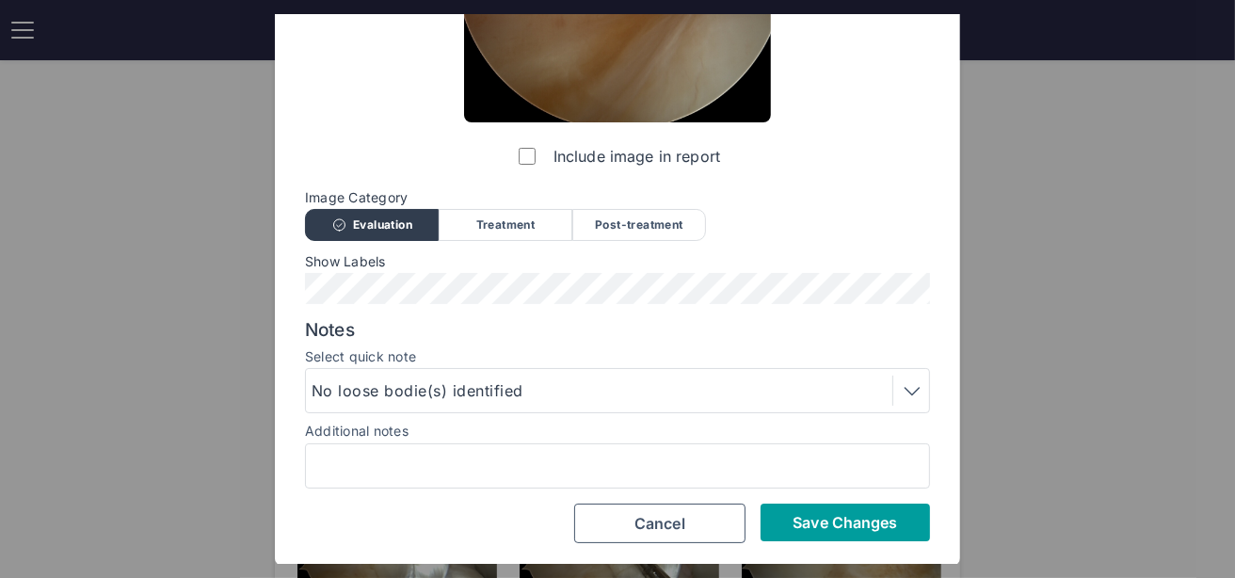
click at [803, 514] on span "Save Changes" at bounding box center [844, 522] width 104 height 19
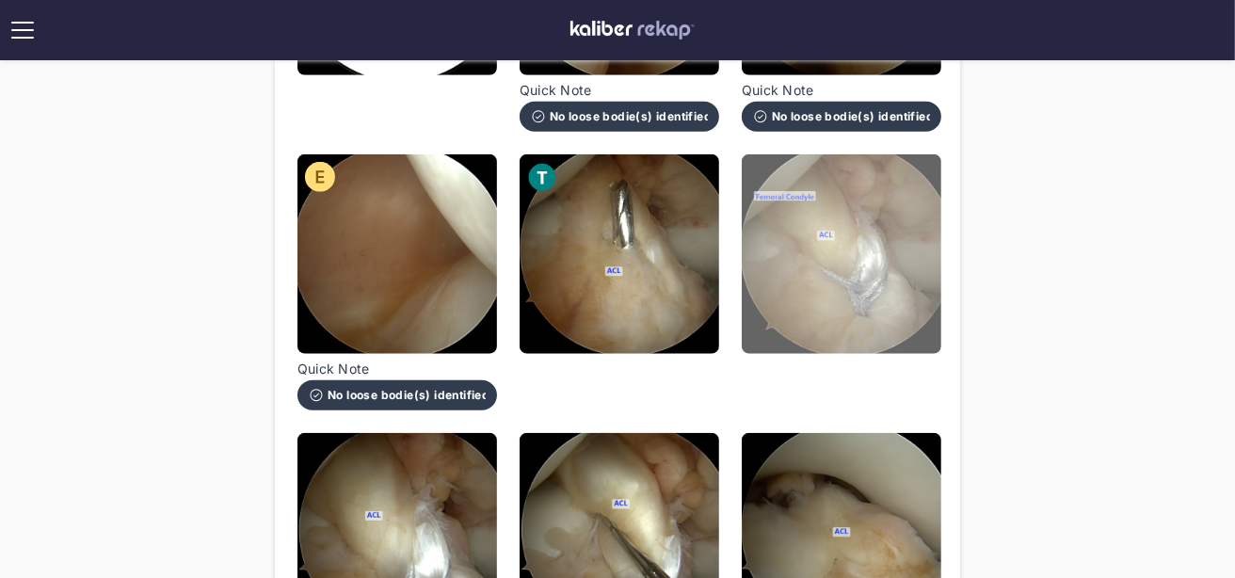
click at [805, 295] on img at bounding box center [842, 254] width 200 height 200
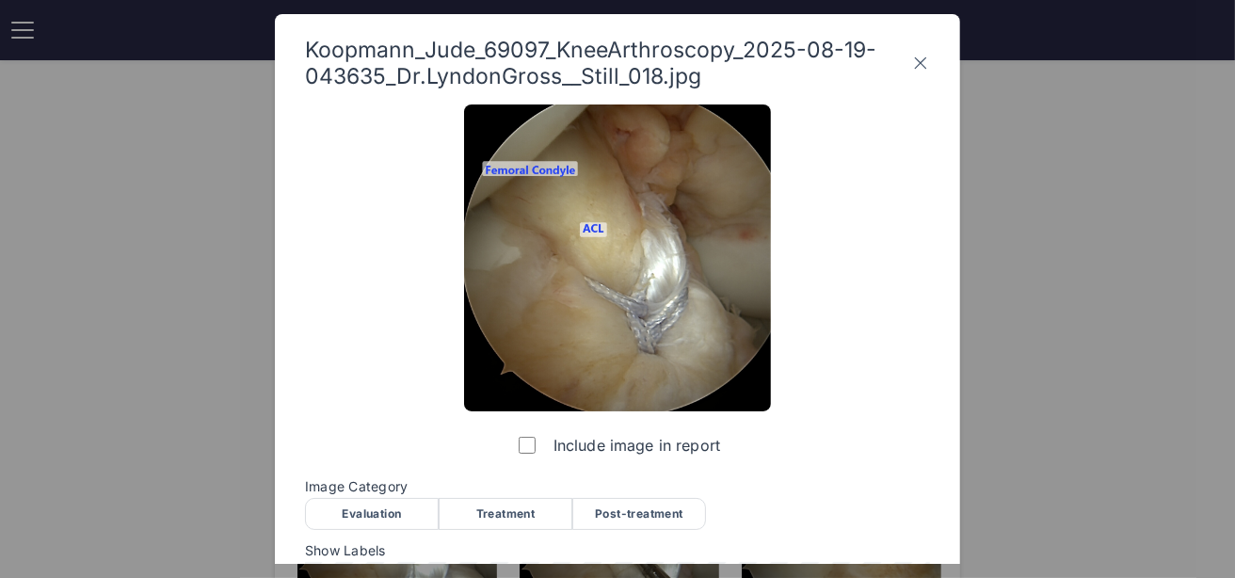
click at [520, 500] on div "Treatment" at bounding box center [506, 514] width 134 height 32
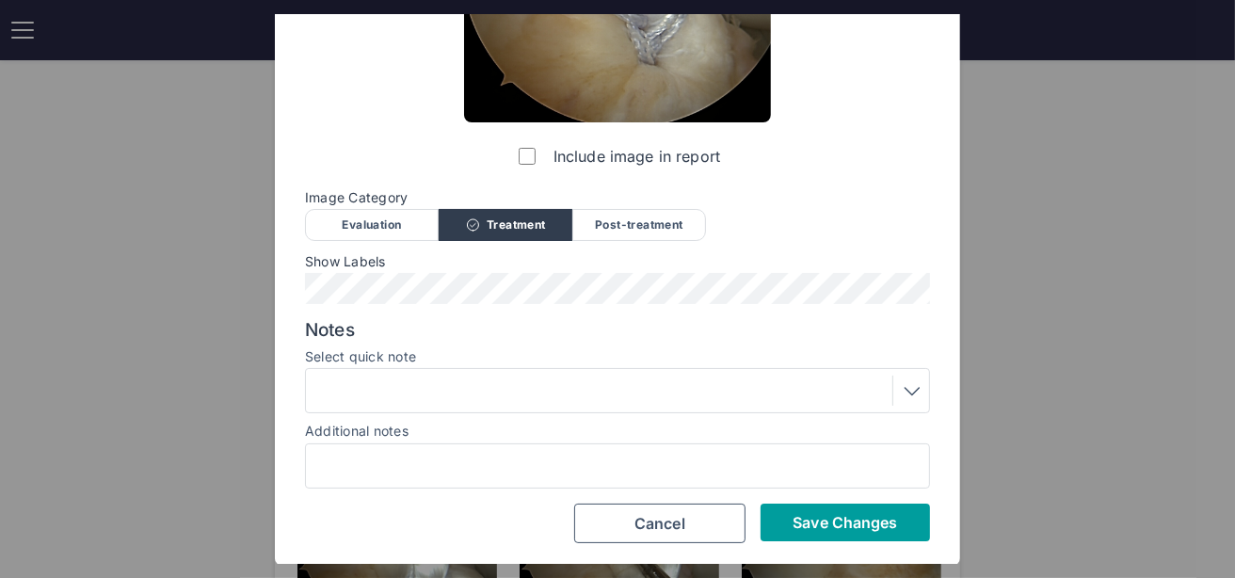
click at [850, 527] on span "Save Changes" at bounding box center [844, 522] width 104 height 19
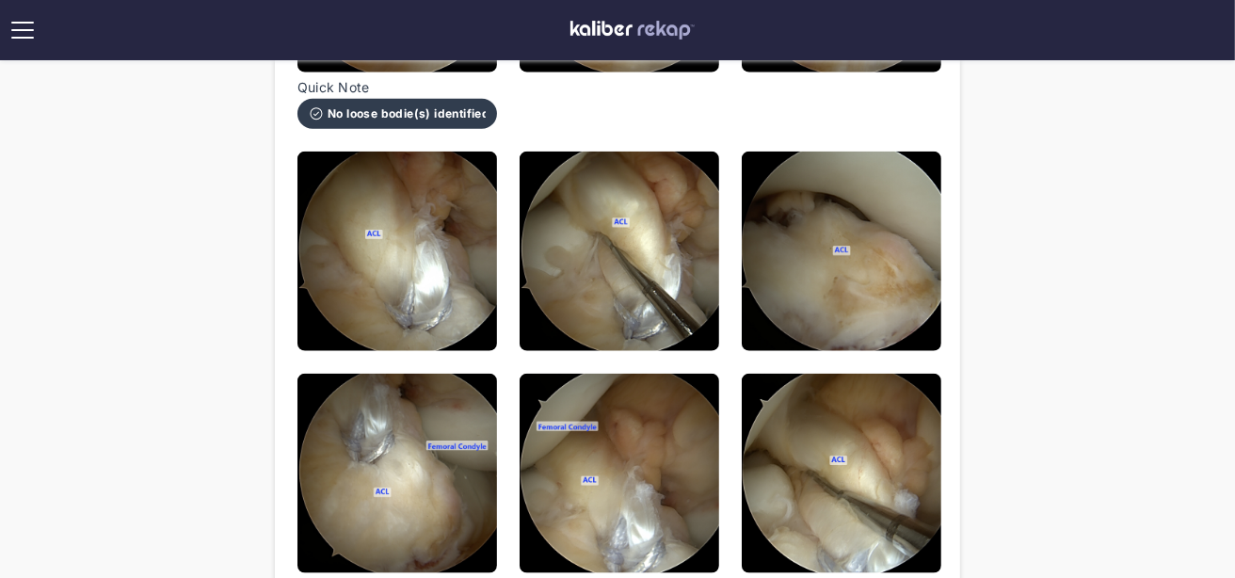
scroll to position [1629, 0]
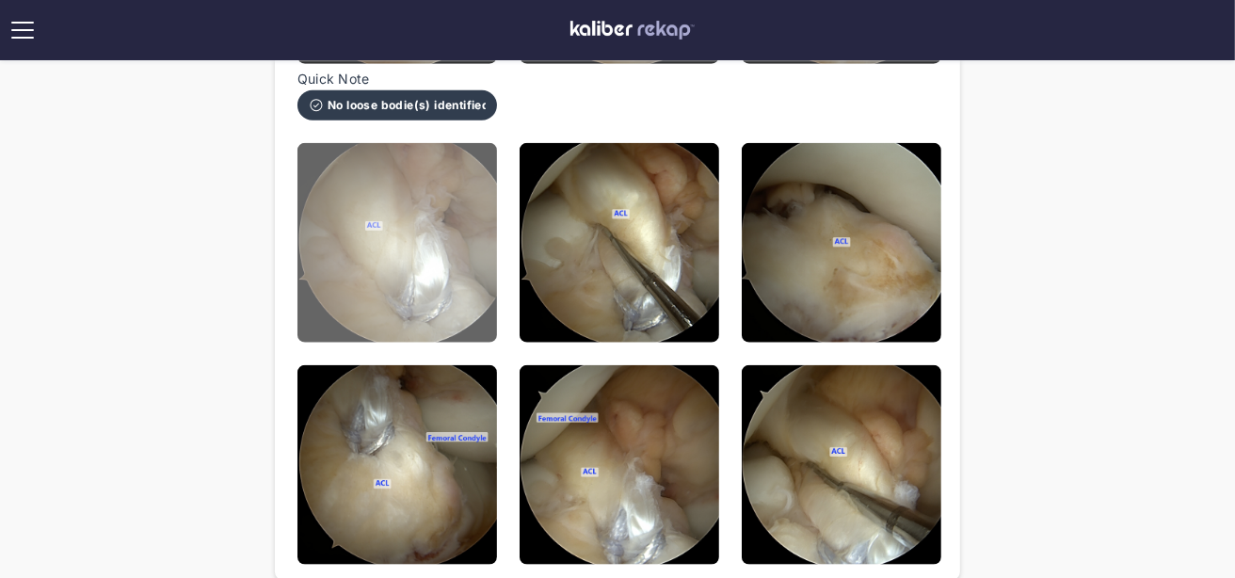
click at [485, 260] on img at bounding box center [397, 243] width 200 height 200
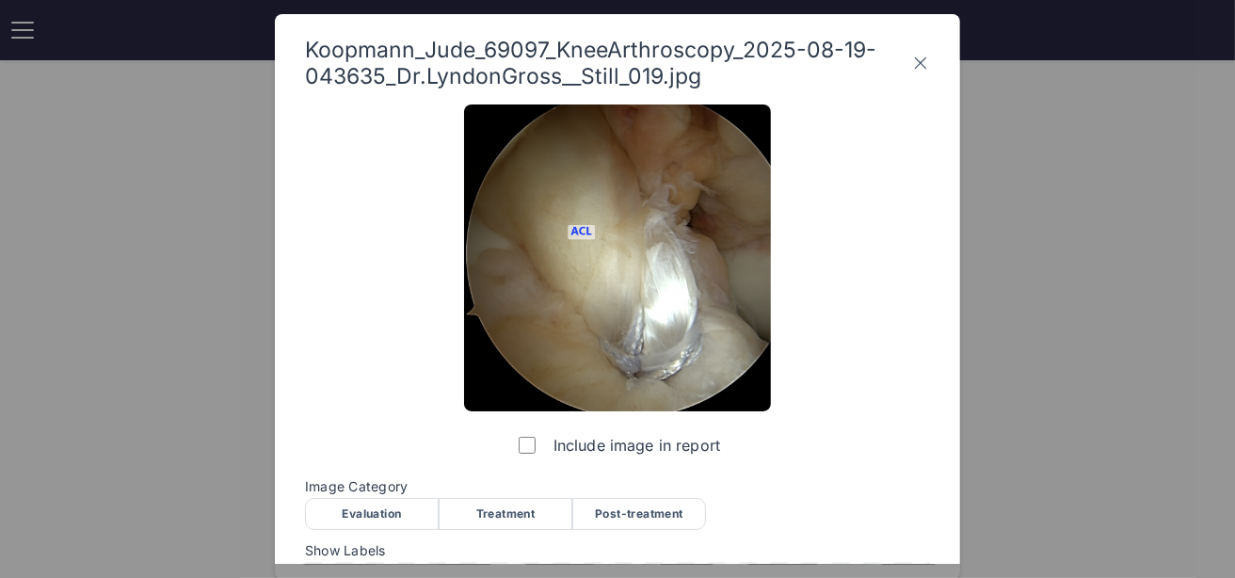
click at [659, 507] on div "Post-treatment" at bounding box center [639, 514] width 134 height 32
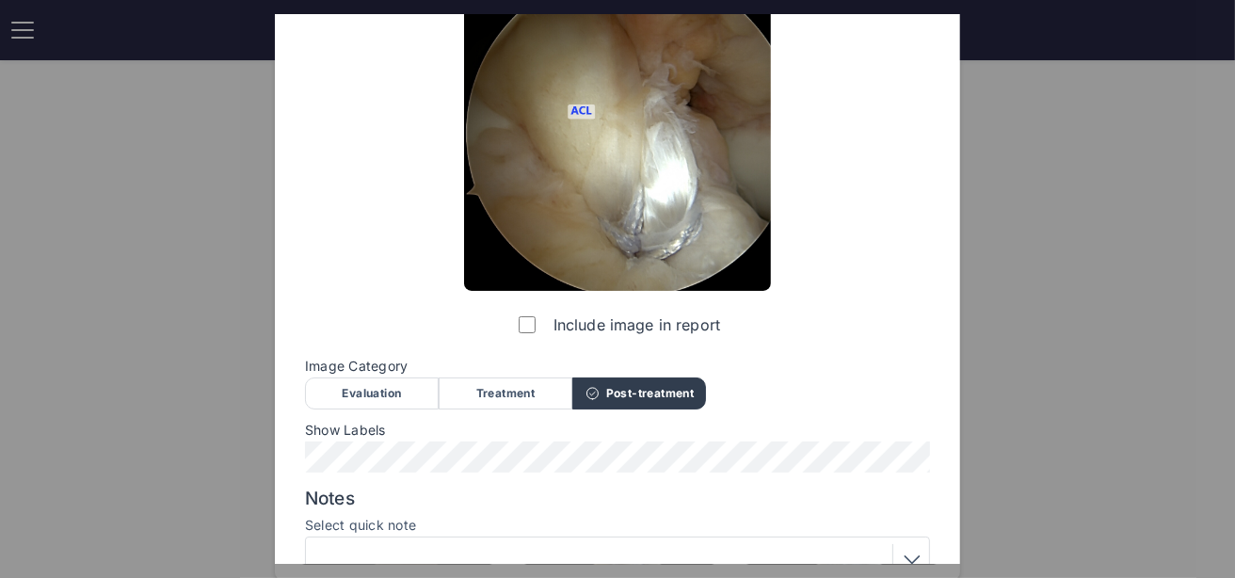
scroll to position [286, 0]
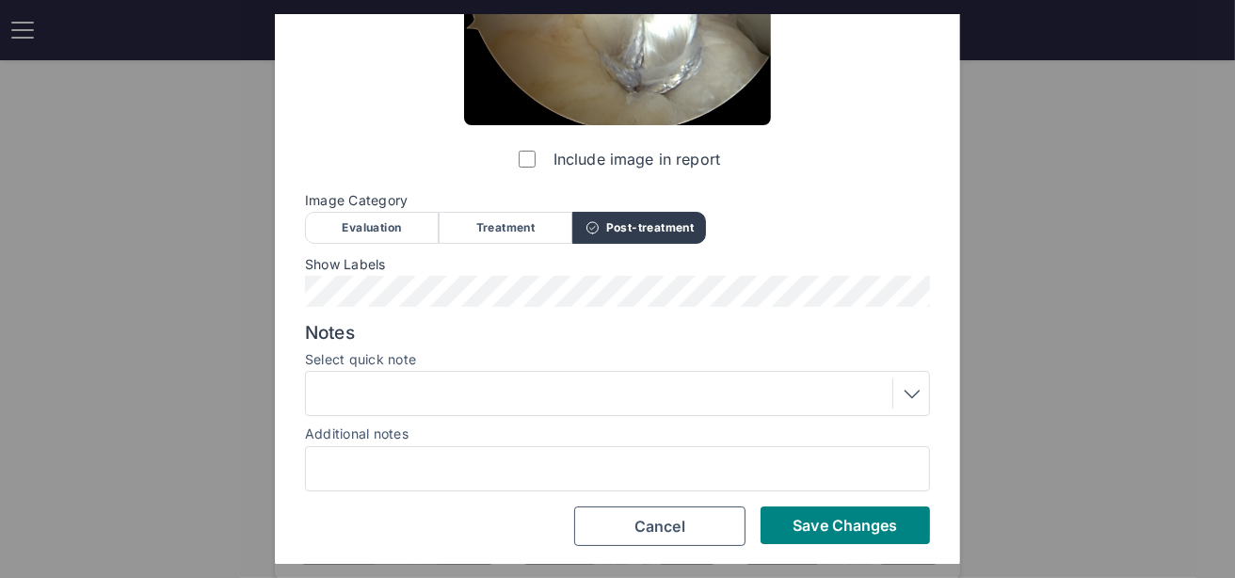
click at [381, 378] on div at bounding box center [617, 393] width 612 height 30
click at [427, 400] on div at bounding box center [617, 393] width 612 height 30
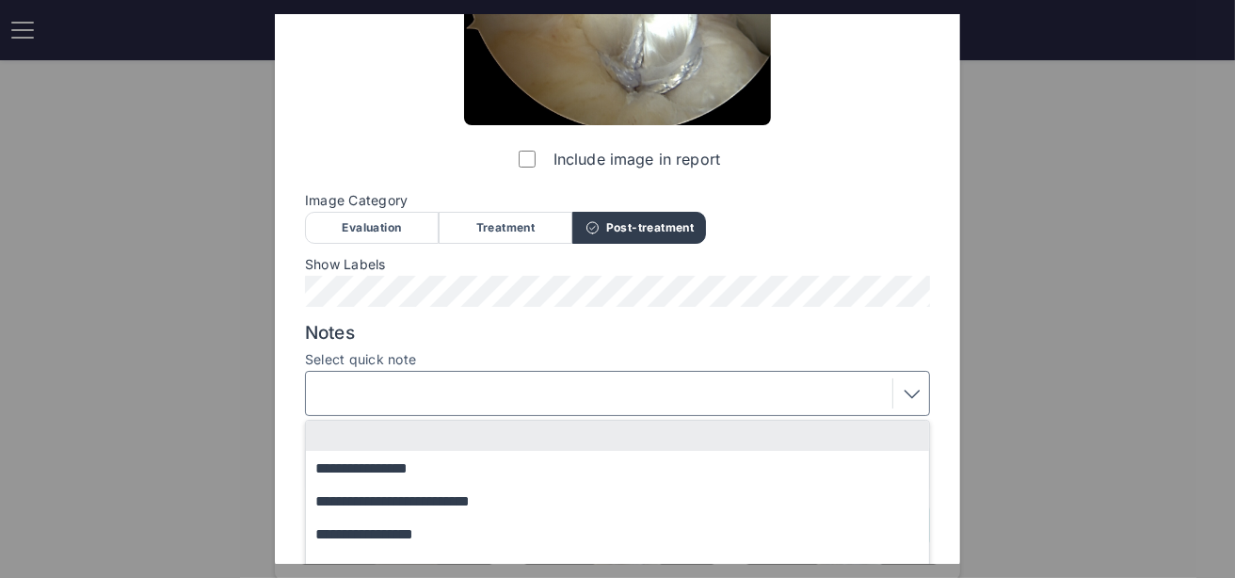
scroll to position [373, 0]
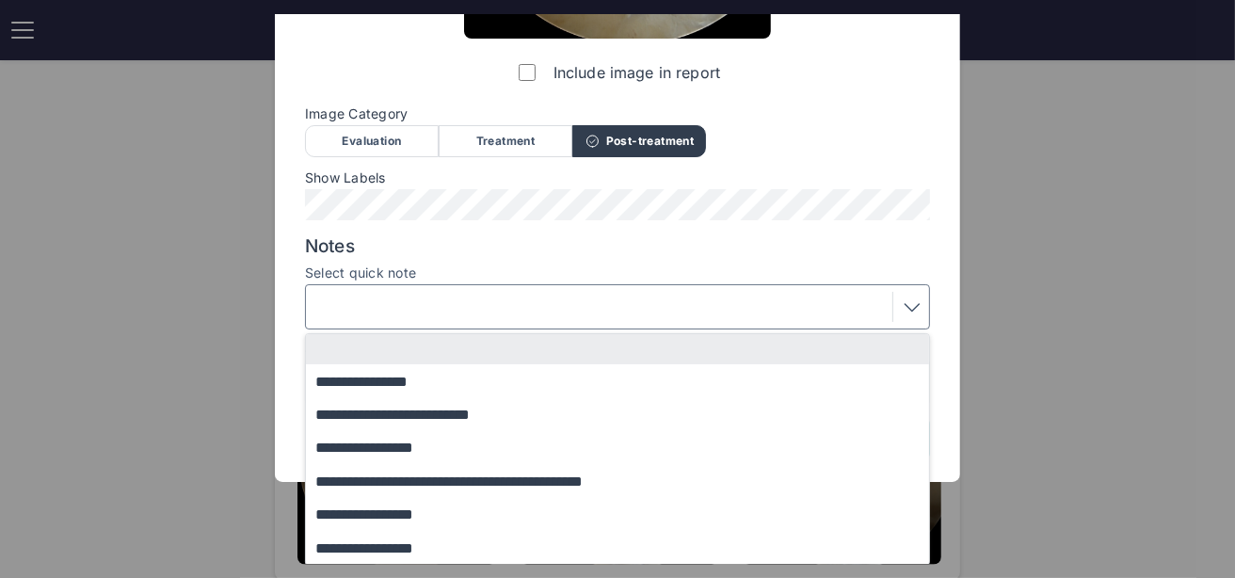
click at [726, 265] on label "Select quick note" at bounding box center [617, 272] width 625 height 15
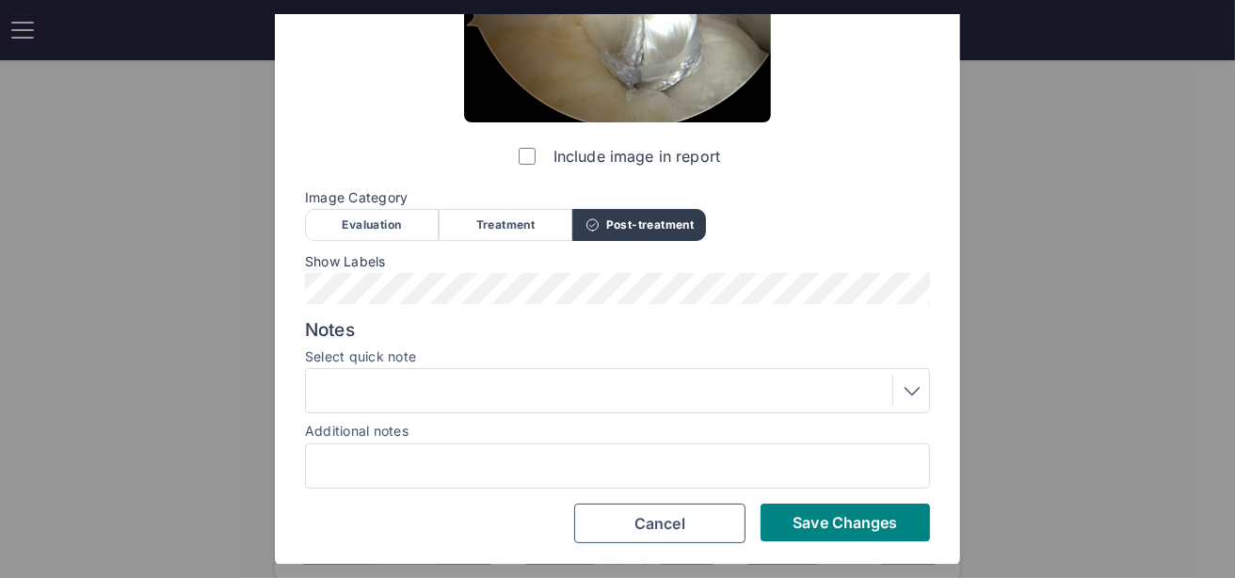
click at [795, 193] on div "Include image in report Image Category Evaluation Treatment Post-treatment Eval…" at bounding box center [617, 179] width 625 height 727
click at [857, 529] on span "Save Changes" at bounding box center [844, 522] width 104 height 19
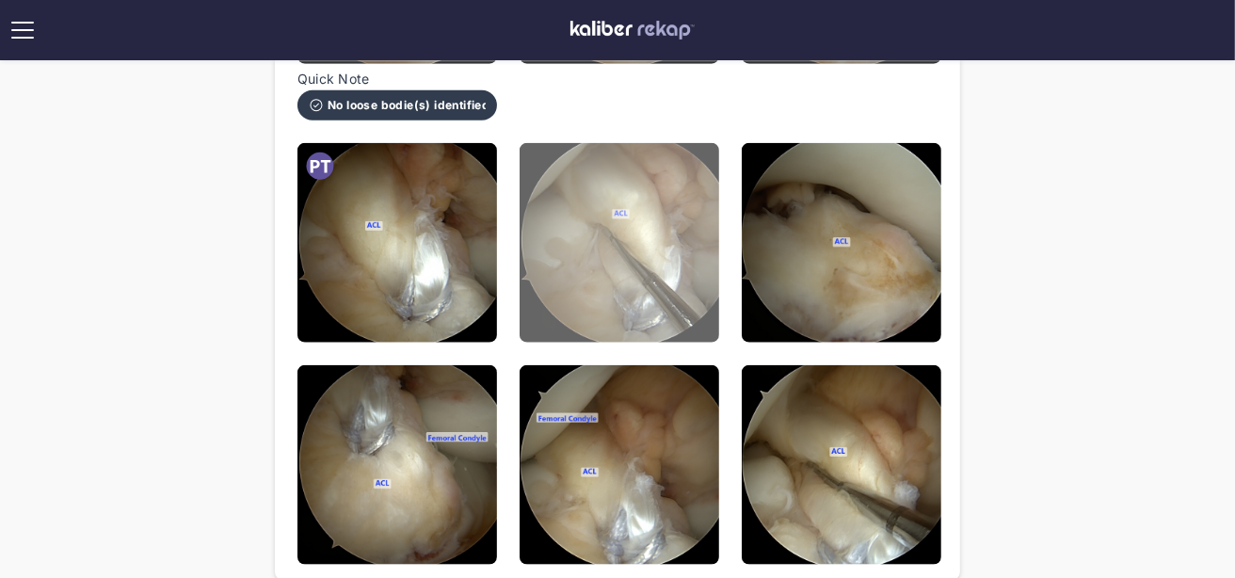
click at [613, 305] on img at bounding box center [619, 243] width 200 height 200
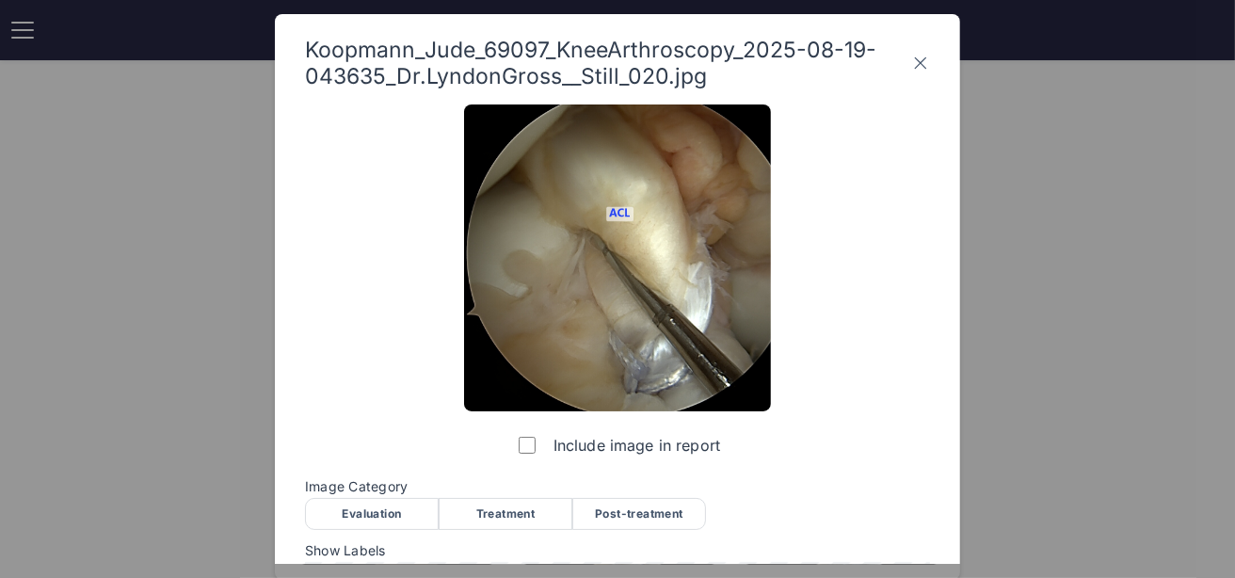
click at [651, 519] on div "Post-treatment" at bounding box center [639, 514] width 134 height 32
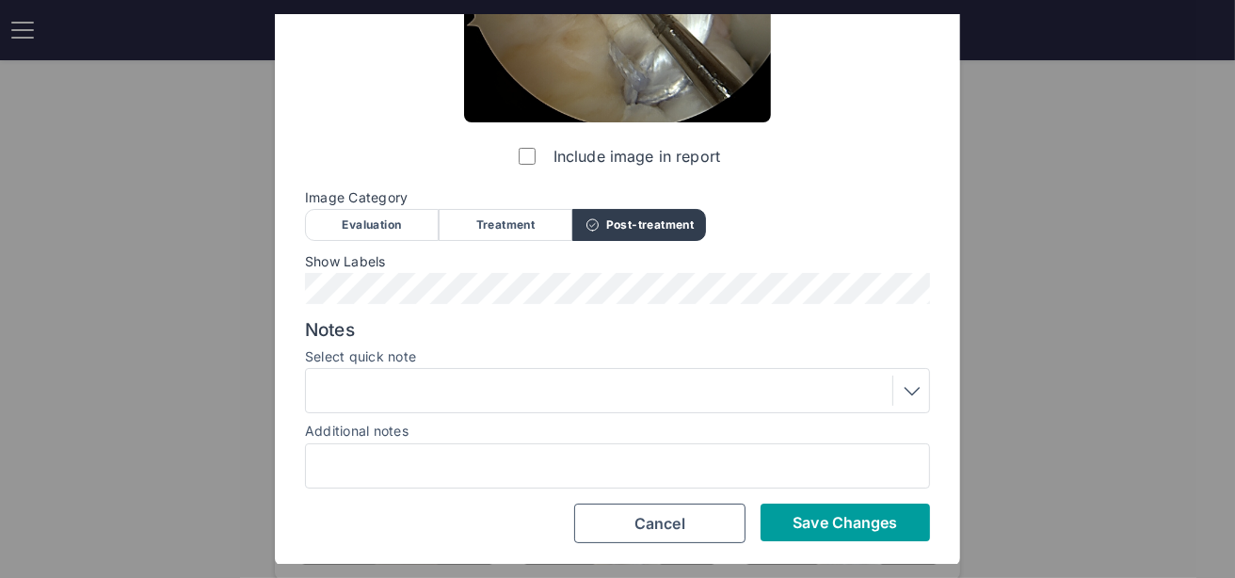
click at [811, 510] on button "Save Changes" at bounding box center [844, 522] width 169 height 38
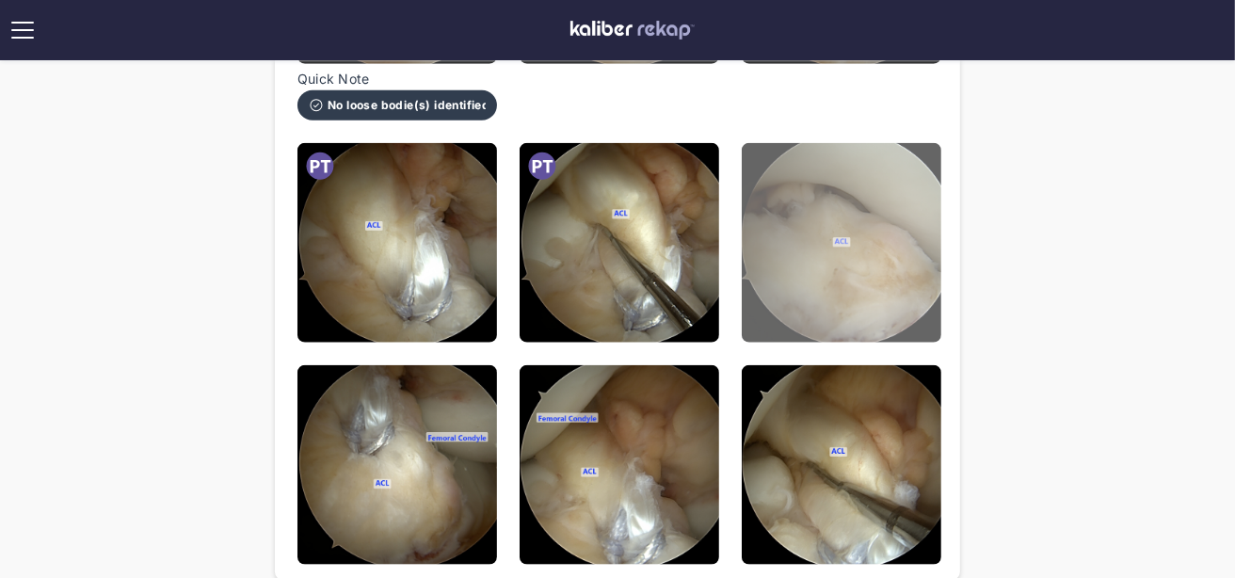
click at [818, 197] on img at bounding box center [842, 243] width 200 height 200
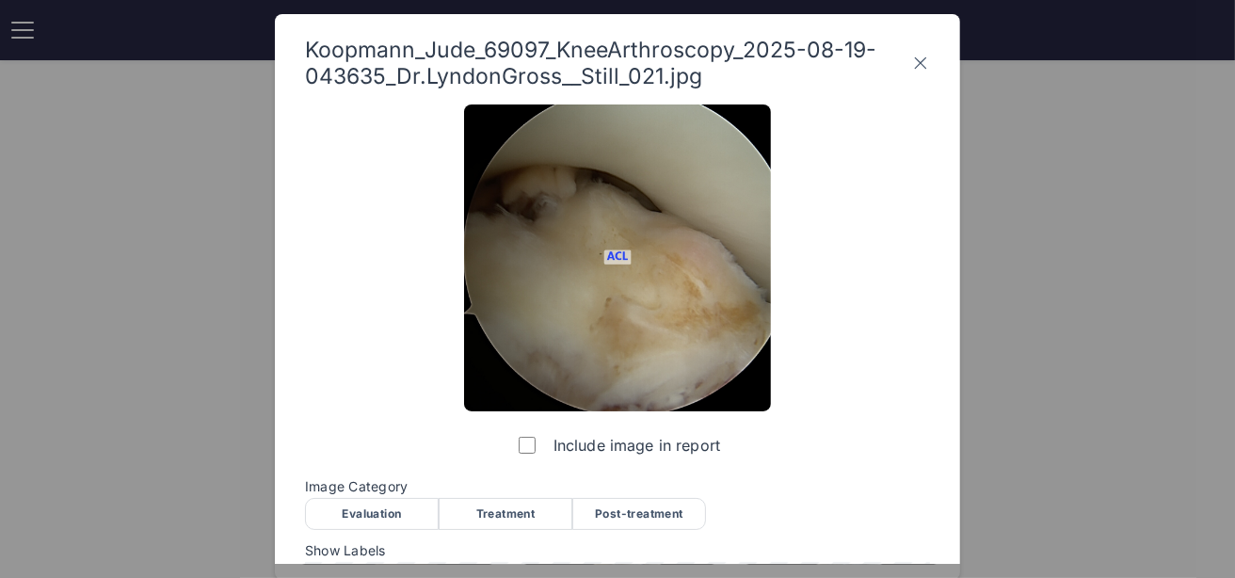
click at [645, 508] on div "Post-treatment" at bounding box center [639, 514] width 134 height 32
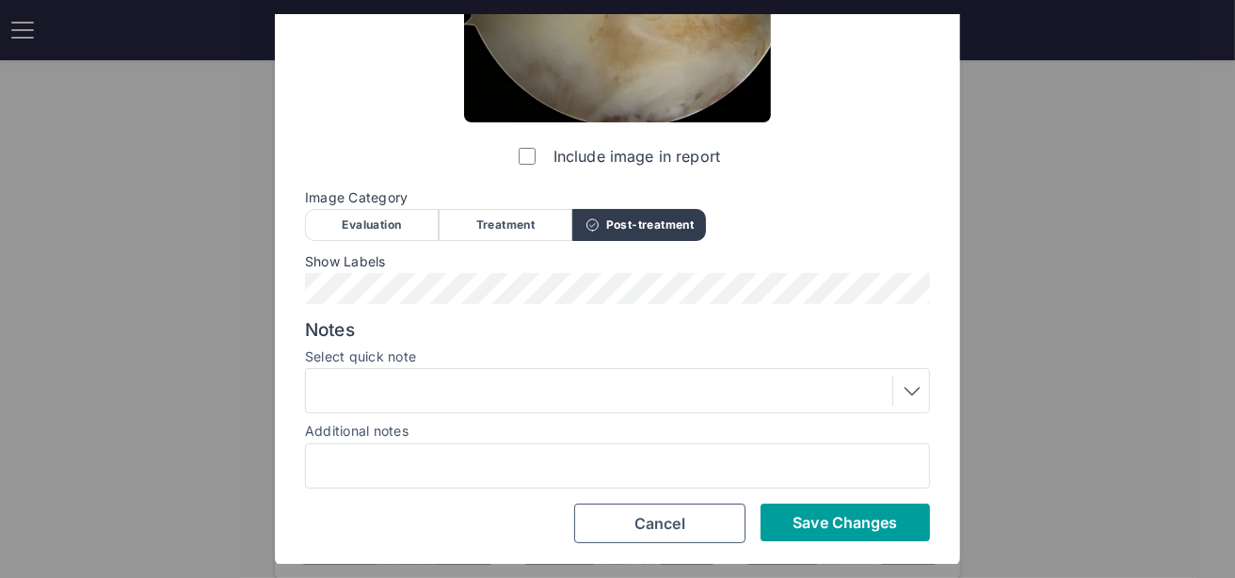
click at [820, 519] on span "Save Changes" at bounding box center [844, 522] width 104 height 19
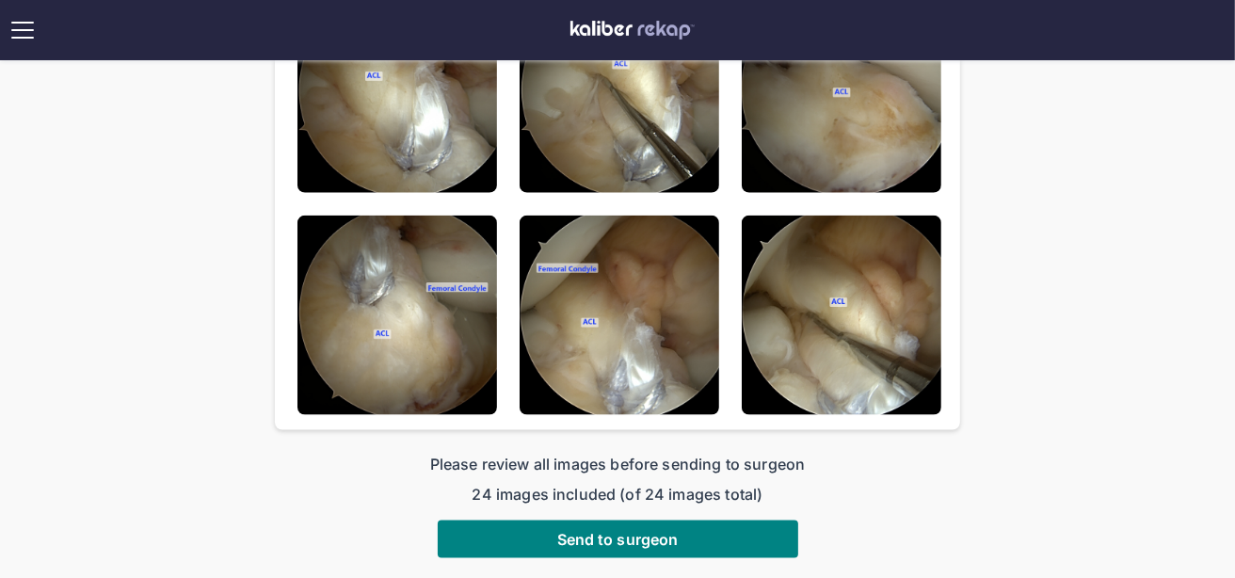
scroll to position [1795, 0]
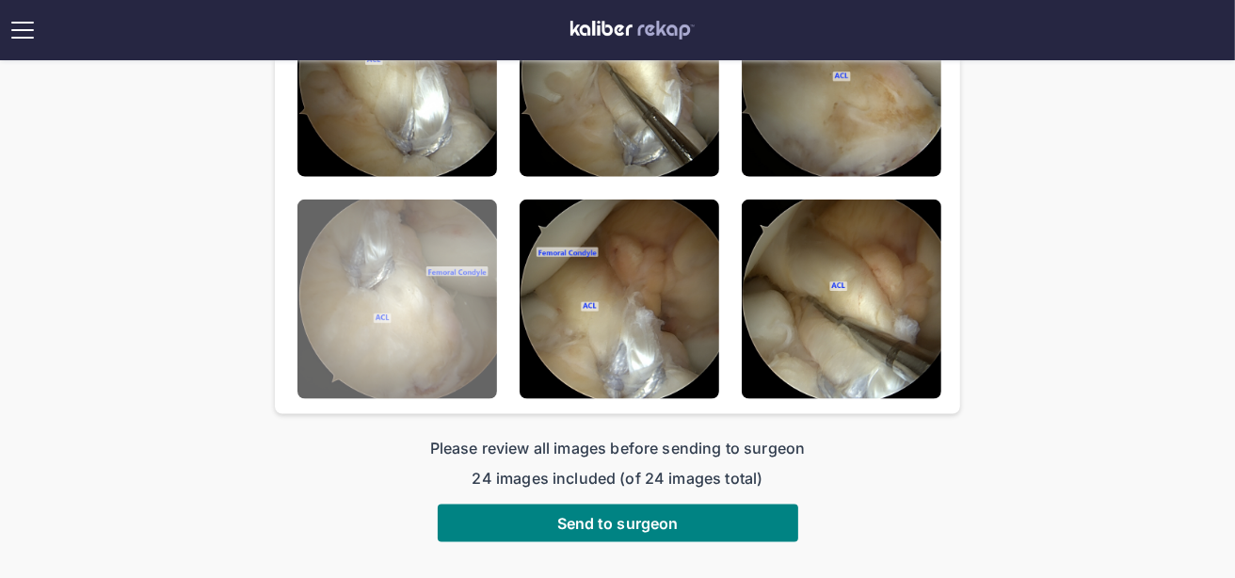
click at [423, 298] on img at bounding box center [397, 300] width 200 height 200
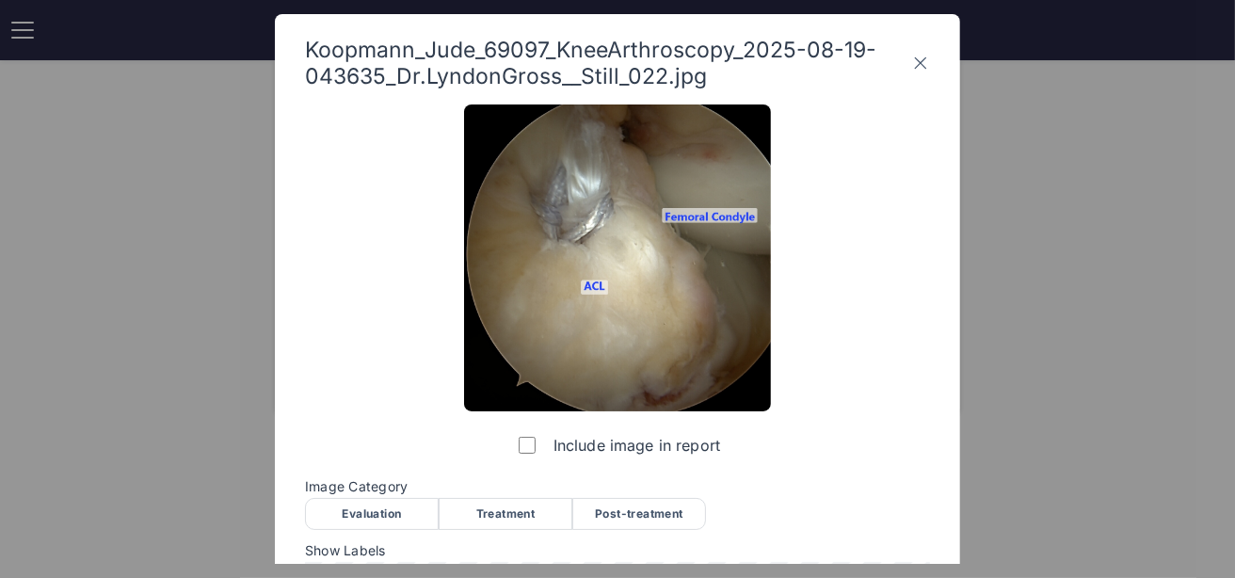
click at [659, 510] on div "Post-treatment" at bounding box center [639, 514] width 134 height 32
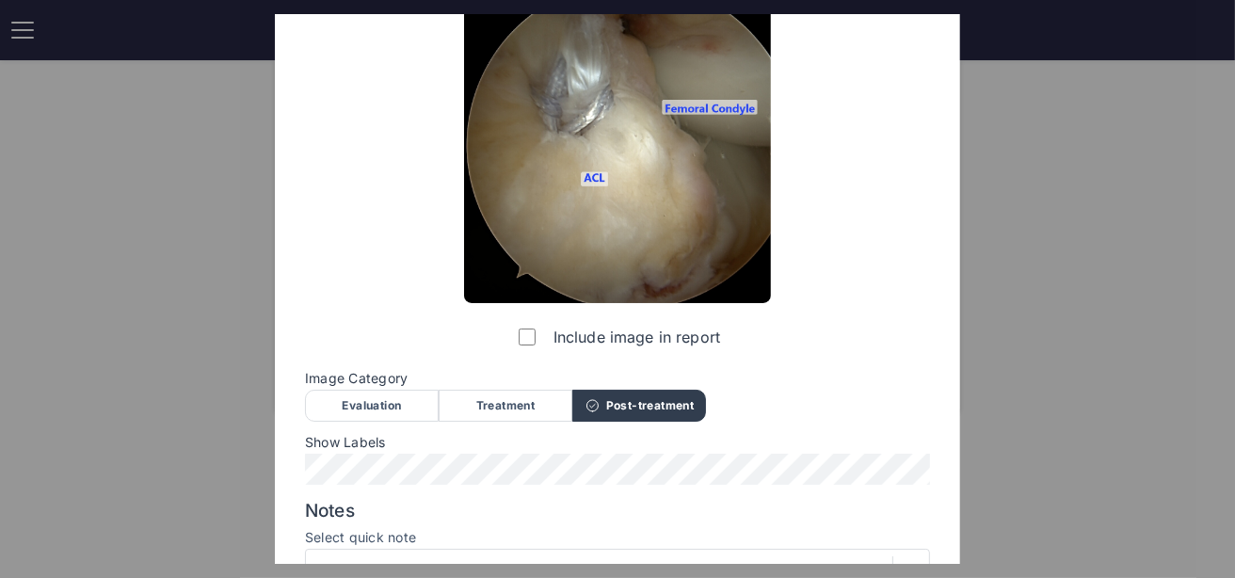
scroll to position [280, 0]
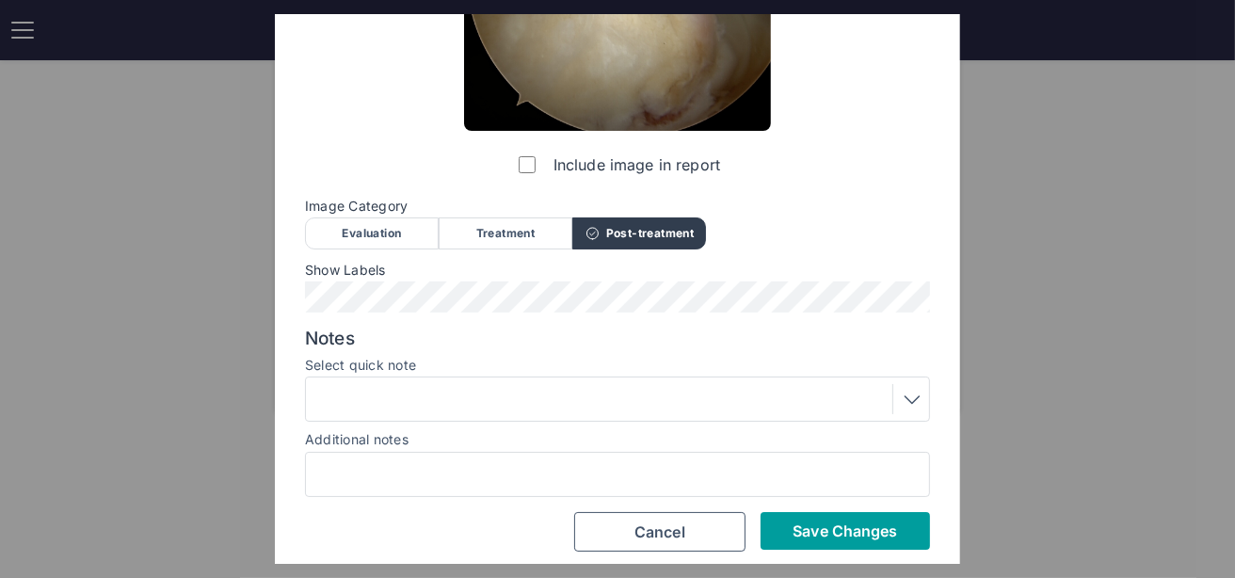
click at [804, 525] on span "Save Changes" at bounding box center [844, 530] width 104 height 19
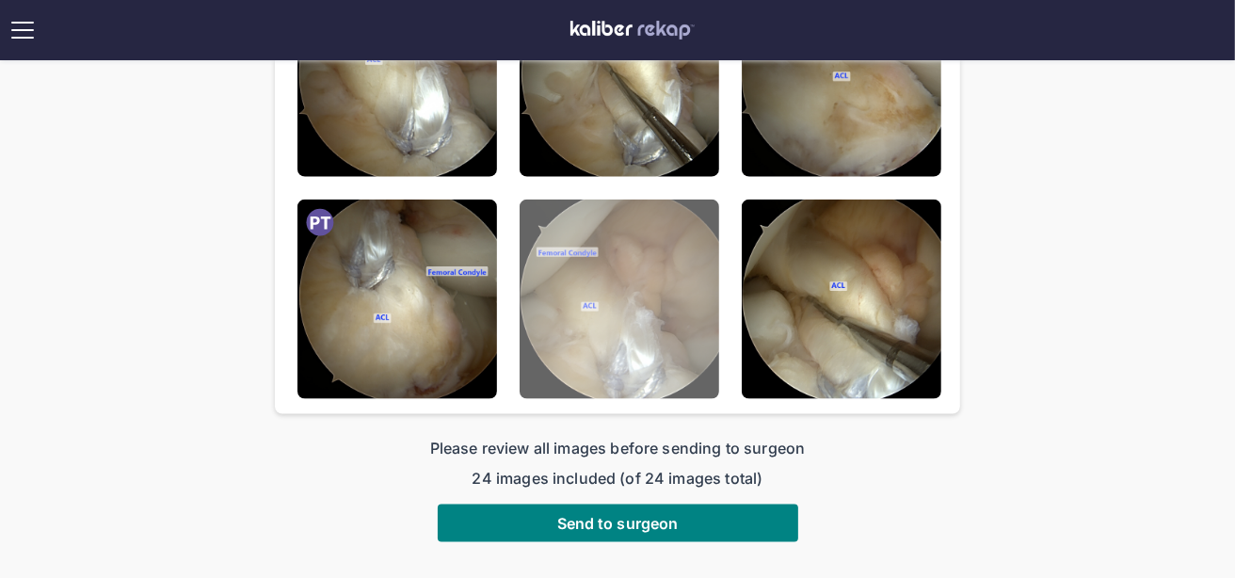
click at [609, 352] on img at bounding box center [619, 300] width 200 height 200
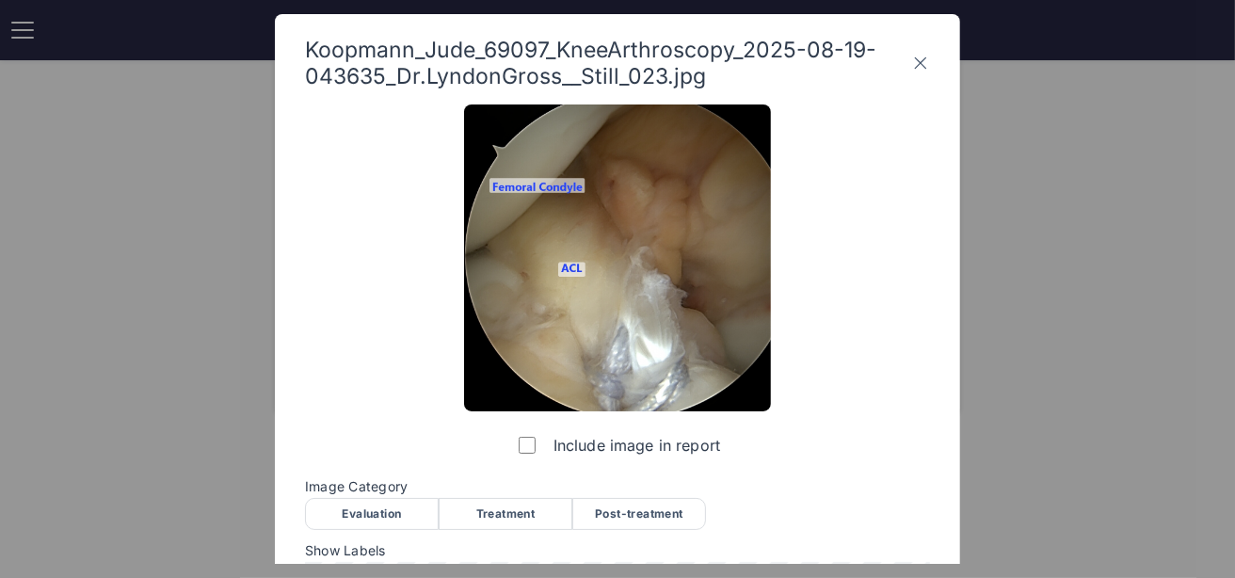
click at [655, 522] on div "Post-treatment" at bounding box center [639, 514] width 134 height 32
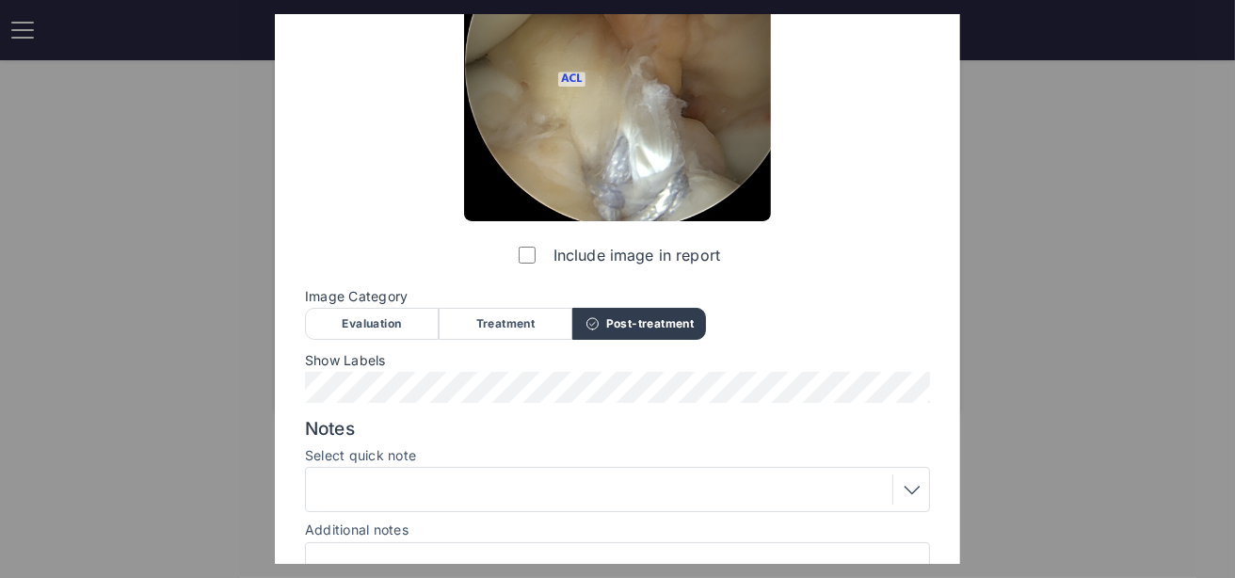
scroll to position [289, 0]
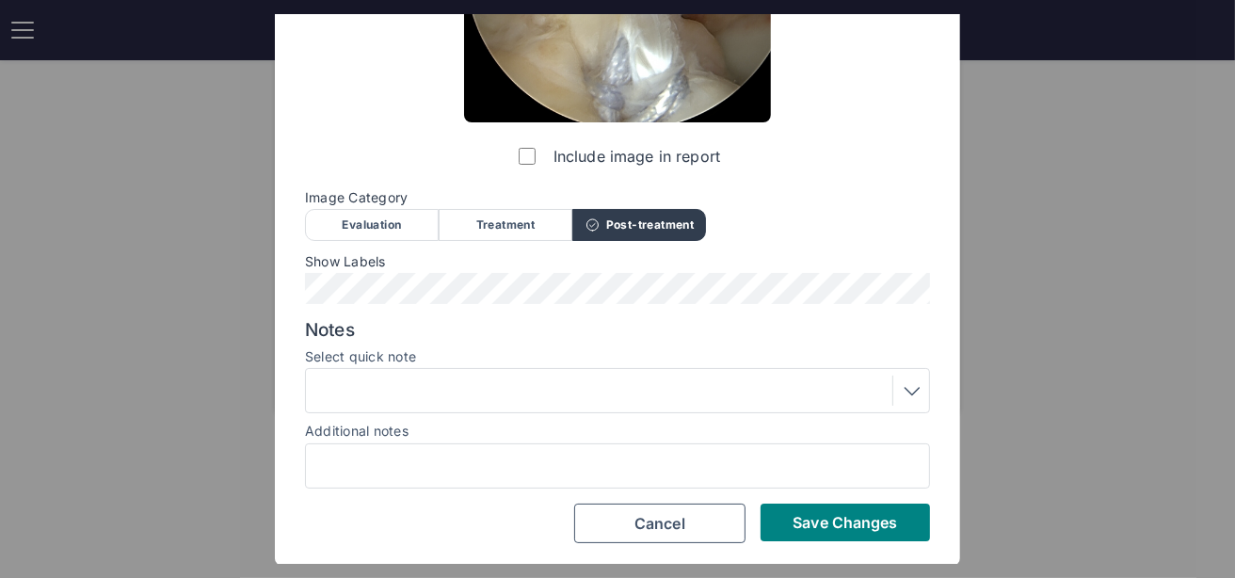
click at [822, 539] on div "Save Changes Cancel" at bounding box center [617, 523] width 625 height 40
click at [845, 537] on button "Save Changes" at bounding box center [844, 522] width 169 height 38
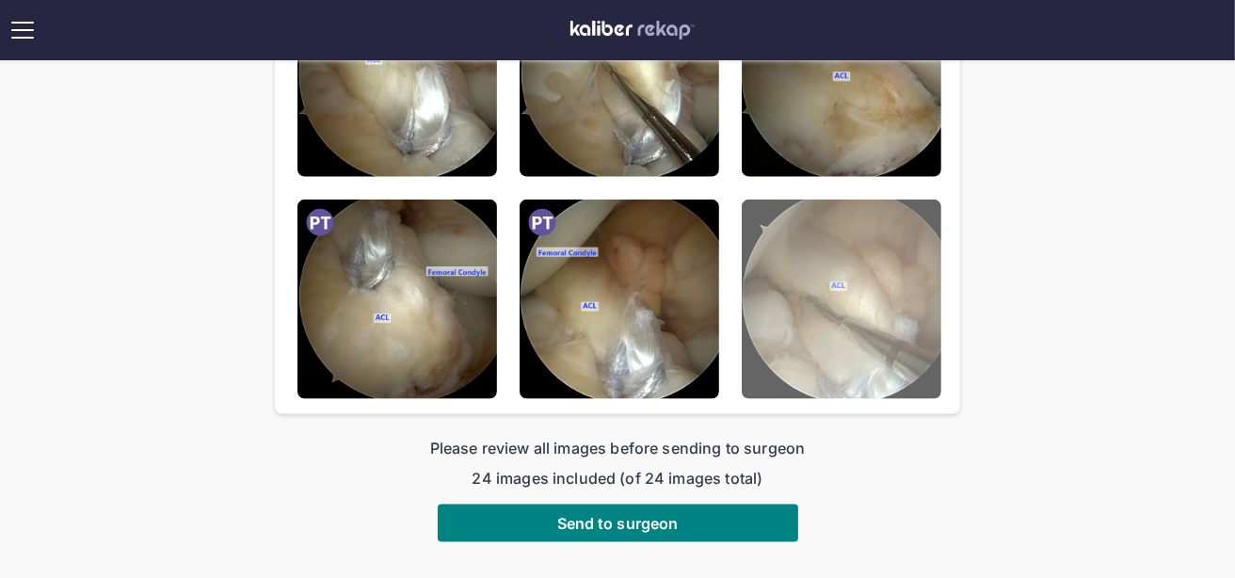
click at [830, 225] on img at bounding box center [842, 300] width 200 height 200
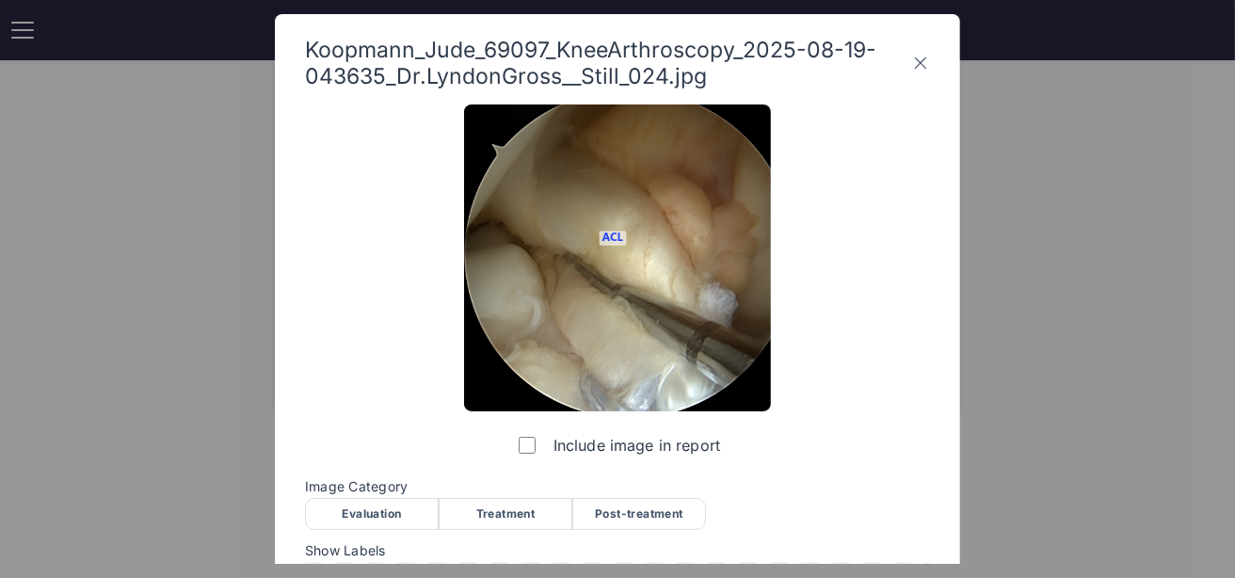
click at [629, 513] on div "Post-treatment" at bounding box center [639, 514] width 134 height 32
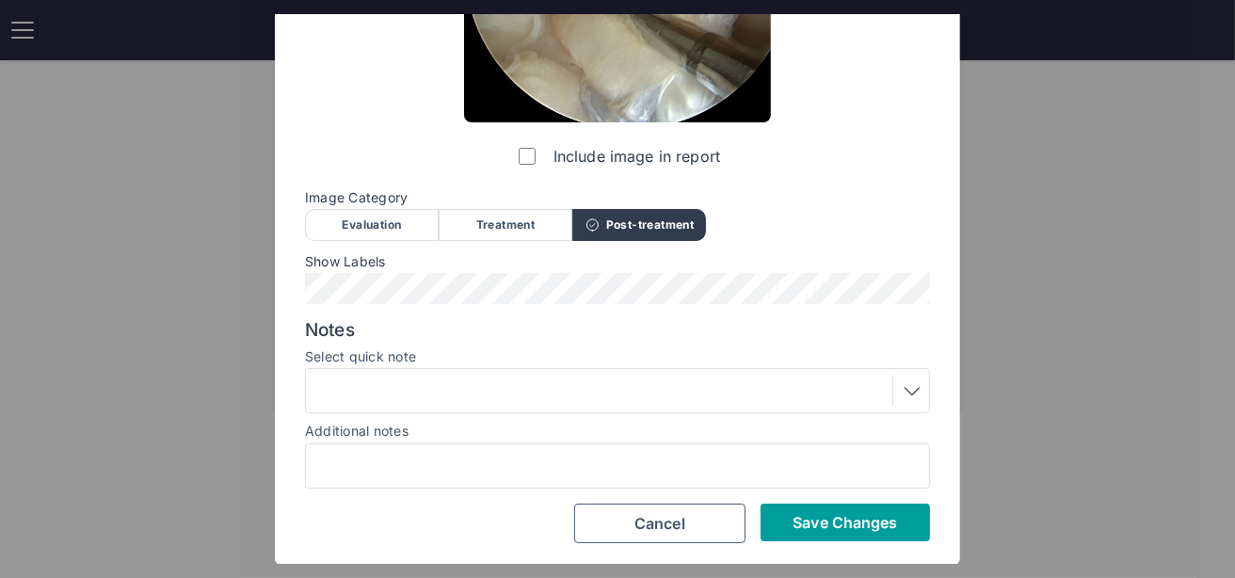
click at [808, 529] on span "Save Changes" at bounding box center [844, 522] width 104 height 19
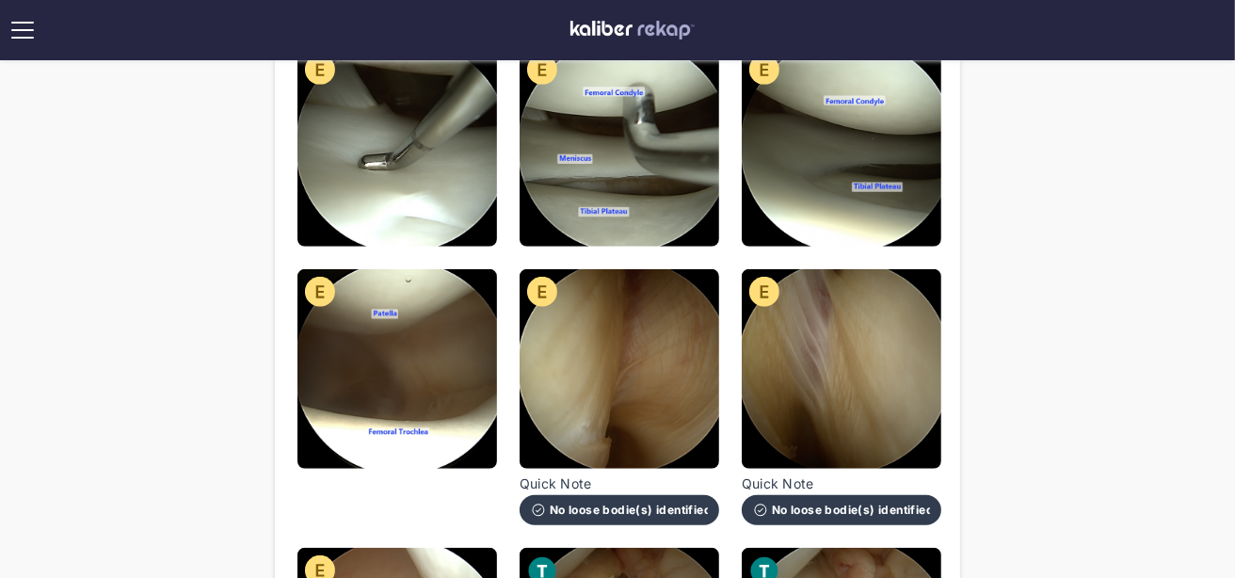
scroll to position [1920, 0]
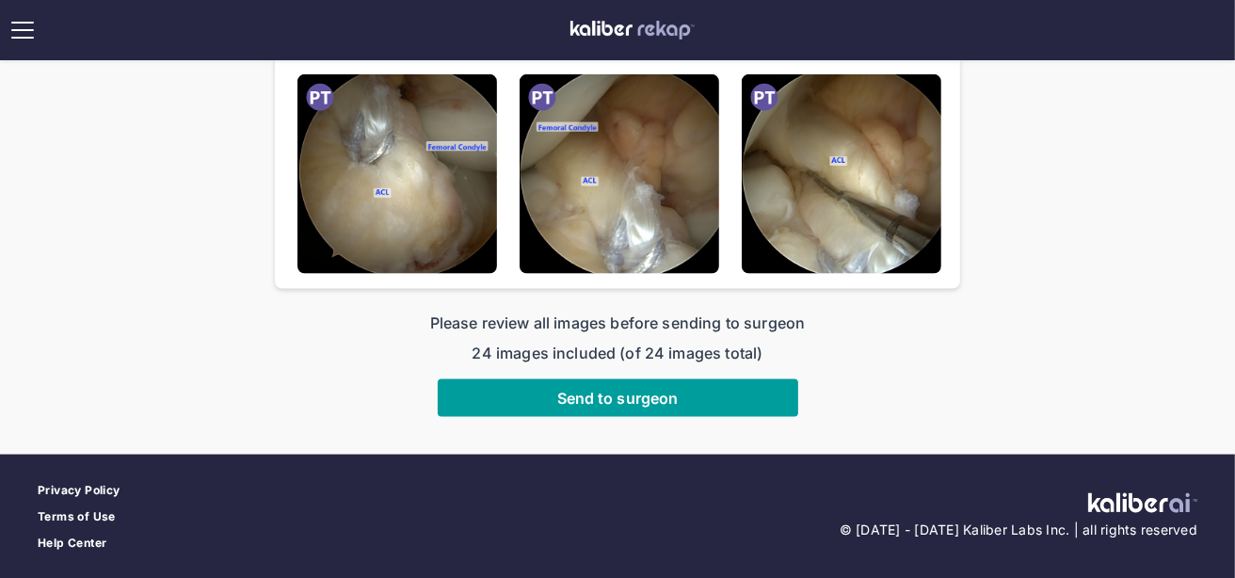
click at [646, 387] on button "Send to surgeon" at bounding box center [618, 398] width 360 height 38
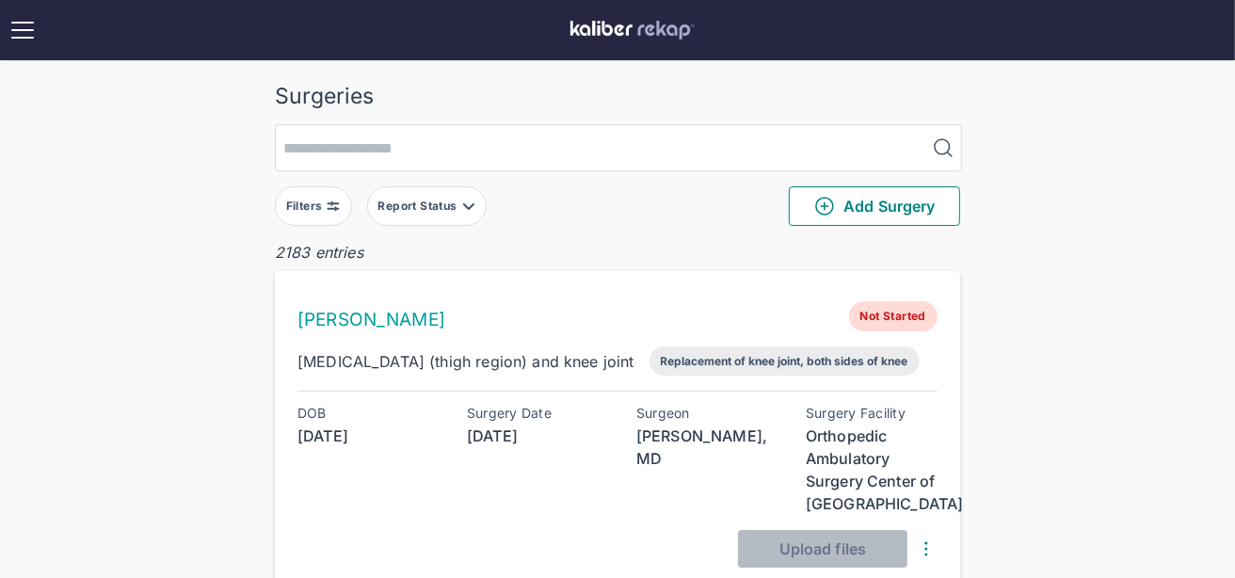
click at [323, 210] on div "Filters" at bounding box center [306, 206] width 40 height 15
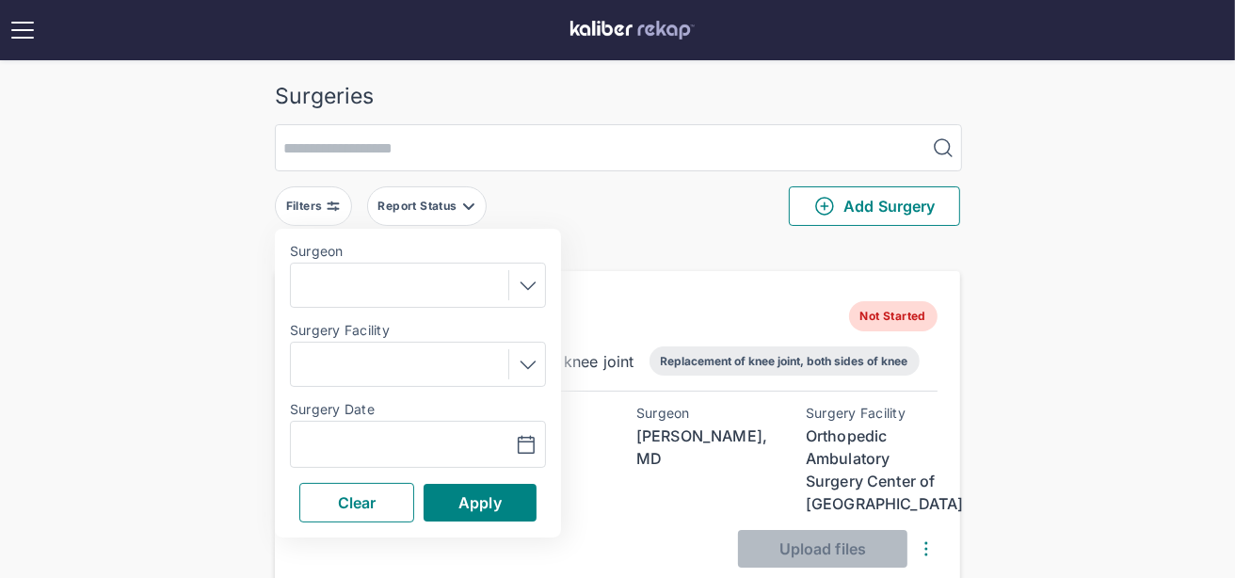
click at [407, 413] on label "Surgery Date" at bounding box center [418, 409] width 256 height 15
click at [399, 451] on input "text" at bounding box center [352, 444] width 109 height 23
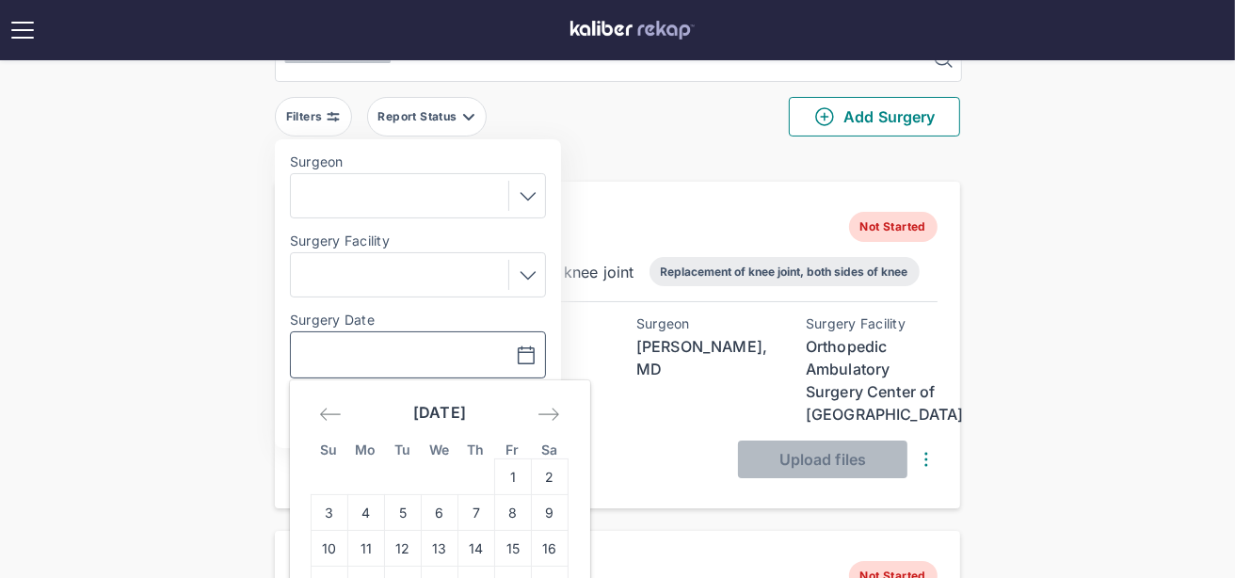
scroll to position [263, 0]
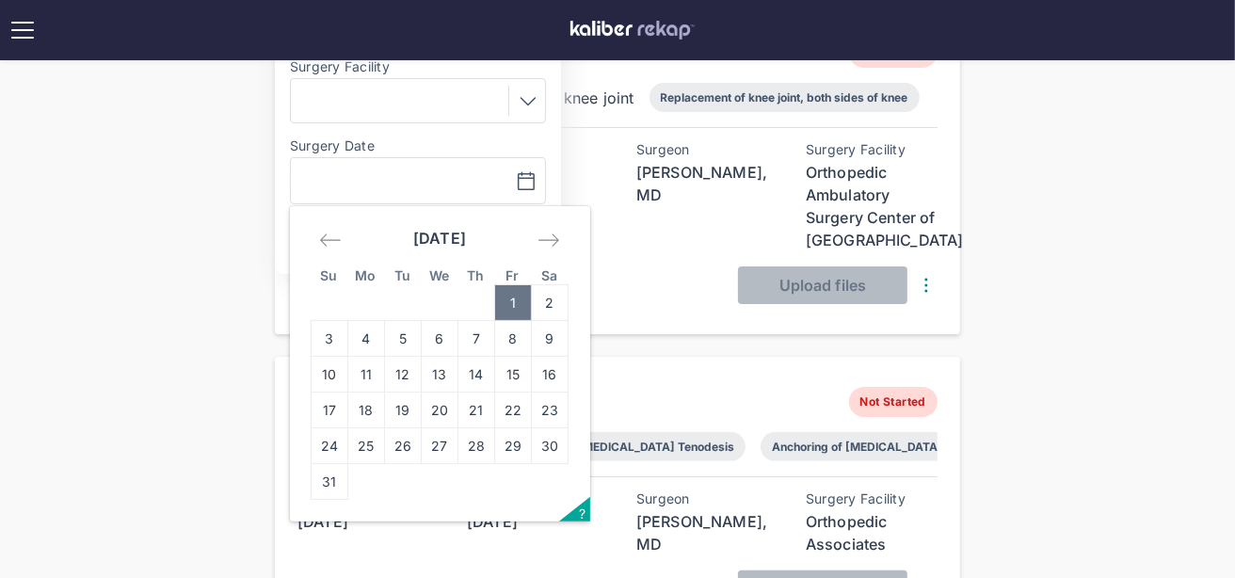
click at [507, 289] on td "1" at bounding box center [513, 303] width 37 height 36
type input "**********"
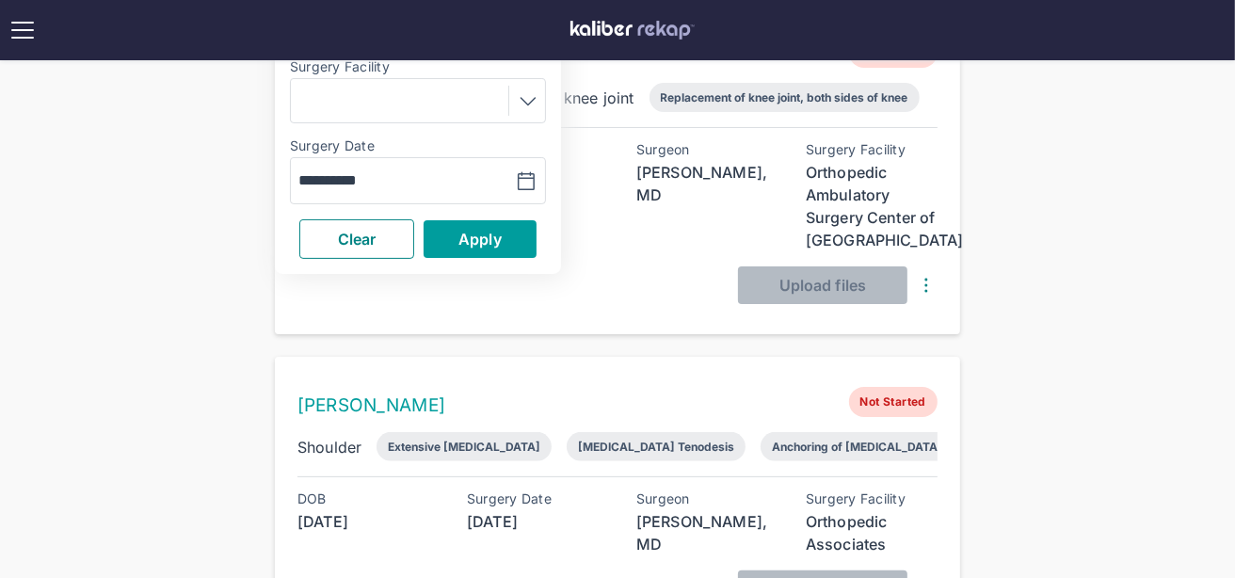
click at [478, 243] on span "Apply" at bounding box center [479, 239] width 43 height 19
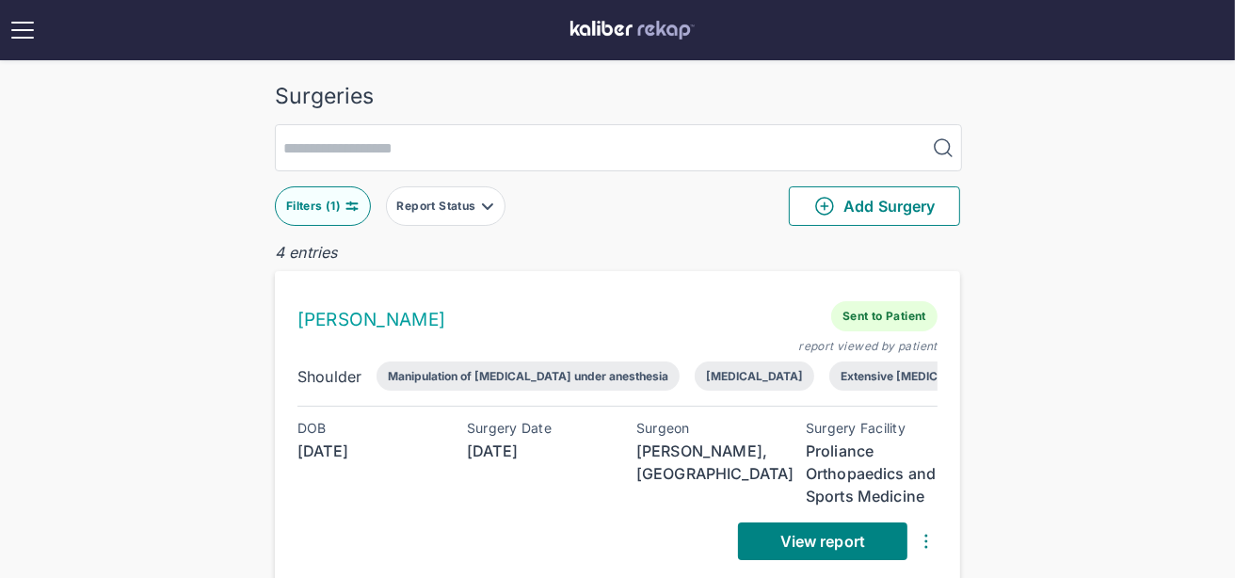
click at [324, 199] on div "Filters ( 1 )" at bounding box center [315, 206] width 58 height 15
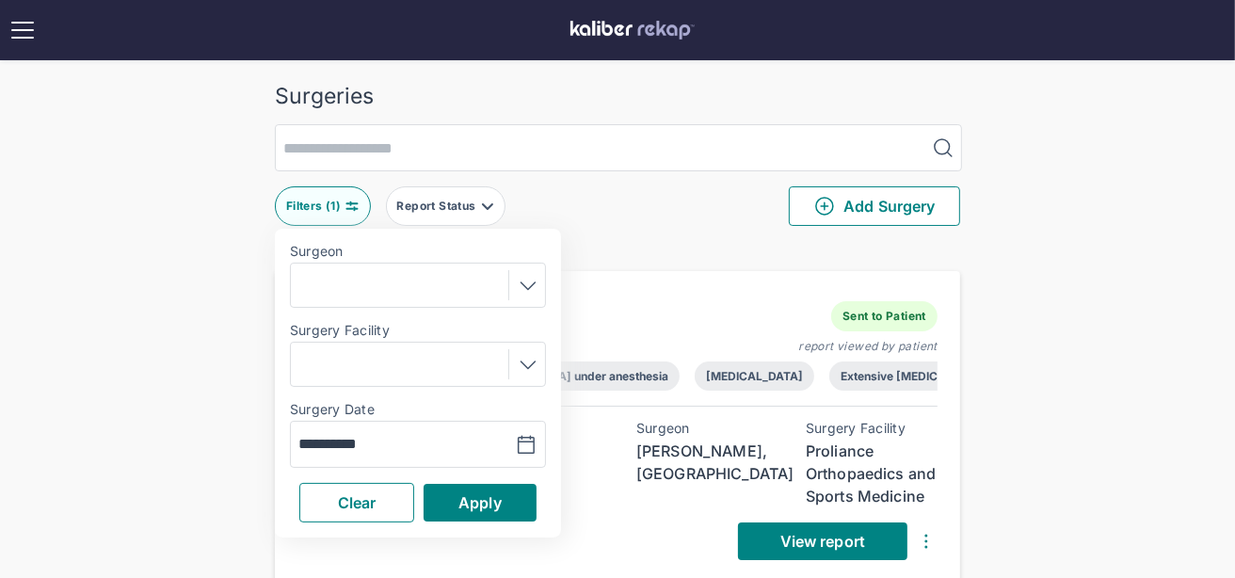
click at [698, 241] on div "4 entries" at bounding box center [617, 252] width 685 height 23
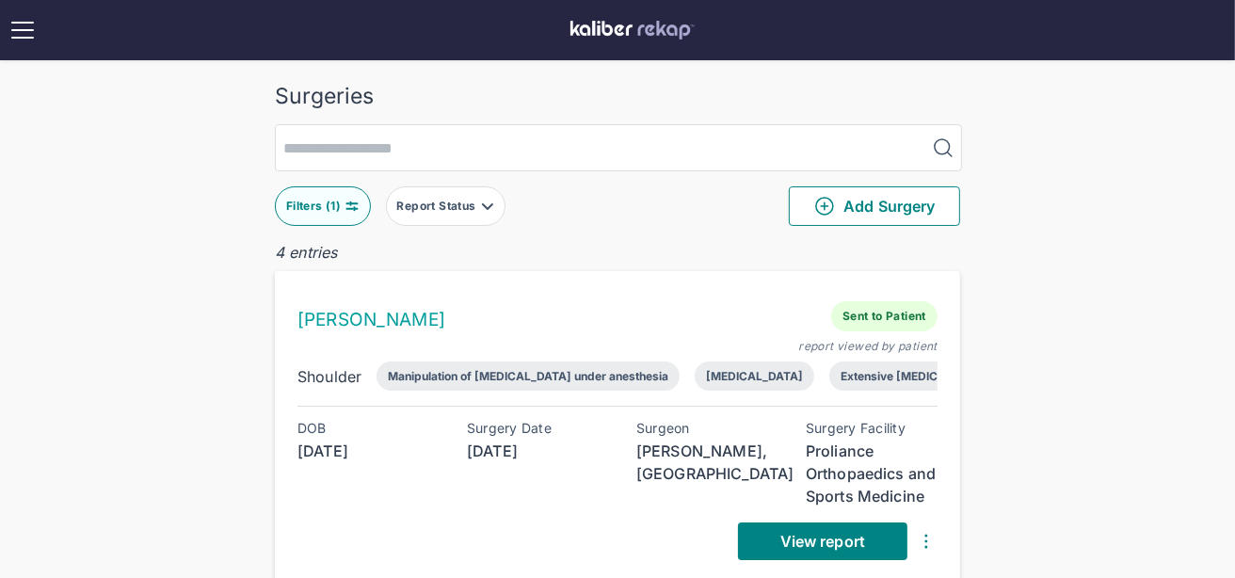
click at [342, 208] on div "Filters ( 1 )" at bounding box center [315, 206] width 58 height 15
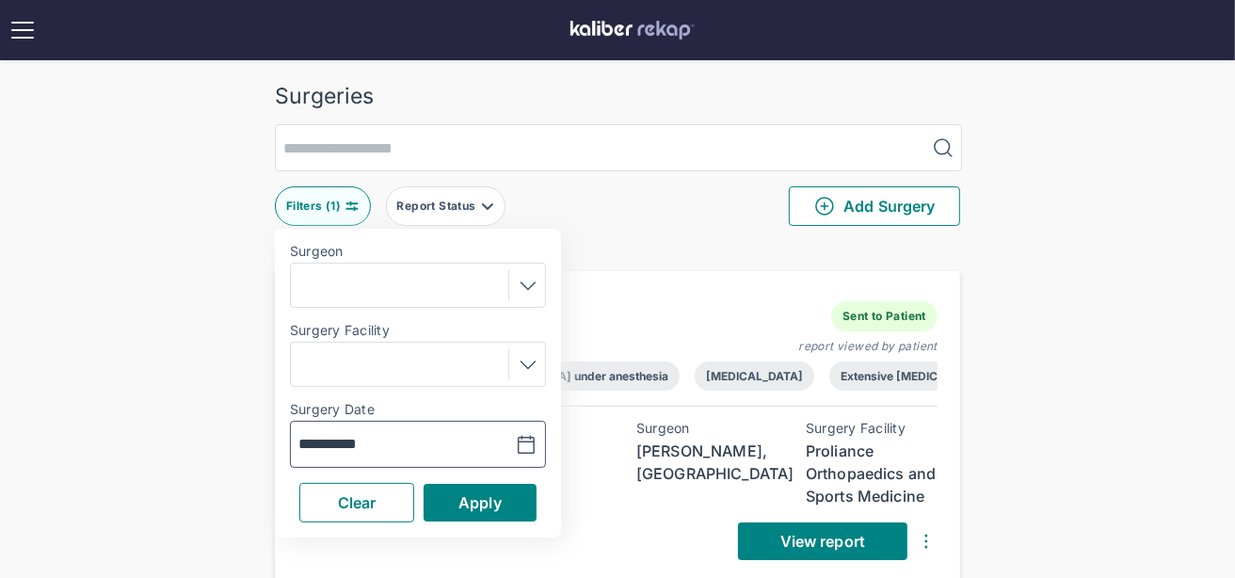
click at [349, 449] on input "**********" at bounding box center [352, 444] width 109 height 23
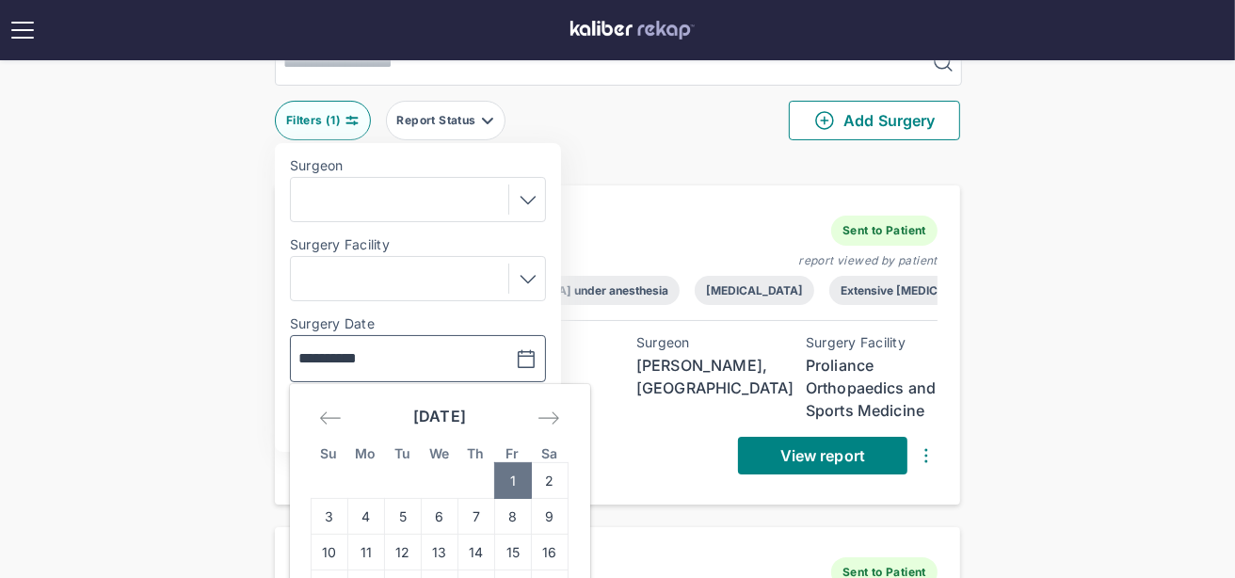
scroll to position [173, 0]
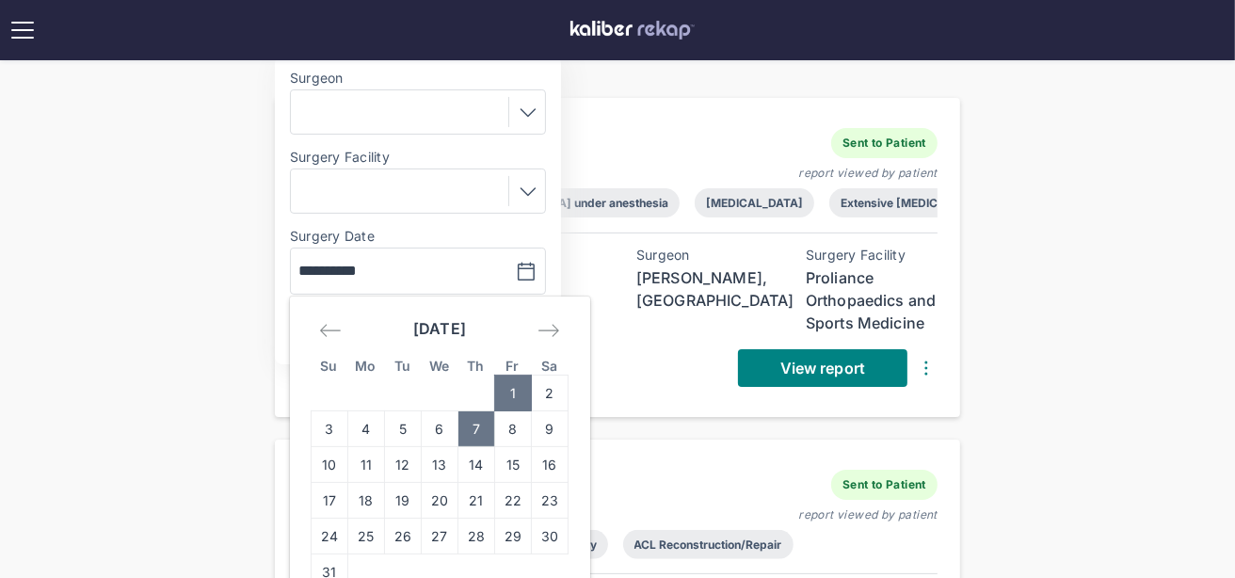
click at [475, 425] on td "7" at bounding box center [476, 429] width 37 height 36
type input "**********"
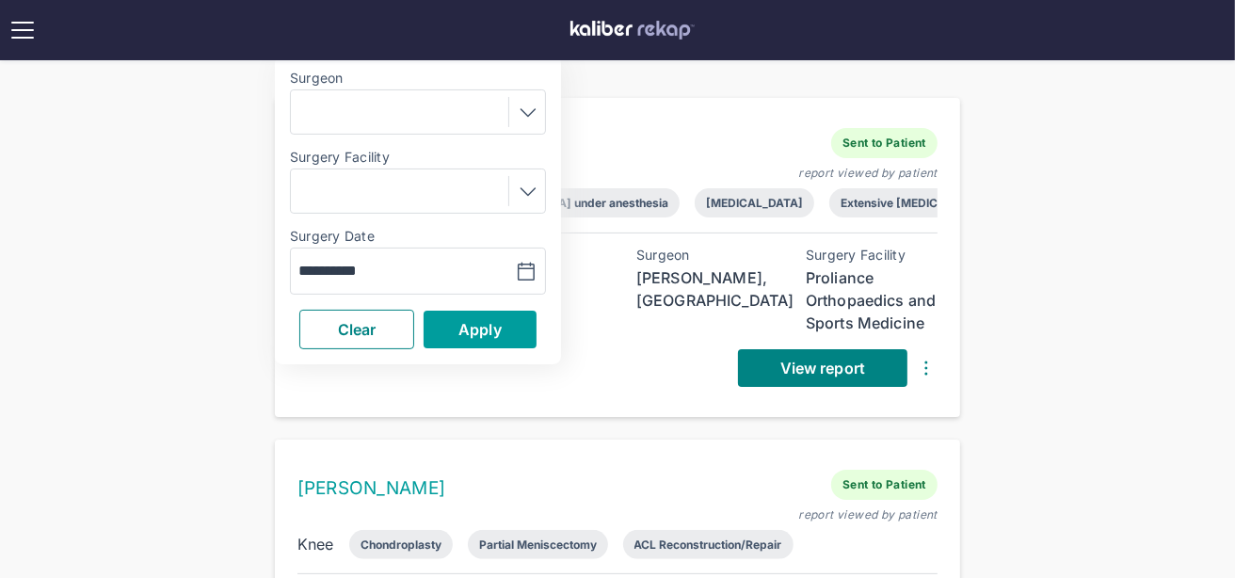
click at [454, 339] on button "Apply" at bounding box center [479, 330] width 113 height 38
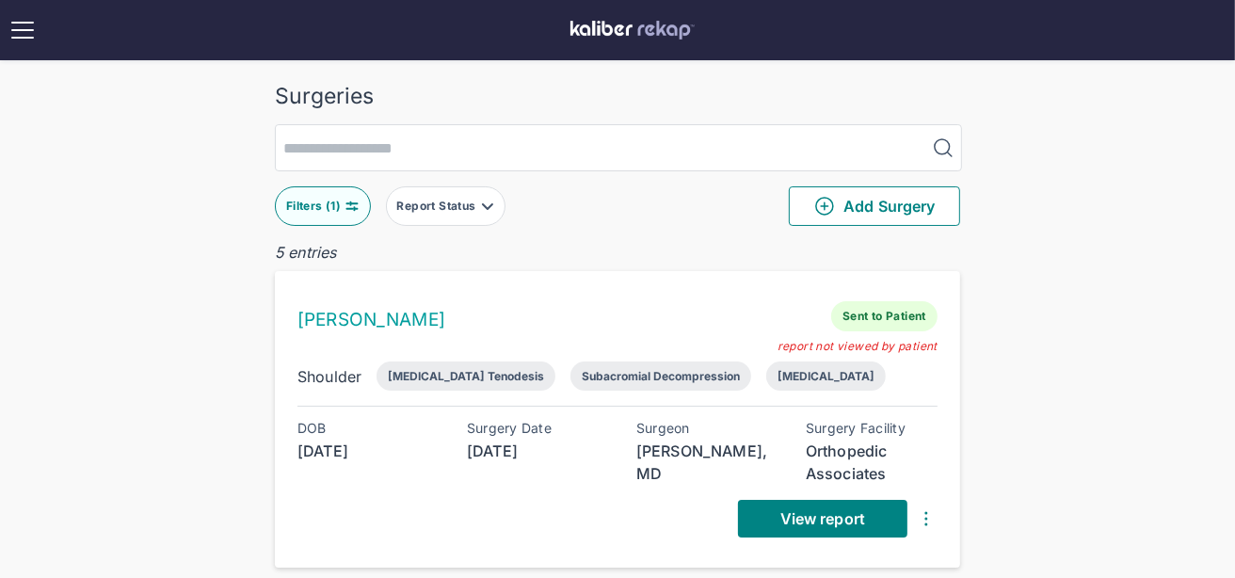
click at [336, 192] on button "Filters ( 1 )" at bounding box center [323, 206] width 96 height 40
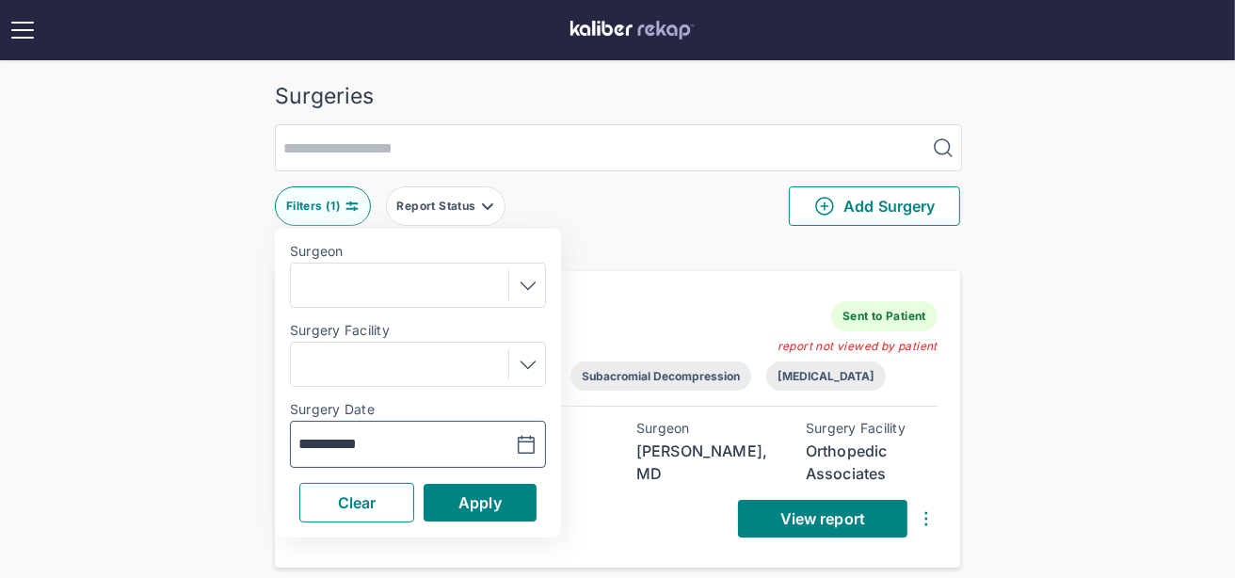
click at [392, 436] on input "**********" at bounding box center [352, 444] width 109 height 23
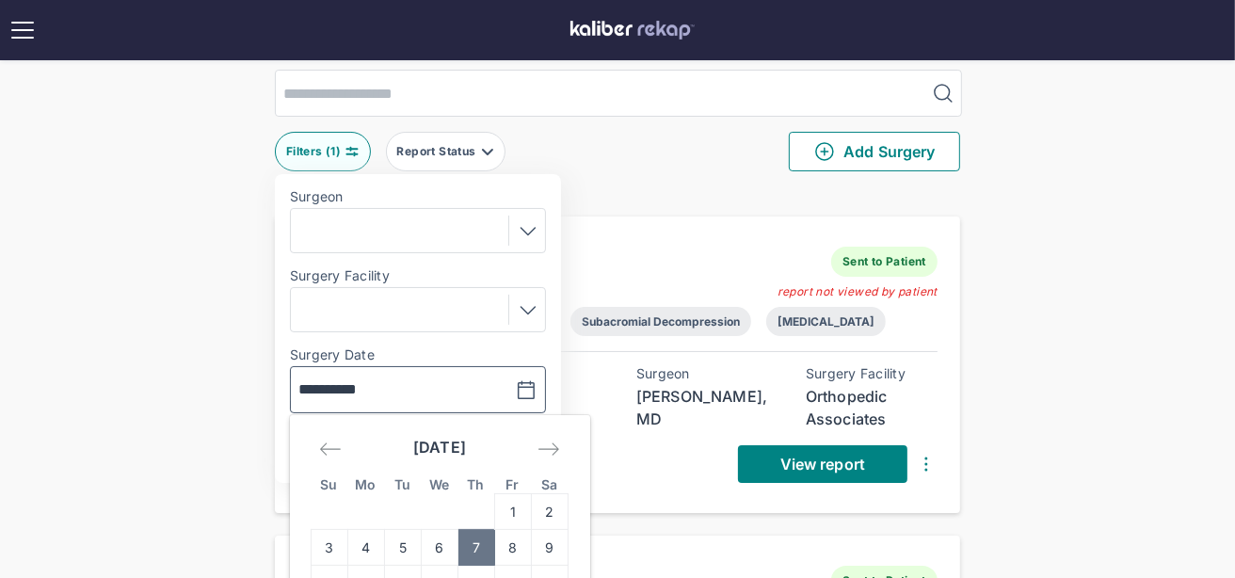
scroll to position [129, 0]
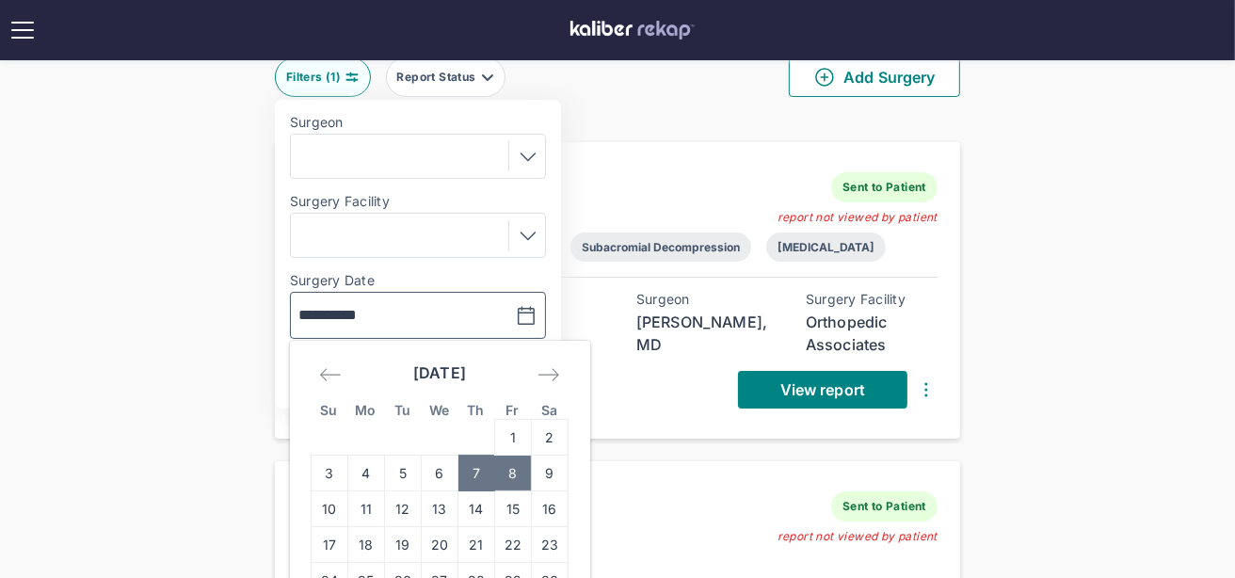
click at [526, 461] on td "8" at bounding box center [513, 473] width 37 height 36
type input "**********"
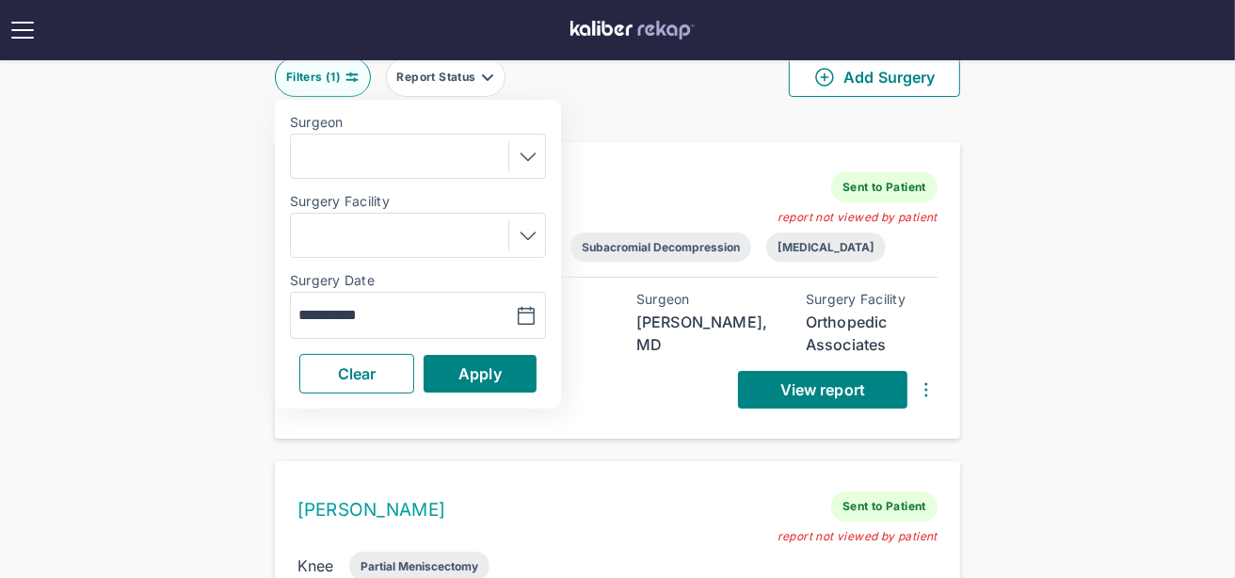
click at [482, 341] on div "**********" at bounding box center [418, 254] width 286 height 309
click at [479, 356] on button "Apply" at bounding box center [479, 374] width 113 height 38
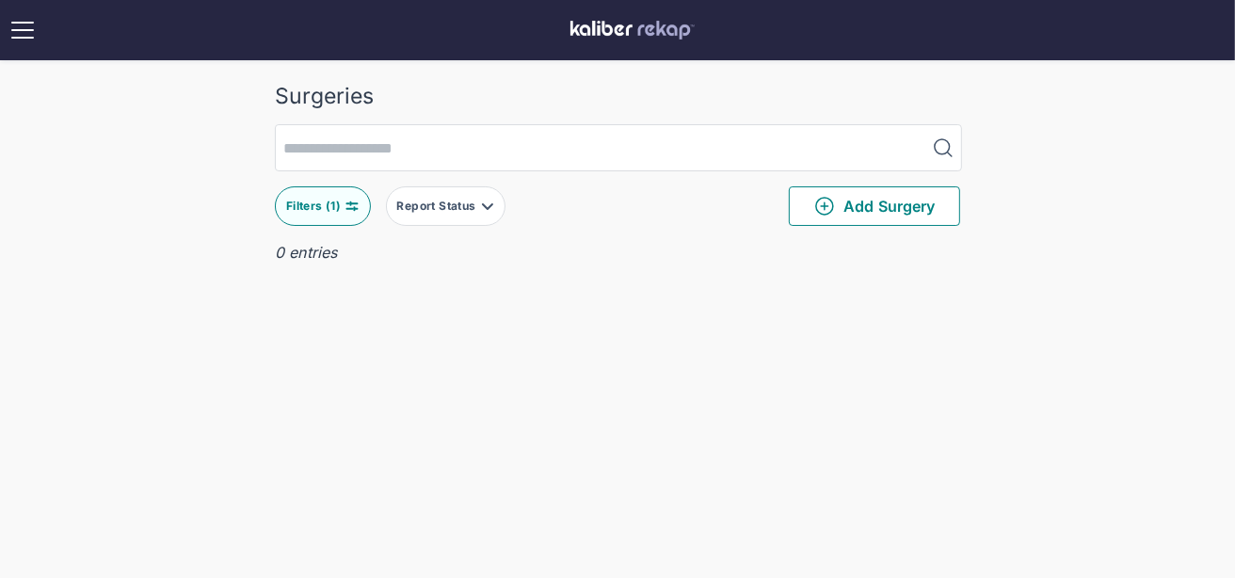
click at [305, 200] on div "Filters ( 1 )" at bounding box center [315, 206] width 58 height 15
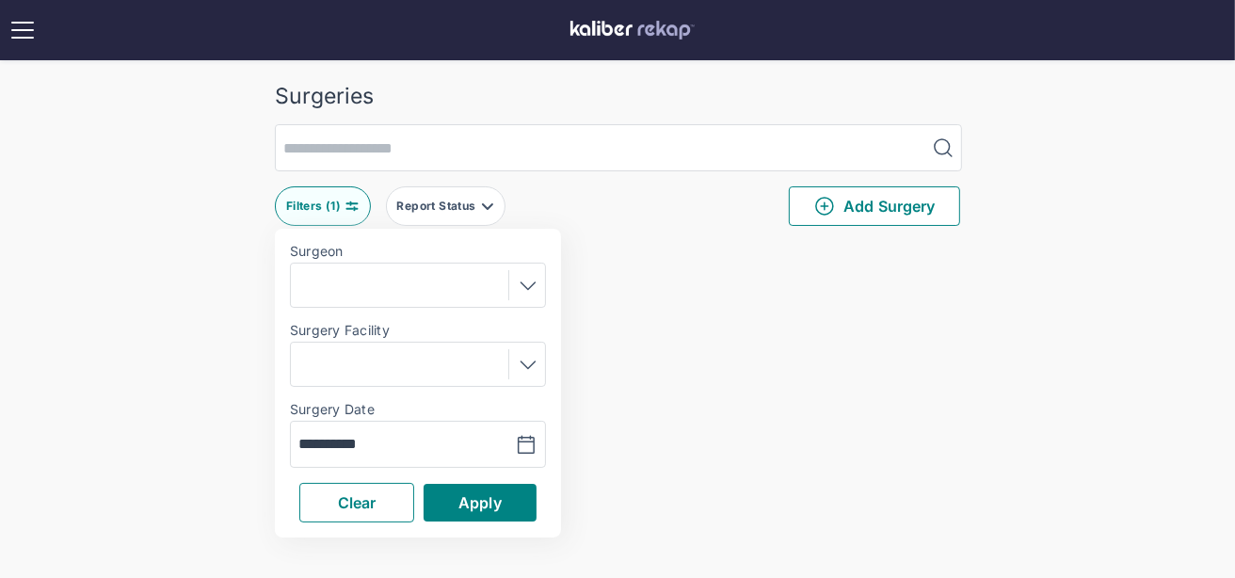
click at [449, 284] on div at bounding box center [417, 285] width 243 height 30
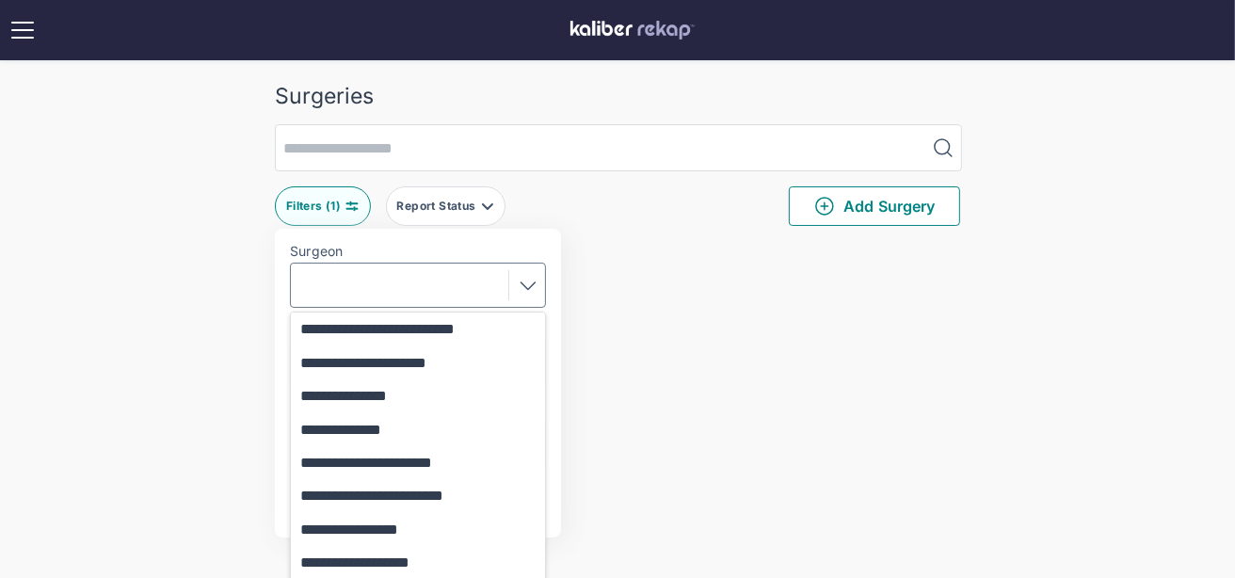
click at [232, 314] on div "**********" at bounding box center [617, 319] width 1235 height 638
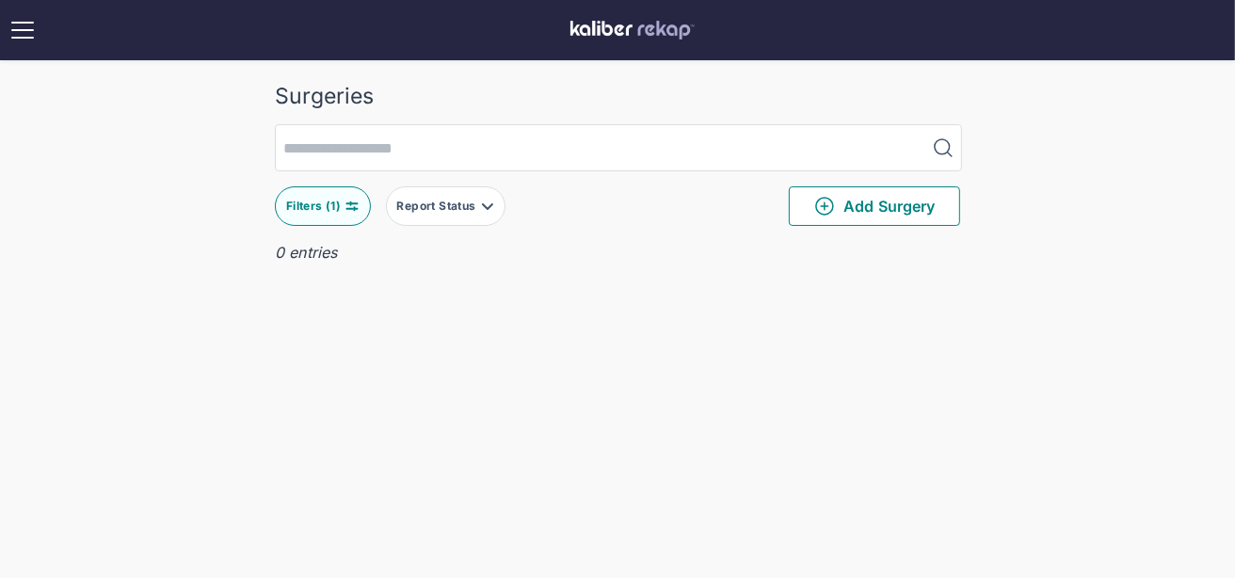
click at [324, 191] on button "Filters ( 1 )" at bounding box center [323, 206] width 96 height 40
click at [177, 324] on div "Surgeries Filters ( 1 ) Report Status Add Surgery 0 entries Delete Surgery? The…" at bounding box center [617, 319] width 1235 height 638
click at [306, 200] on div "Filters ( 1 )" at bounding box center [315, 206] width 58 height 15
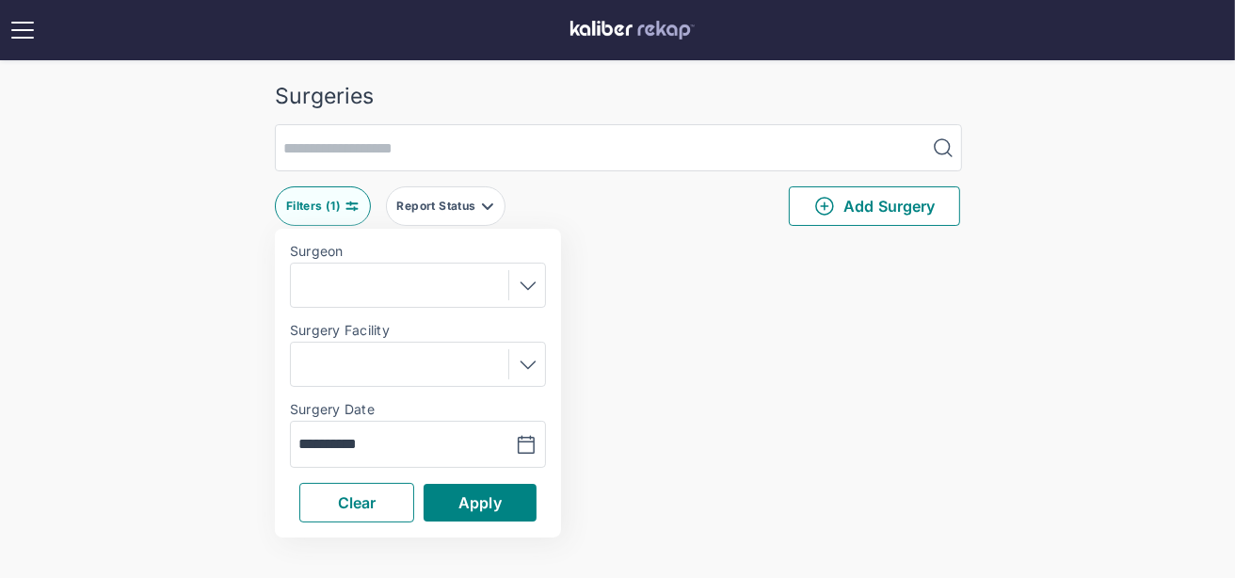
click at [410, 442] on div "**********" at bounding box center [353, 444] width 124 height 23
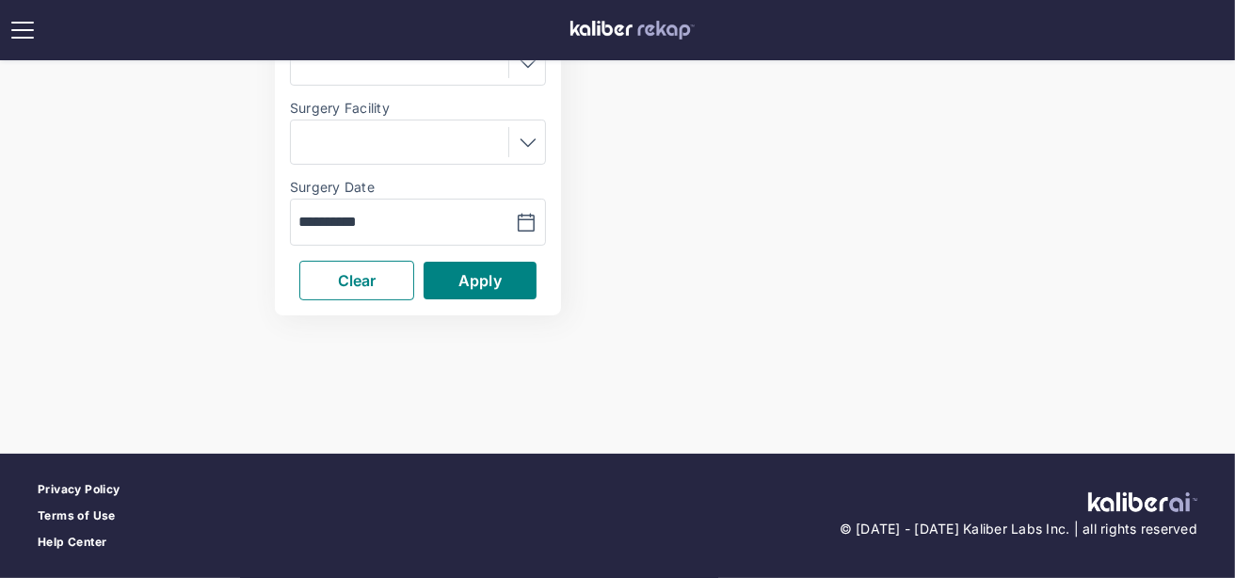
click at [410, 231] on div "**********" at bounding box center [353, 222] width 124 height 23
click at [390, 223] on input "**********" at bounding box center [352, 222] width 109 height 23
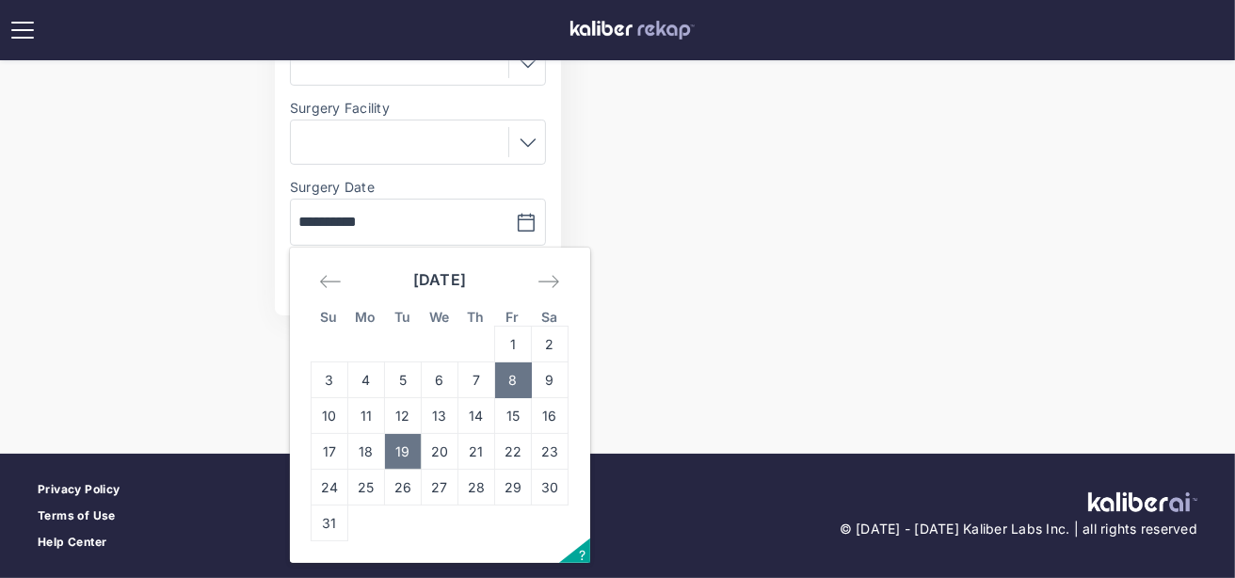
click at [391, 450] on td "19" at bounding box center [403, 452] width 37 height 36
type input "**********"
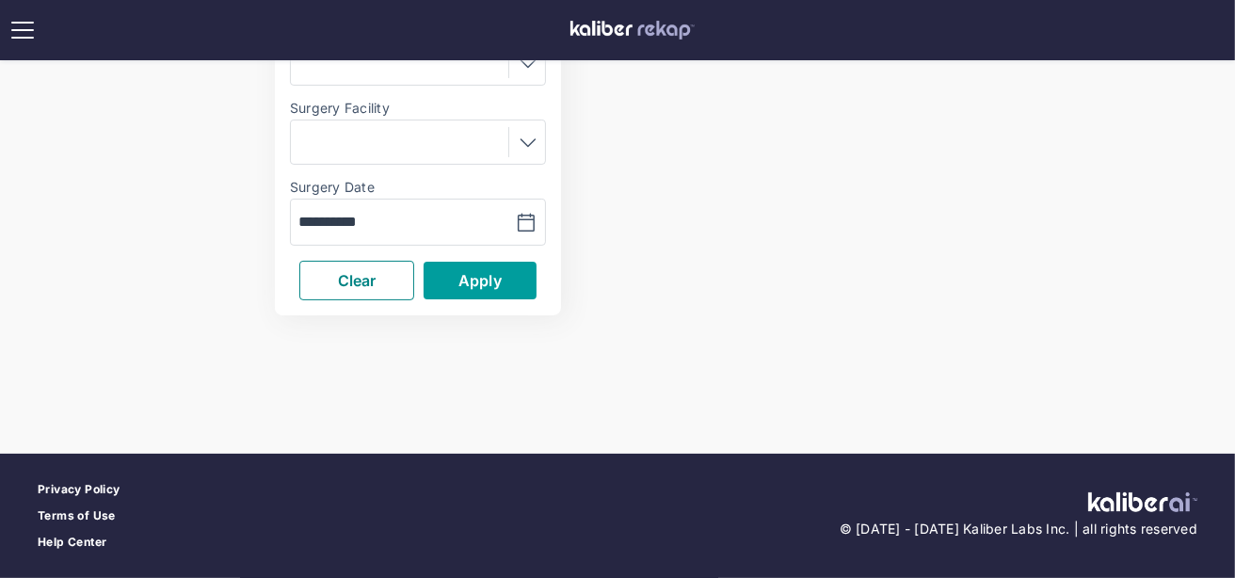
click at [456, 277] on button "Apply" at bounding box center [479, 281] width 113 height 38
